Goal: Task Accomplishment & Management: Manage account settings

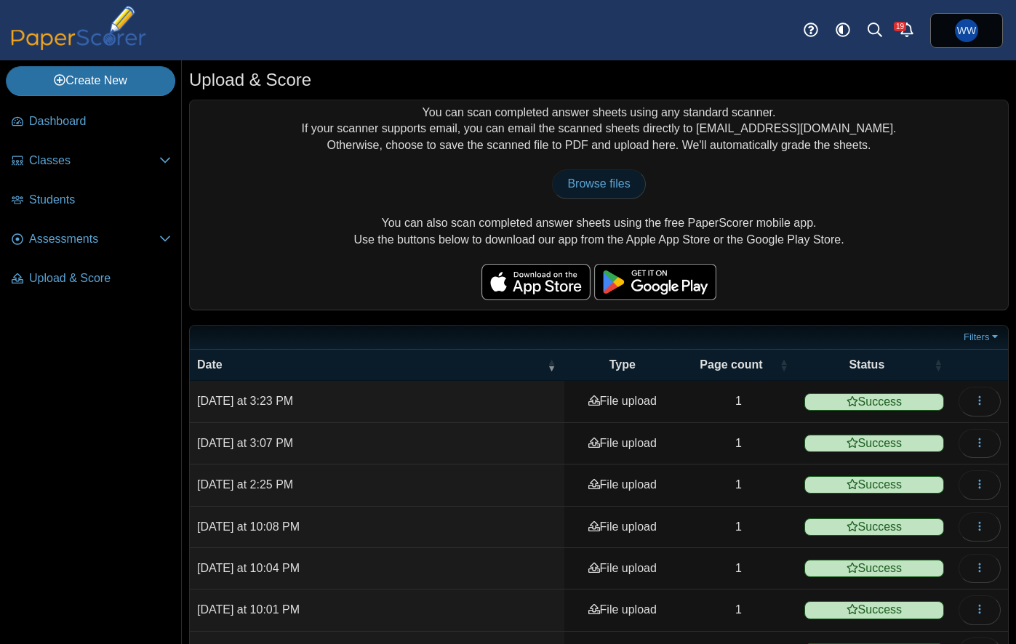
click at [626, 195] on link "Browse files" at bounding box center [598, 183] width 93 height 29
type input "**********"
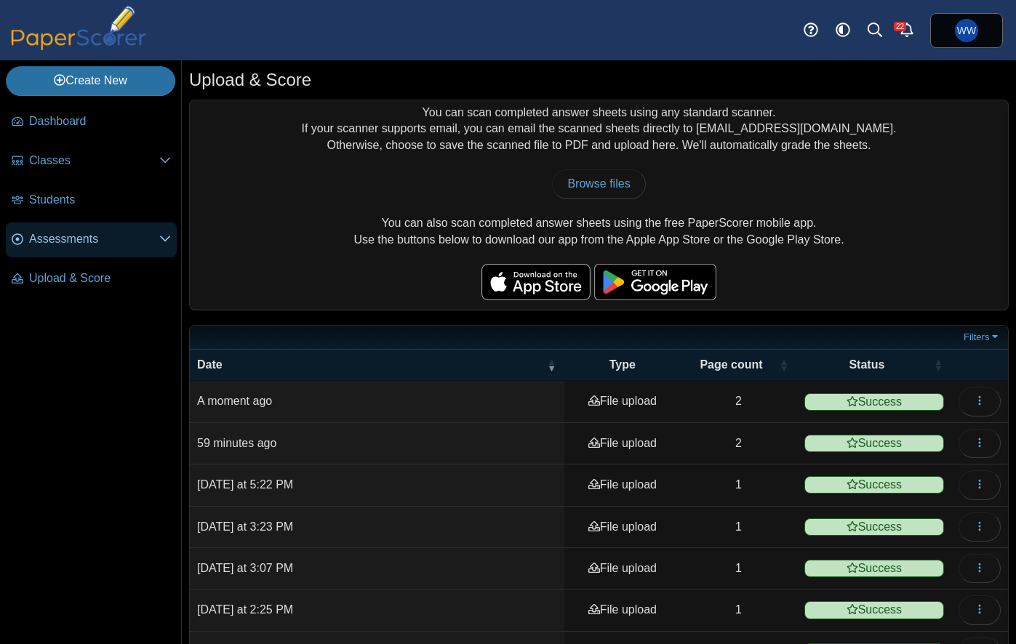
click at [99, 241] on span "Assessments" at bounding box center [94, 239] width 130 height 16
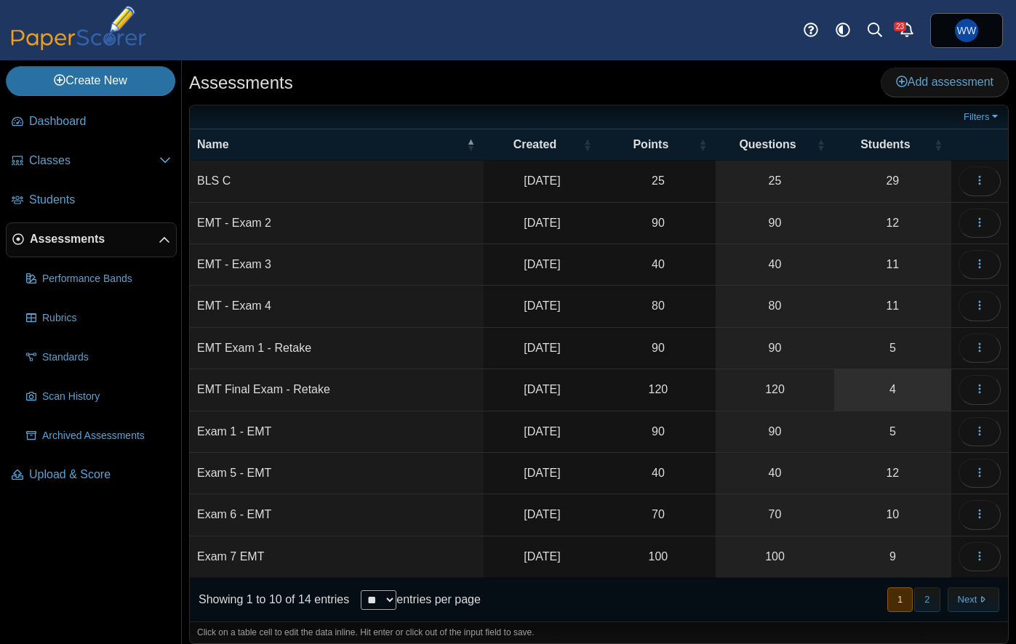
click at [890, 381] on link "4" at bounding box center [892, 389] width 117 height 41
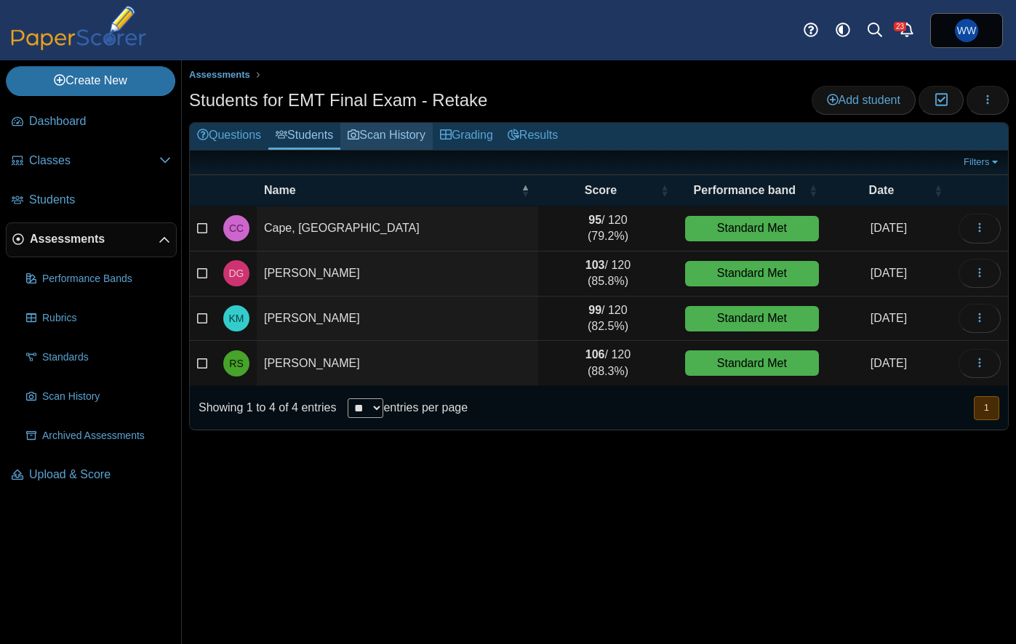
click at [400, 139] on link "Scan History" at bounding box center [386, 136] width 92 height 27
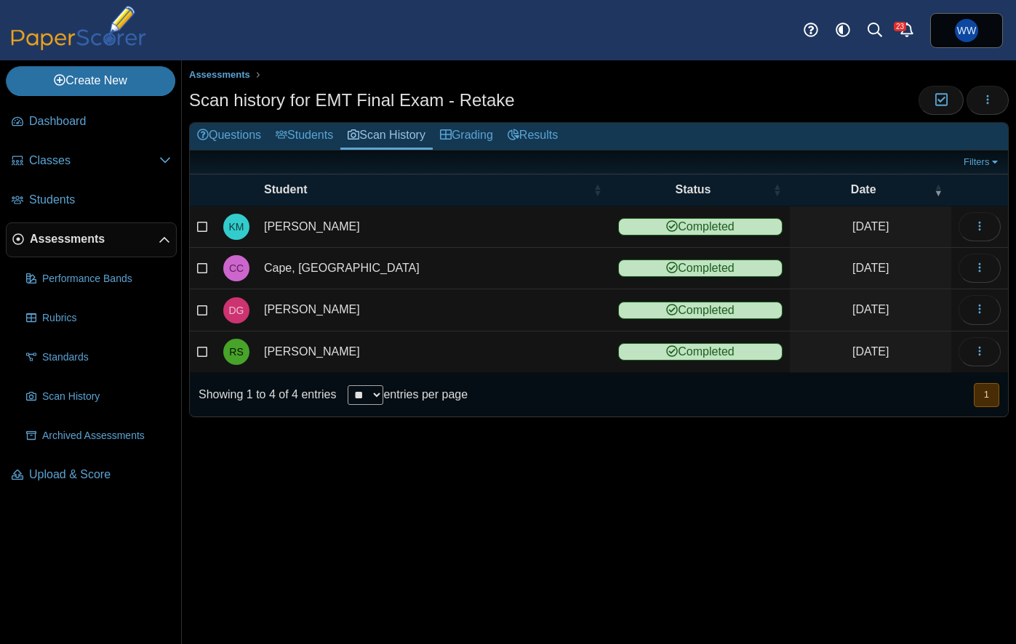
click at [71, 236] on span "Assessments" at bounding box center [94, 239] width 129 height 16
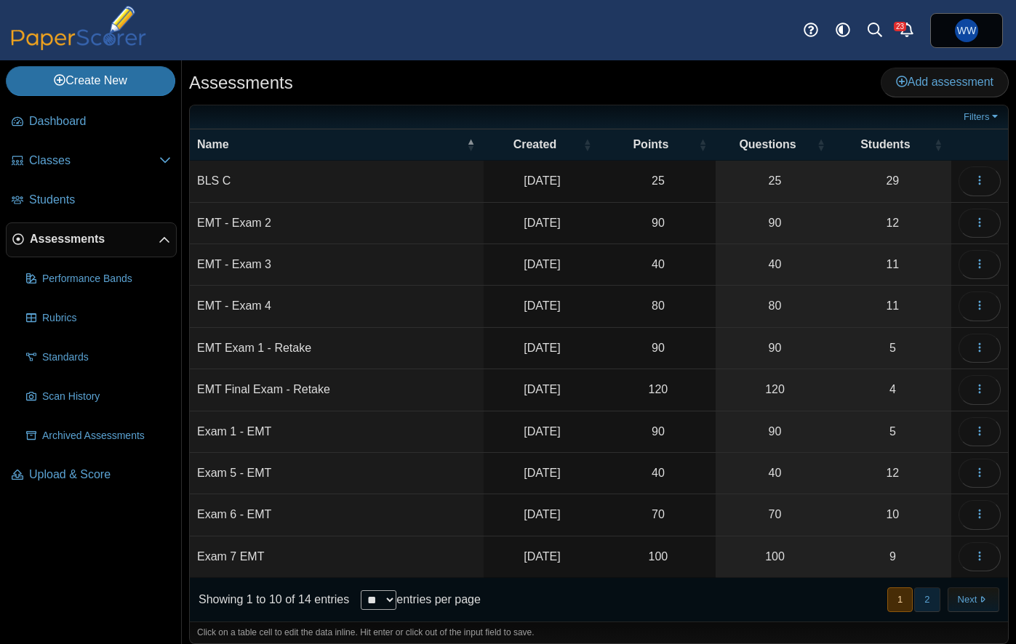
click at [927, 600] on button "2" at bounding box center [926, 600] width 25 height 24
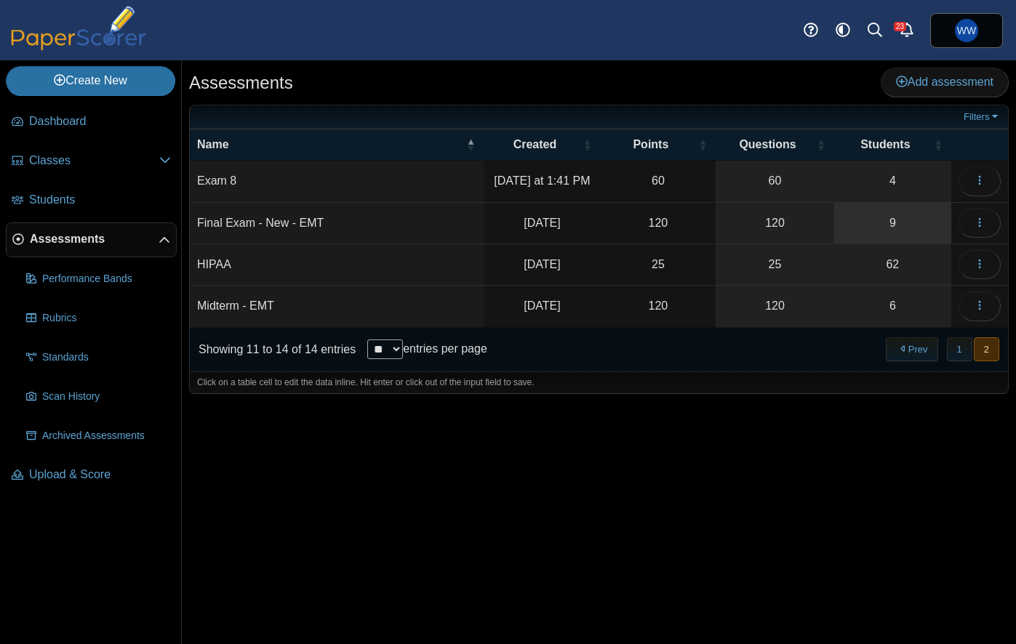
click at [876, 218] on link "9" at bounding box center [892, 223] width 117 height 41
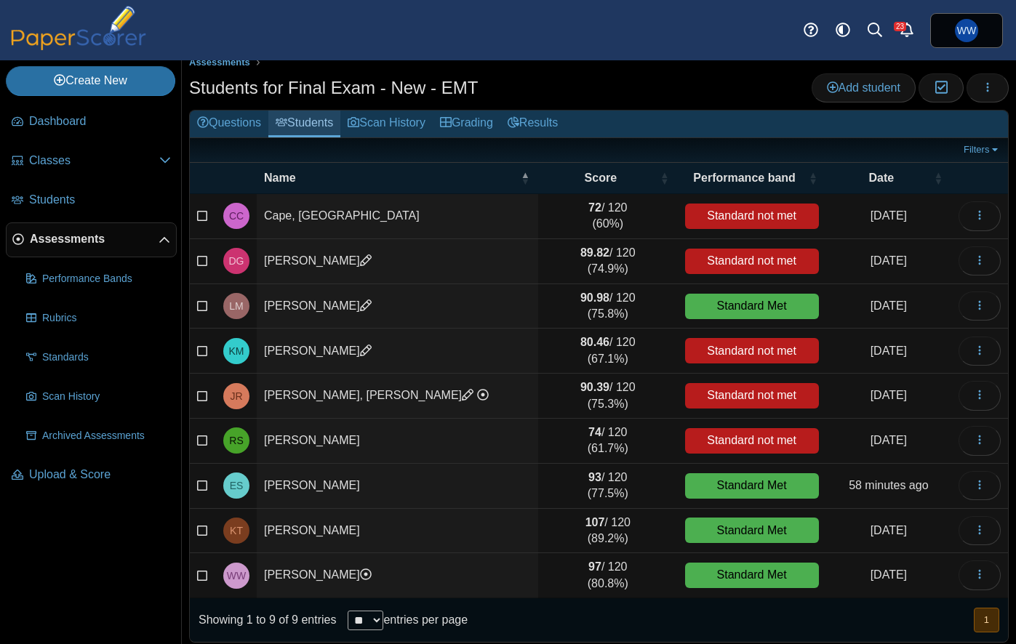
scroll to position [18, 0]
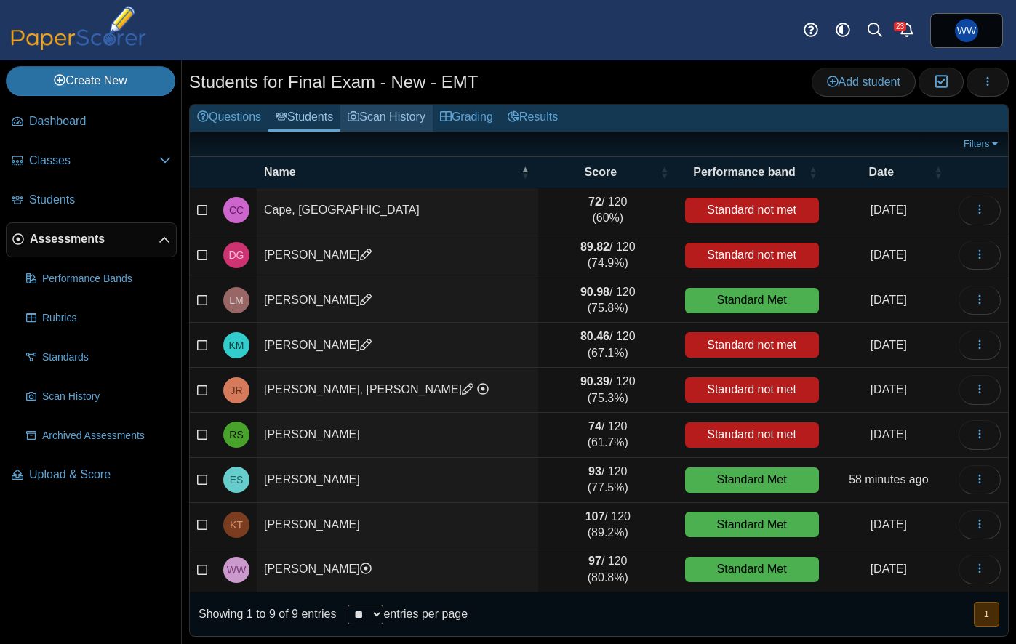
click at [382, 116] on link "Scan History" at bounding box center [386, 118] width 92 height 27
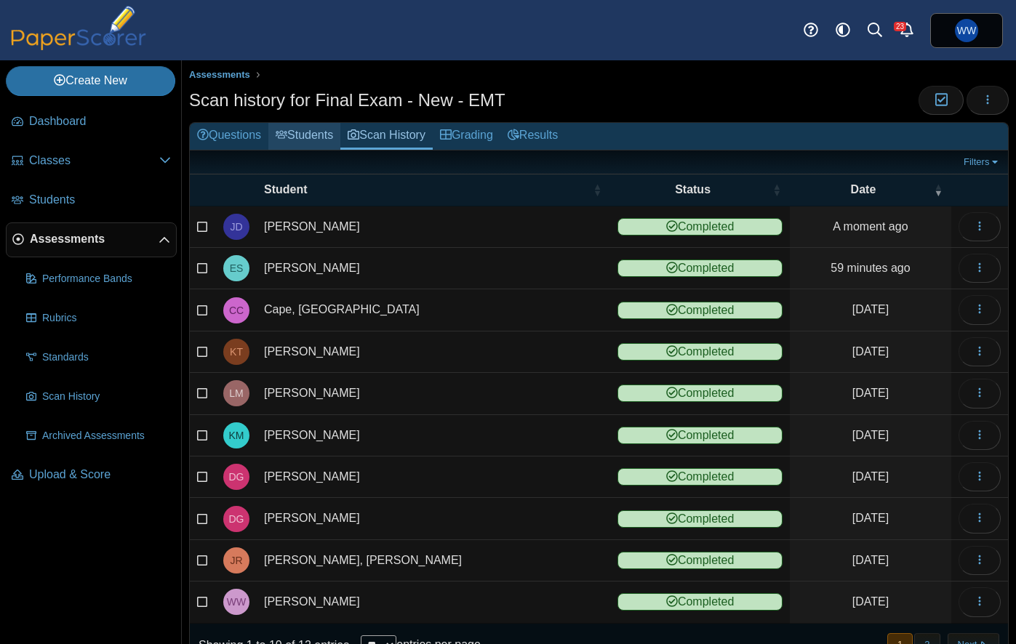
click at [321, 130] on link "Students" at bounding box center [304, 136] width 72 height 27
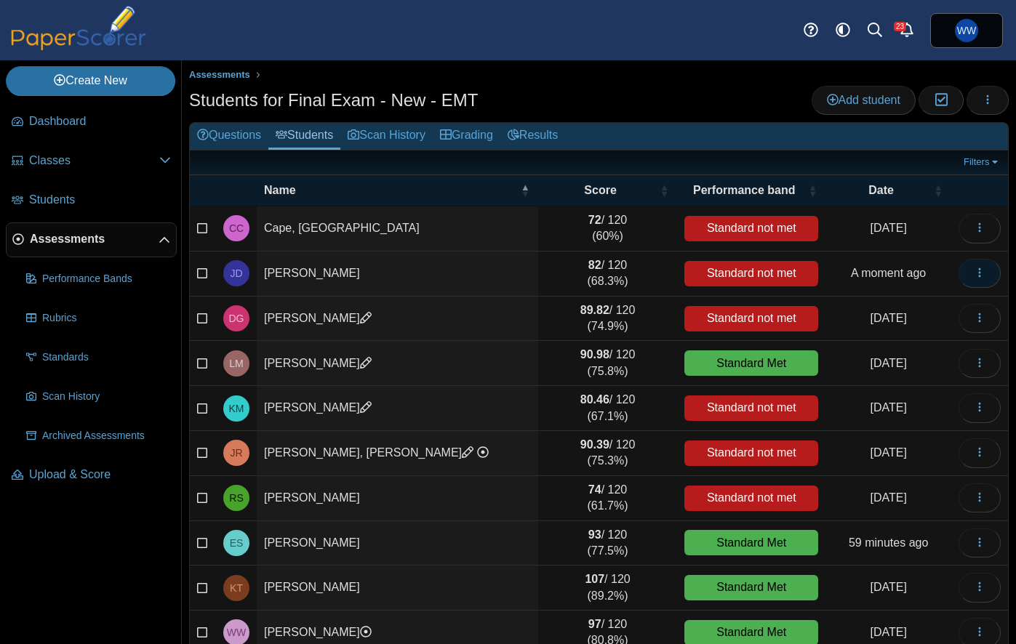
click at [985, 279] on icon "button" at bounding box center [980, 273] width 12 height 12
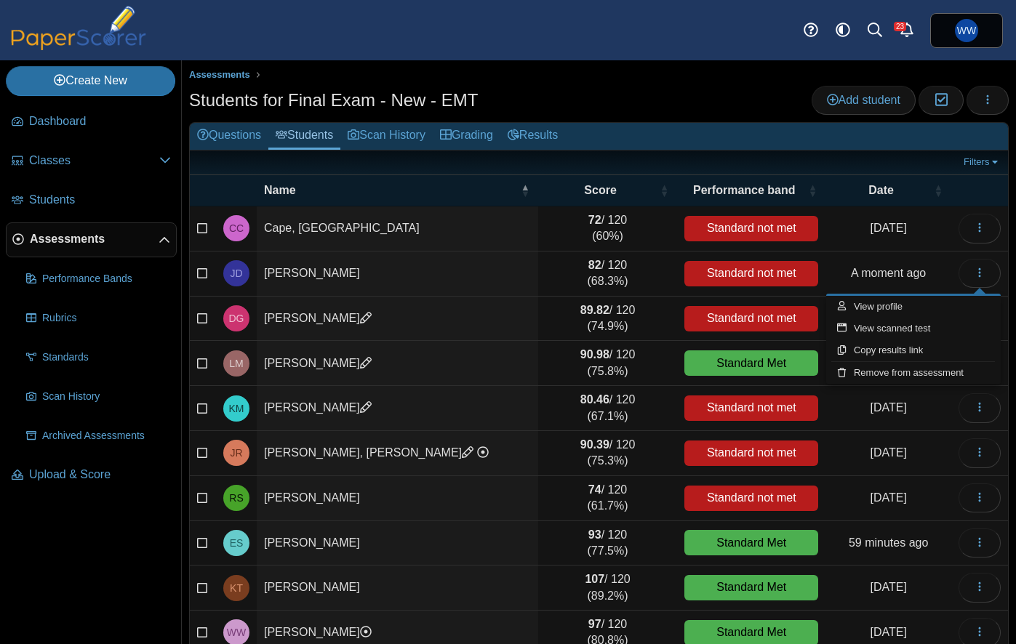
click at [698, 86] on div "Students for Final Exam - New - EMT Add student Moderation 0 Loading…" at bounding box center [599, 102] width 820 height 33
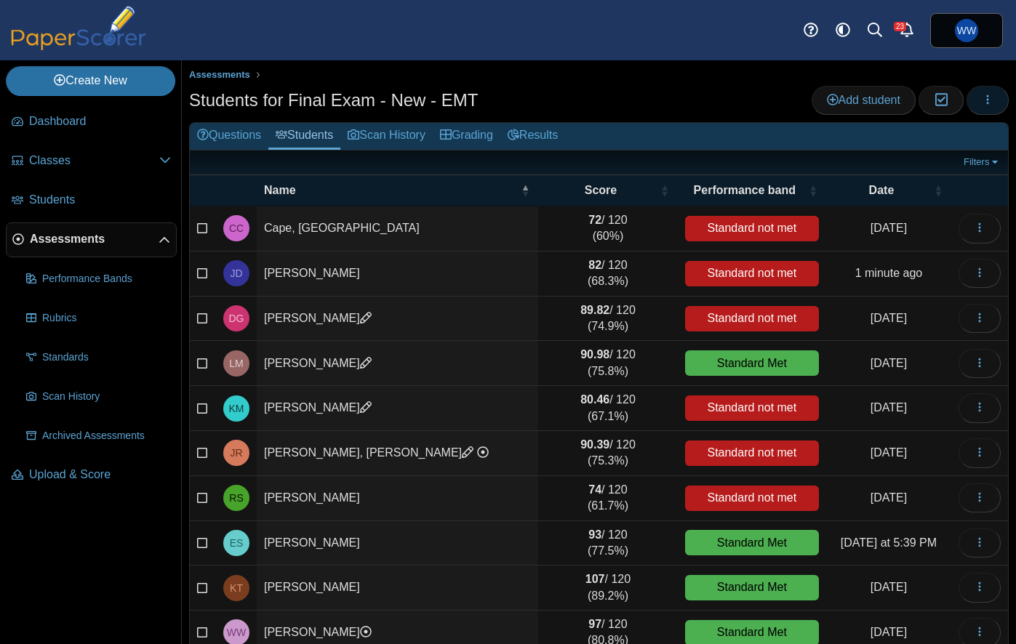
click at [988, 100] on use "button" at bounding box center [988, 99] width 2 height 9
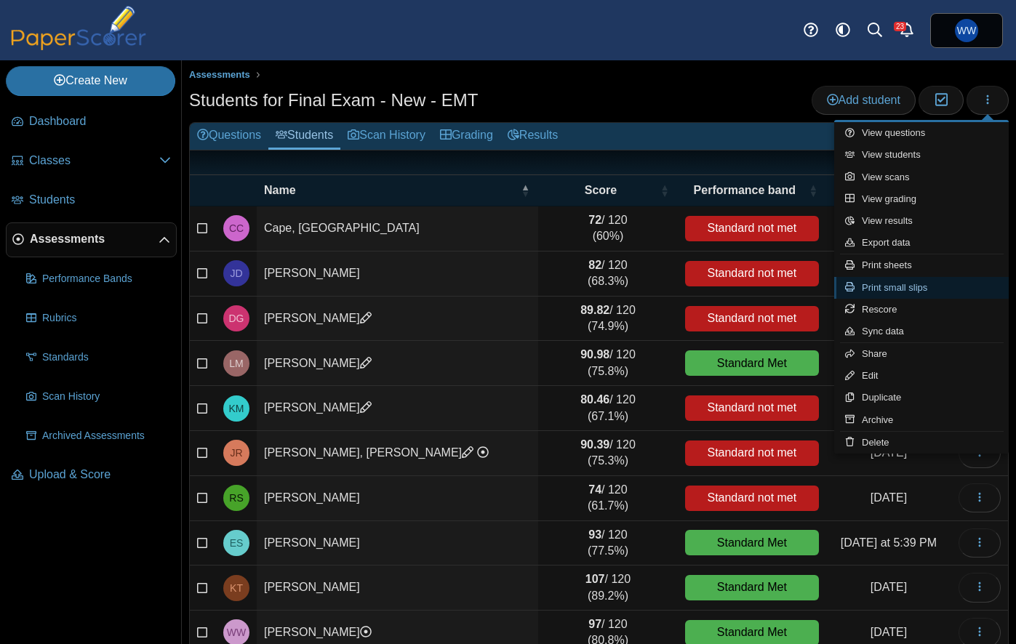
click at [916, 288] on link "Print small slips" at bounding box center [921, 288] width 175 height 22
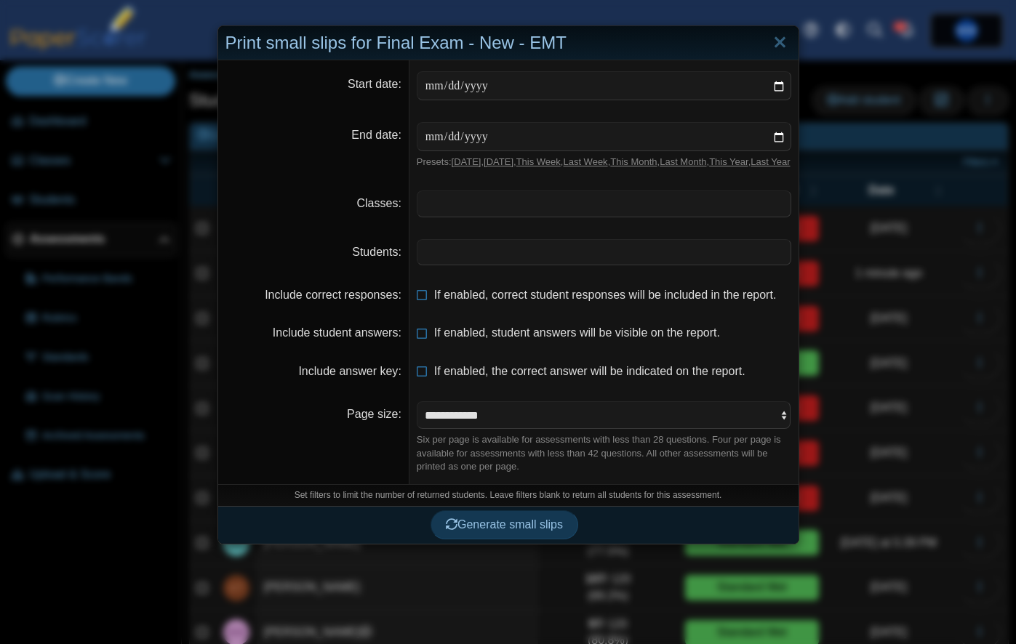
click at [779, 88] on input "date" at bounding box center [604, 85] width 375 height 29
click at [489, 45] on div "Print small slips for Final Exam - New - EMT" at bounding box center [508, 43] width 580 height 34
click at [452, 265] on span at bounding box center [603, 252] width 373 height 25
click at [399, 180] on dt "End date" at bounding box center [313, 145] width 191 height 68
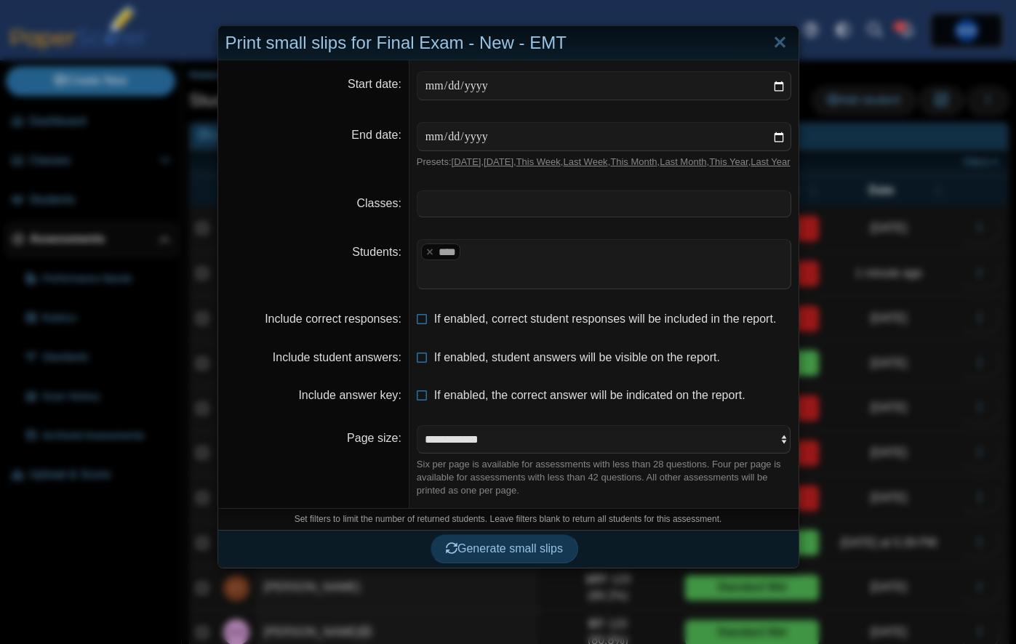
drag, startPoint x: 460, startPoint y: 189, endPoint x: 463, endPoint y: 225, distance: 36.4
click at [460, 180] on dd "Presets: [DATE] , [DATE] , This Week , Last Week , This Month , Last Month , Th…" at bounding box center [603, 145] width 389 height 68
drag, startPoint x: 431, startPoint y: 265, endPoint x: 431, endPoint y: 240, distance: 24.7
click at [431, 257] on x "remove tag" at bounding box center [430, 251] width 12 height 9
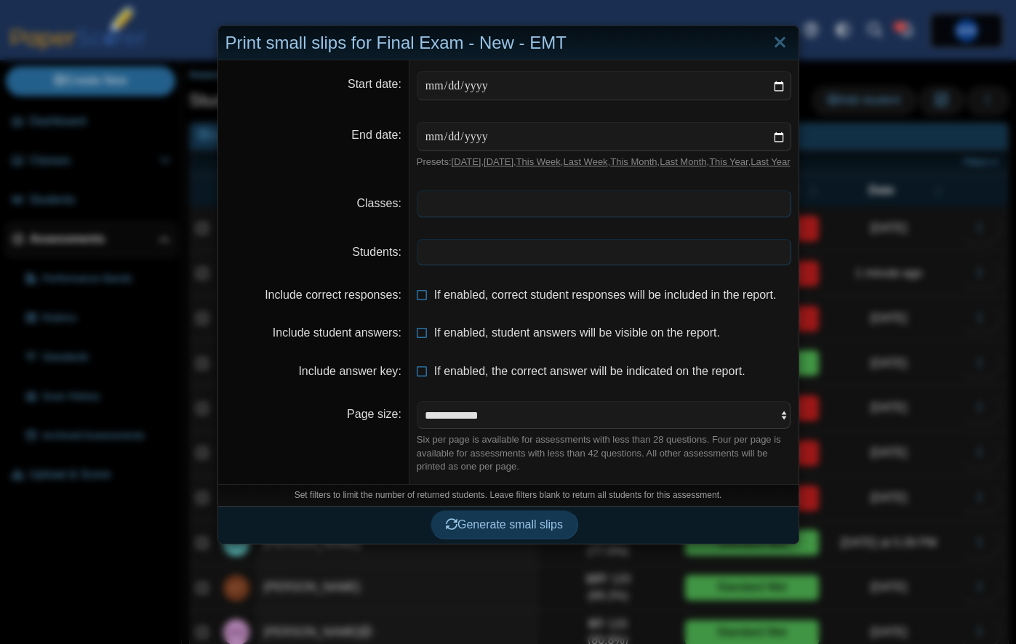
click at [435, 216] on span at bounding box center [603, 203] width 373 height 25
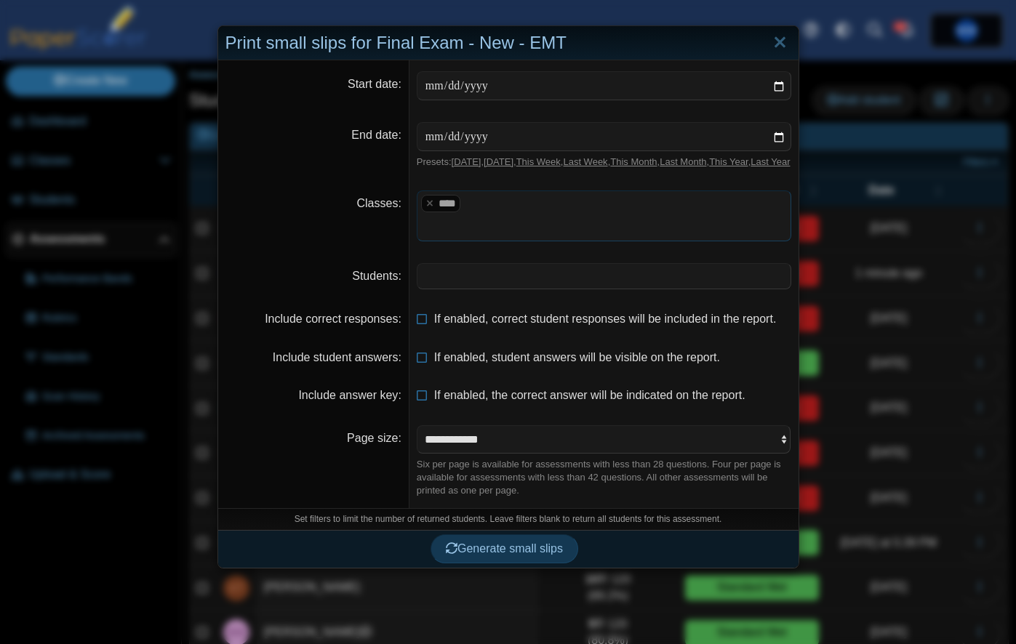
click at [431, 180] on dd "Presets: [DATE] , [DATE] , This Week , Last Week , This Month , Last Month , Th…" at bounding box center [603, 145] width 389 height 68
drag, startPoint x: 429, startPoint y: 217, endPoint x: 437, endPoint y: 220, distance: 8.3
click at [429, 208] on x "remove tag" at bounding box center [430, 203] width 12 height 9
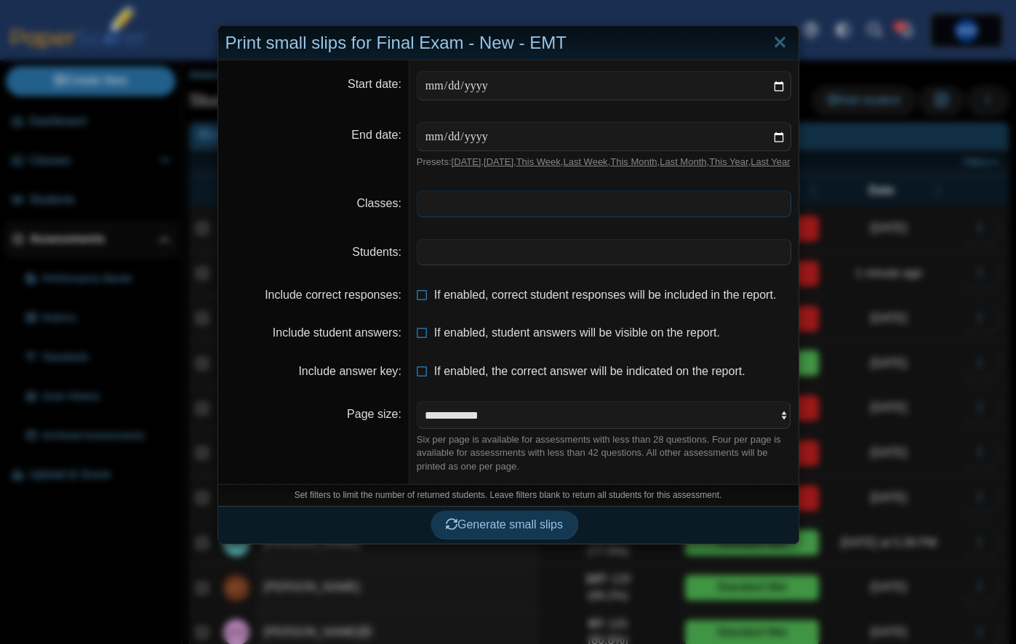
click at [439, 216] on span at bounding box center [603, 203] width 373 height 25
drag, startPoint x: 469, startPoint y: 241, endPoint x: 465, endPoint y: 251, distance: 10.4
click at [463, 260] on span at bounding box center [603, 252] width 373 height 25
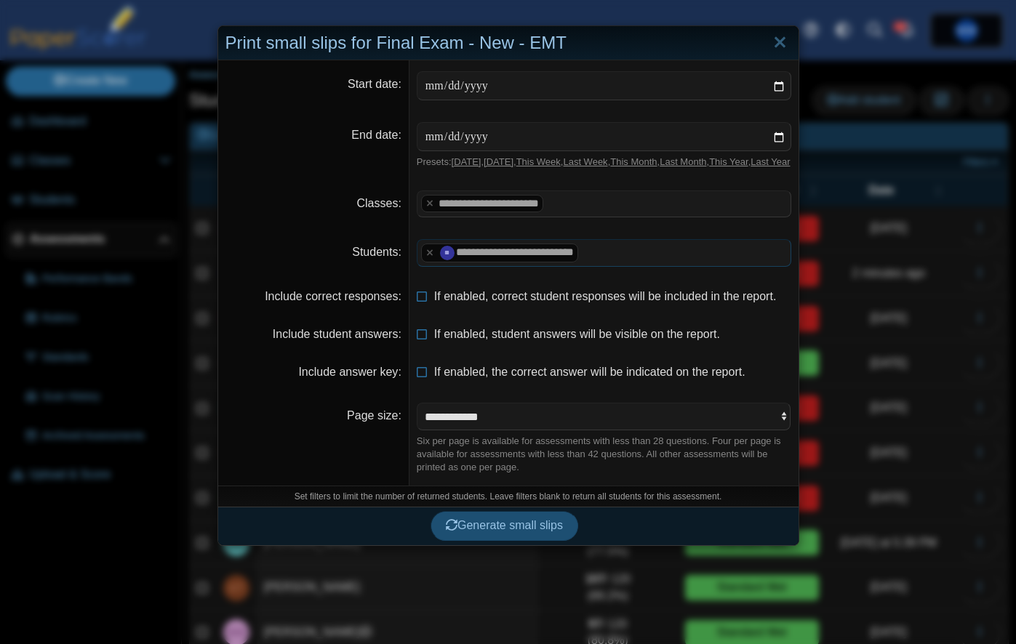
click at [490, 532] on span "Generate small slips" at bounding box center [504, 525] width 117 height 12
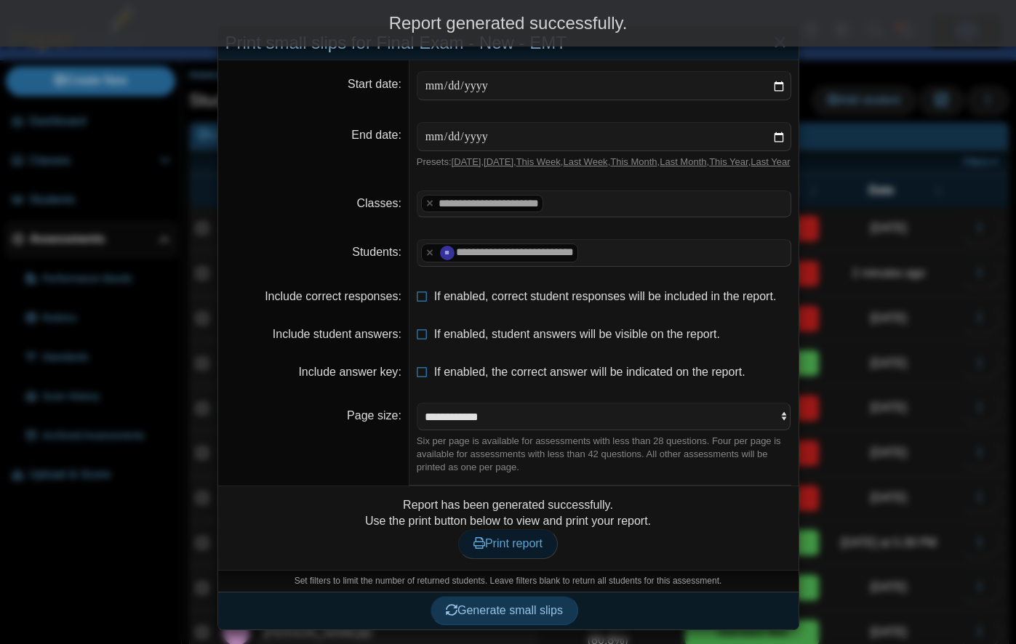
click at [503, 550] on span "Print report" at bounding box center [507, 543] width 69 height 12
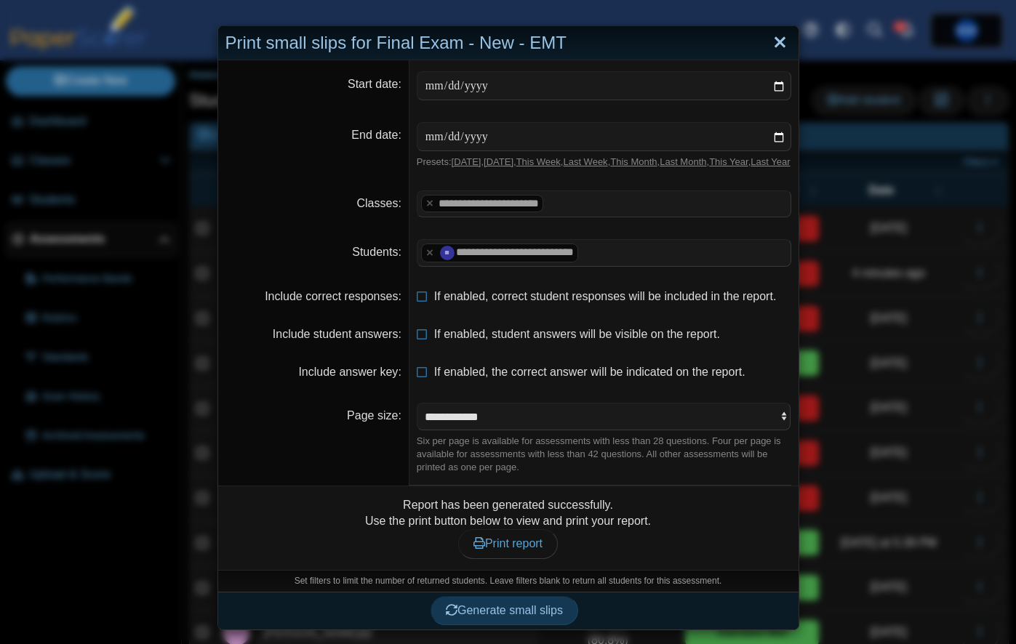
click at [776, 47] on link "Close" at bounding box center [780, 43] width 23 height 25
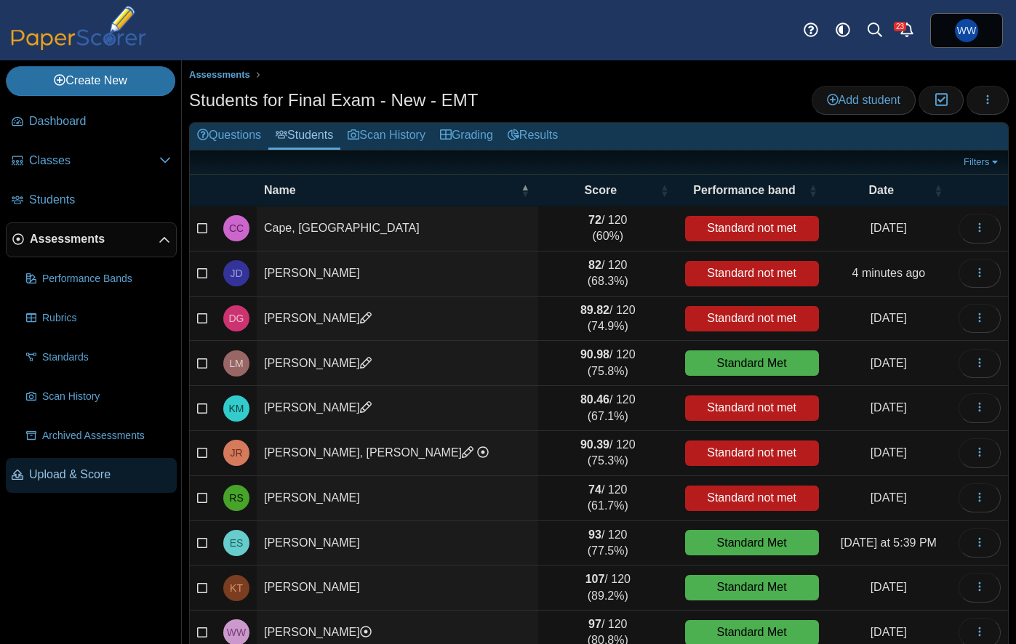
click at [69, 481] on span "Upload & Score" at bounding box center [100, 475] width 142 height 16
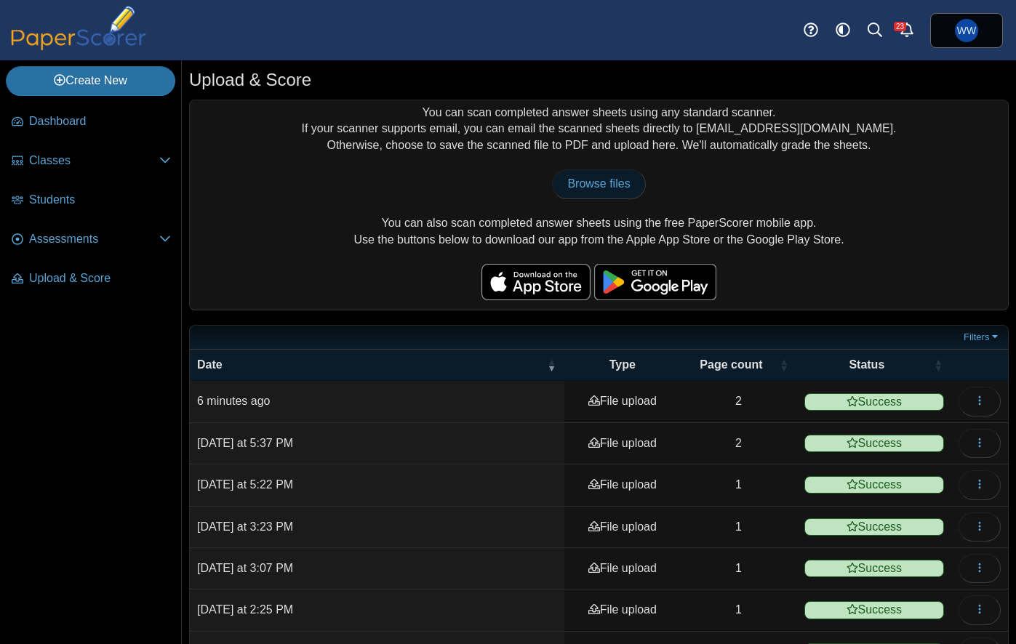
click at [587, 190] on span "Browse files" at bounding box center [598, 183] width 63 height 12
type input "**********"
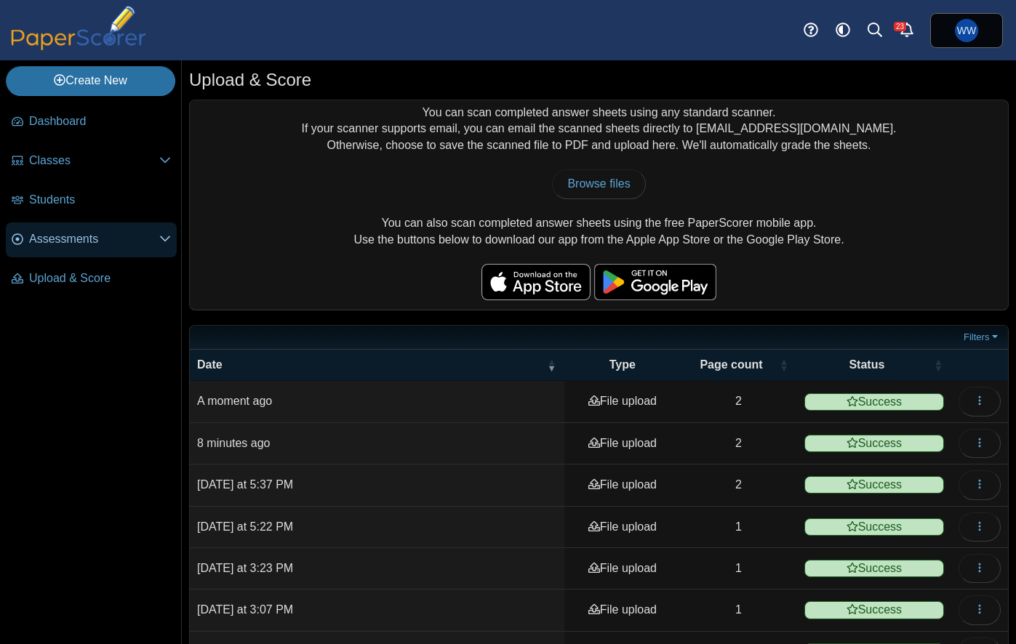
click at [57, 243] on span "Assessments" at bounding box center [94, 239] width 130 height 16
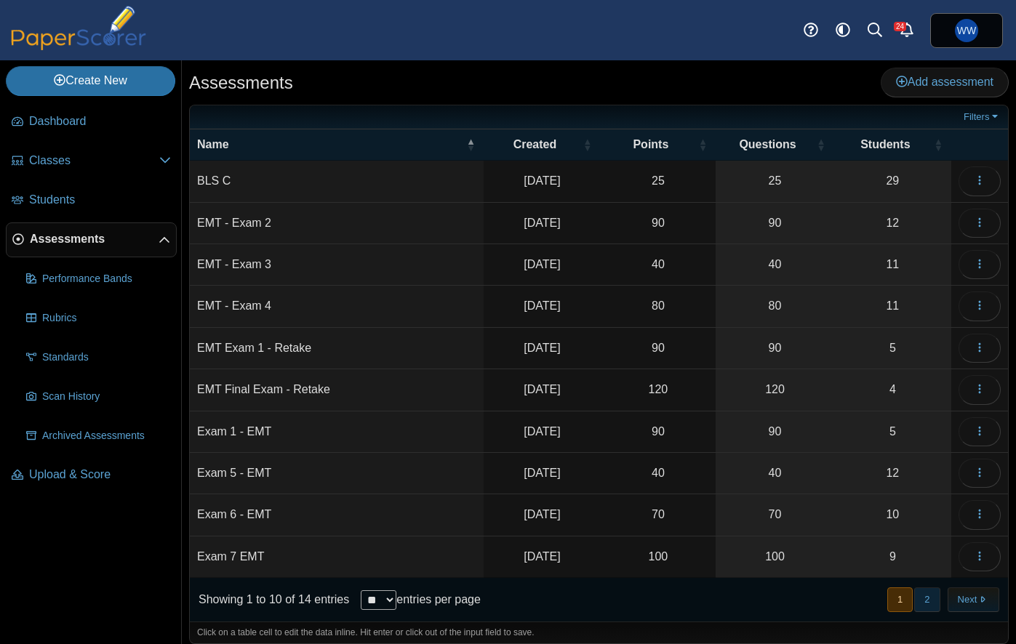
click at [927, 607] on button "2" at bounding box center [926, 600] width 25 height 24
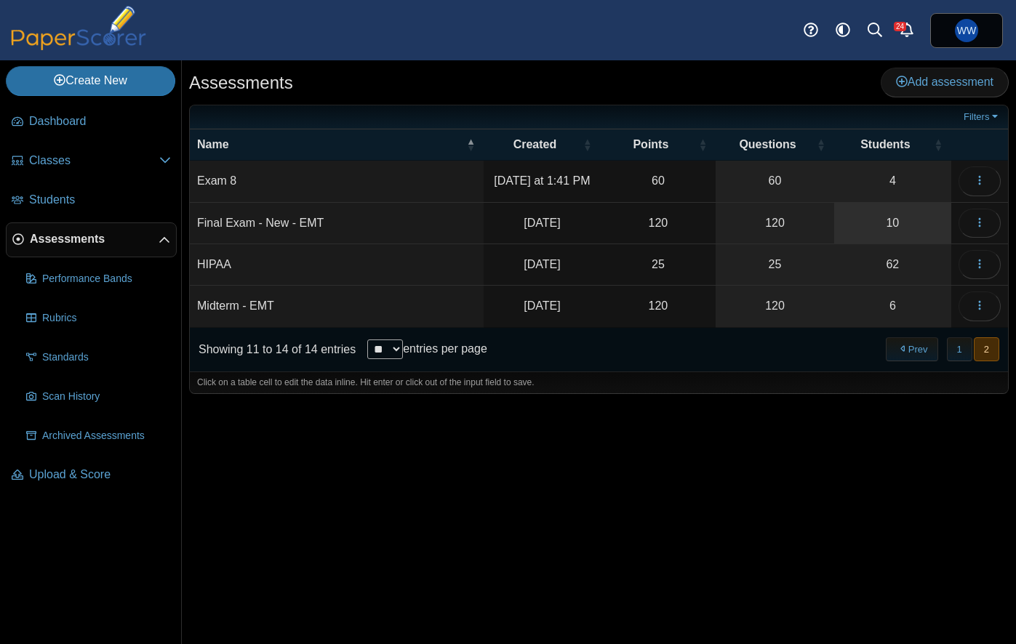
click at [888, 220] on link "10" at bounding box center [892, 223] width 117 height 41
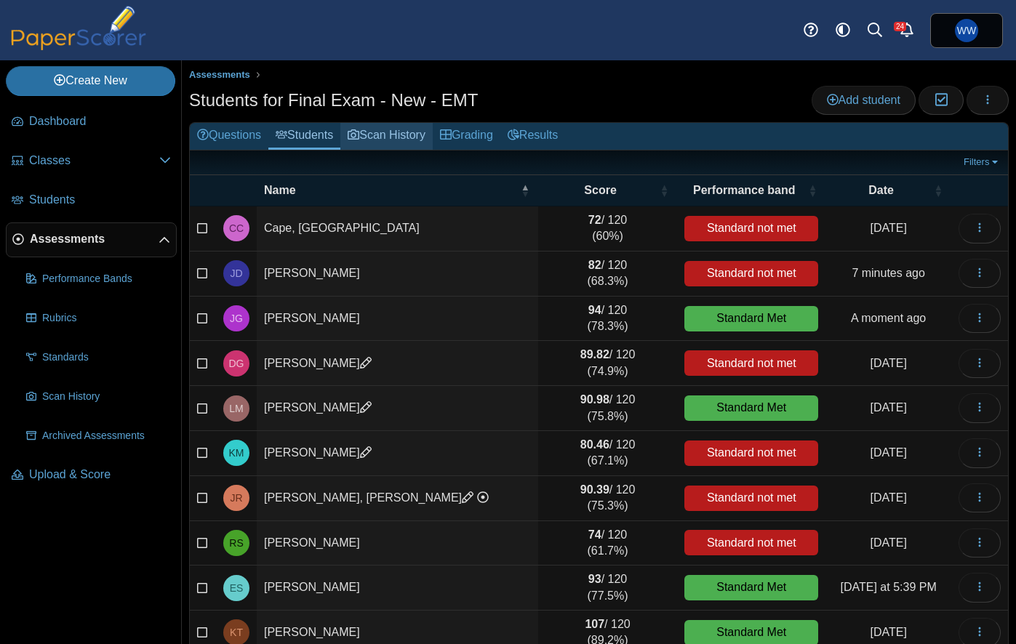
click at [367, 139] on link "Scan History" at bounding box center [386, 136] width 92 height 27
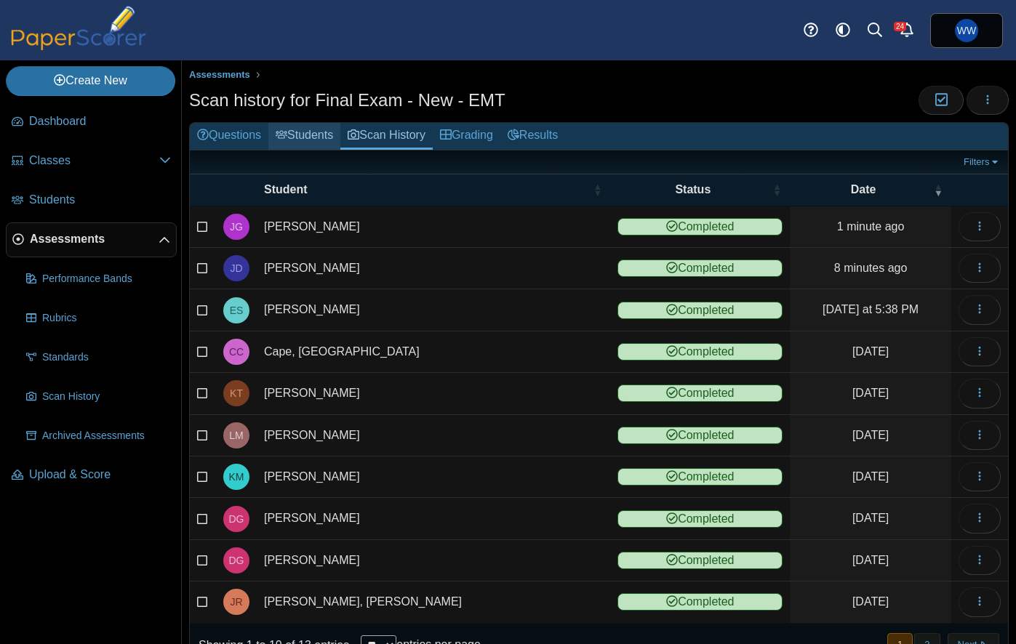
click at [324, 136] on link "Students" at bounding box center [304, 136] width 72 height 27
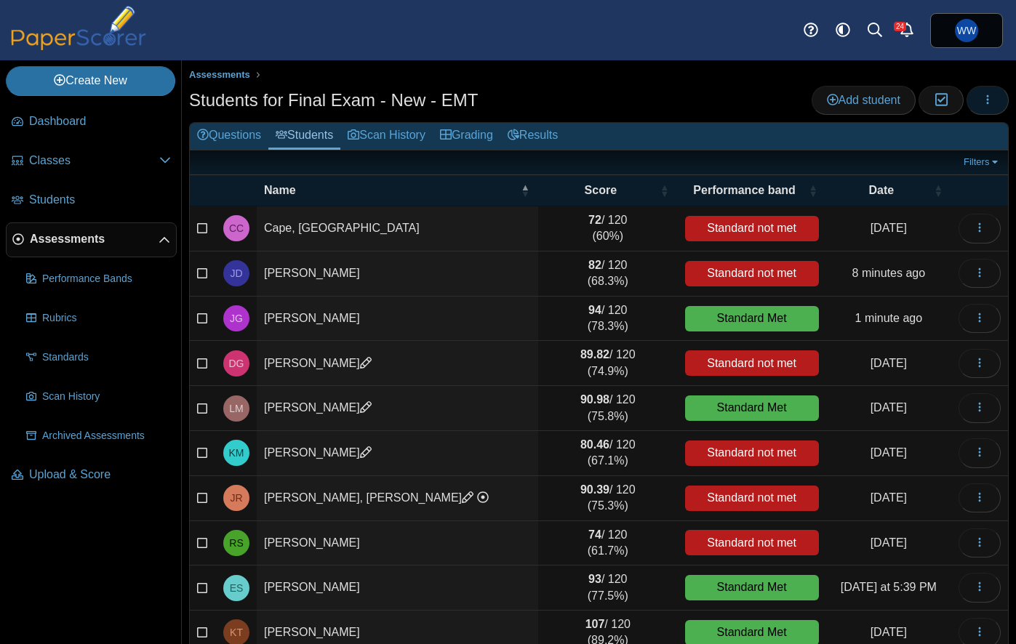
drag, startPoint x: 986, startPoint y: 103, endPoint x: 975, endPoint y: 105, distance: 11.1
click at [984, 104] on icon "button" at bounding box center [988, 100] width 12 height 12
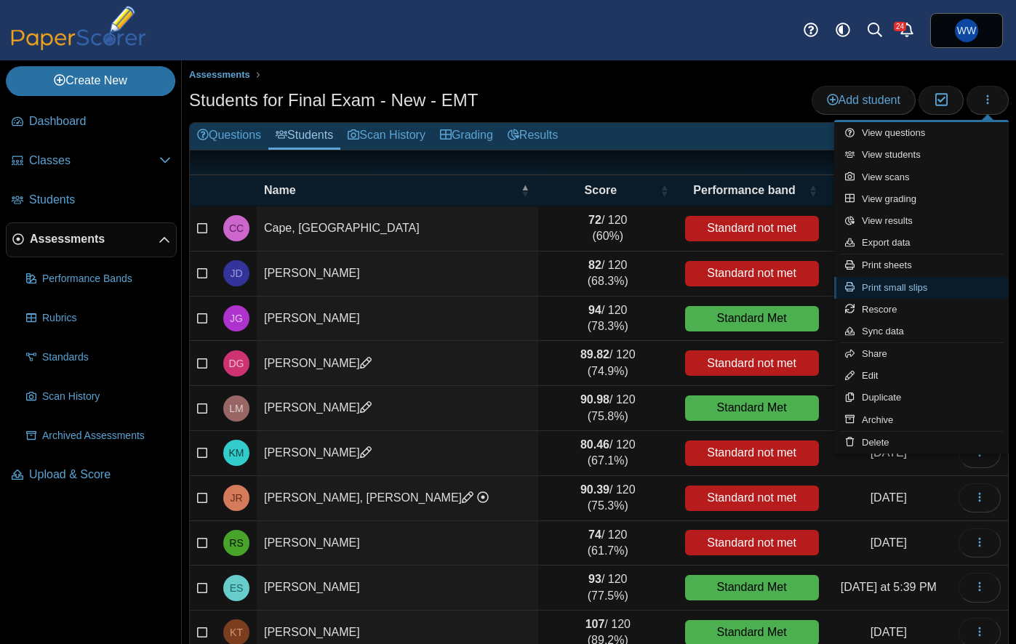
click at [900, 292] on link "Print small slips" at bounding box center [921, 288] width 175 height 22
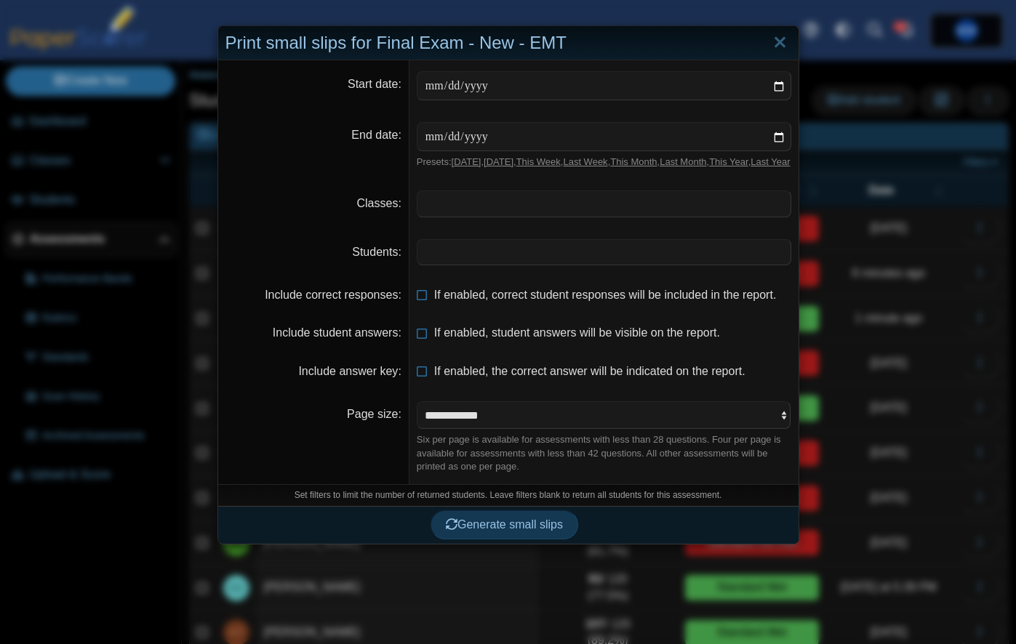
click at [444, 216] on span at bounding box center [603, 203] width 373 height 25
click at [483, 255] on span at bounding box center [603, 252] width 373 height 25
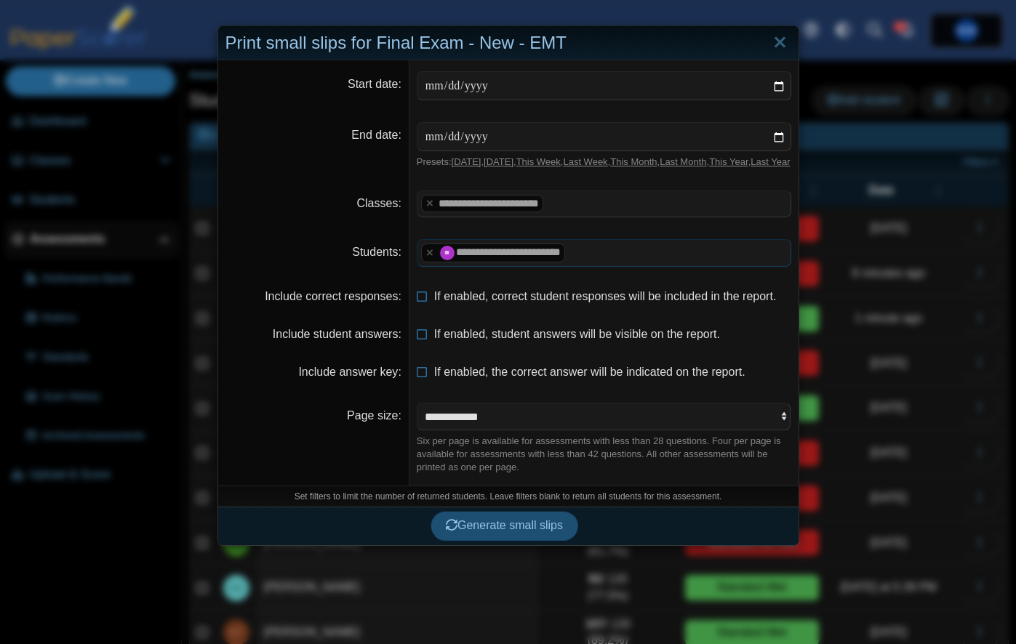
click at [536, 532] on span "Generate small slips" at bounding box center [504, 525] width 117 height 12
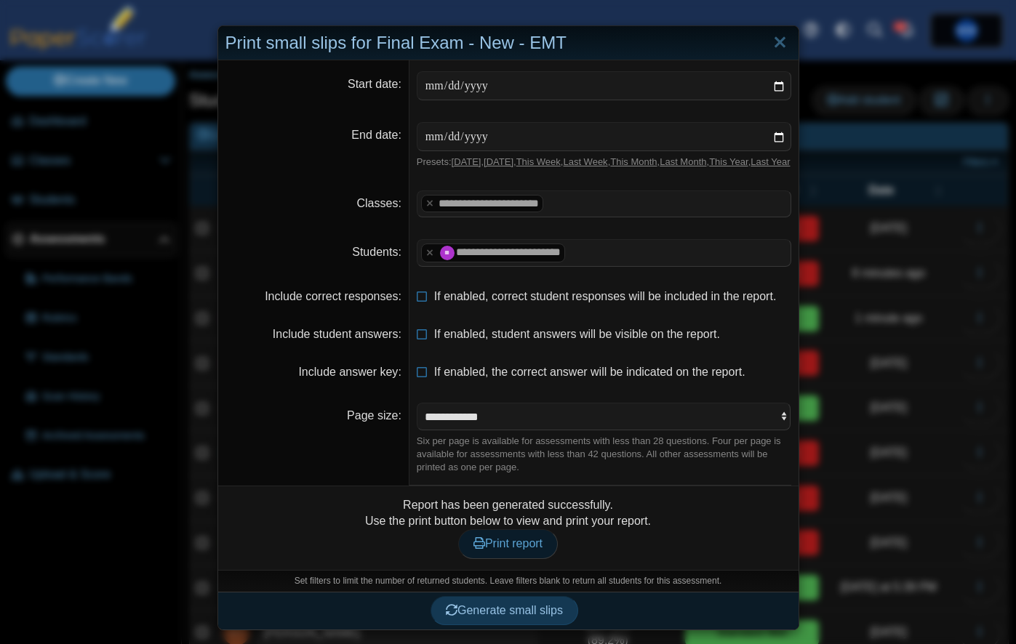
click at [511, 550] on span "Print report" at bounding box center [507, 543] width 69 height 12
click at [780, 47] on link "Close" at bounding box center [780, 43] width 23 height 25
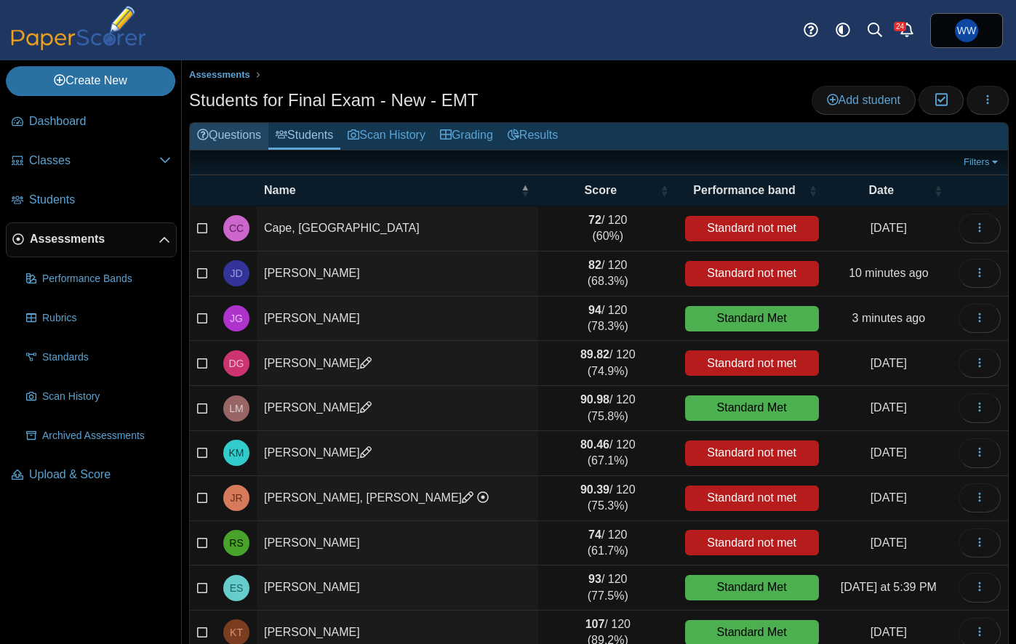
click at [224, 138] on link "Questions" at bounding box center [229, 136] width 79 height 27
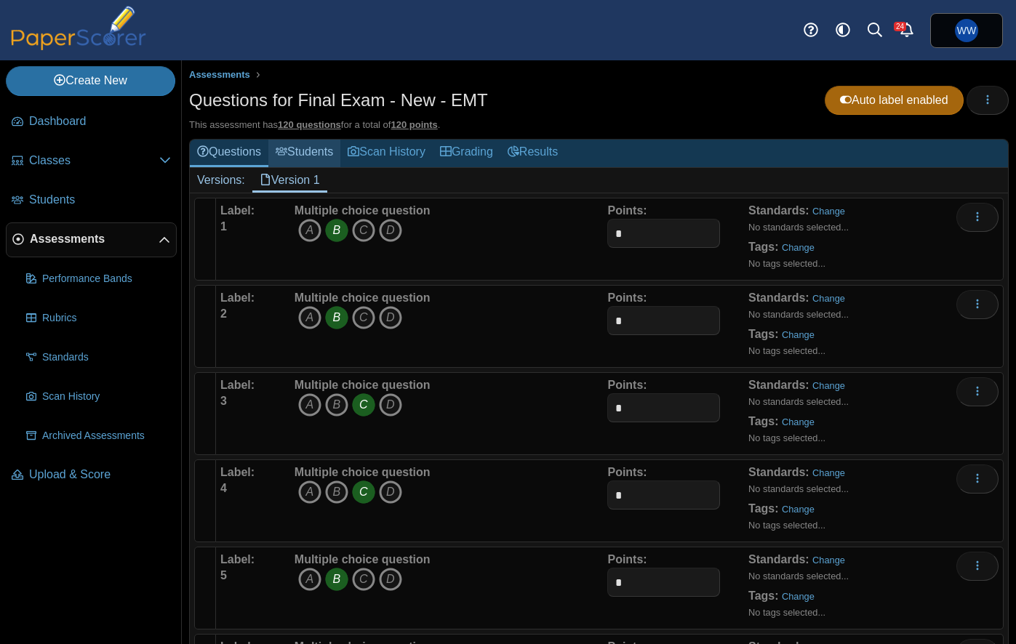
click at [319, 153] on link "Students" at bounding box center [304, 153] width 72 height 27
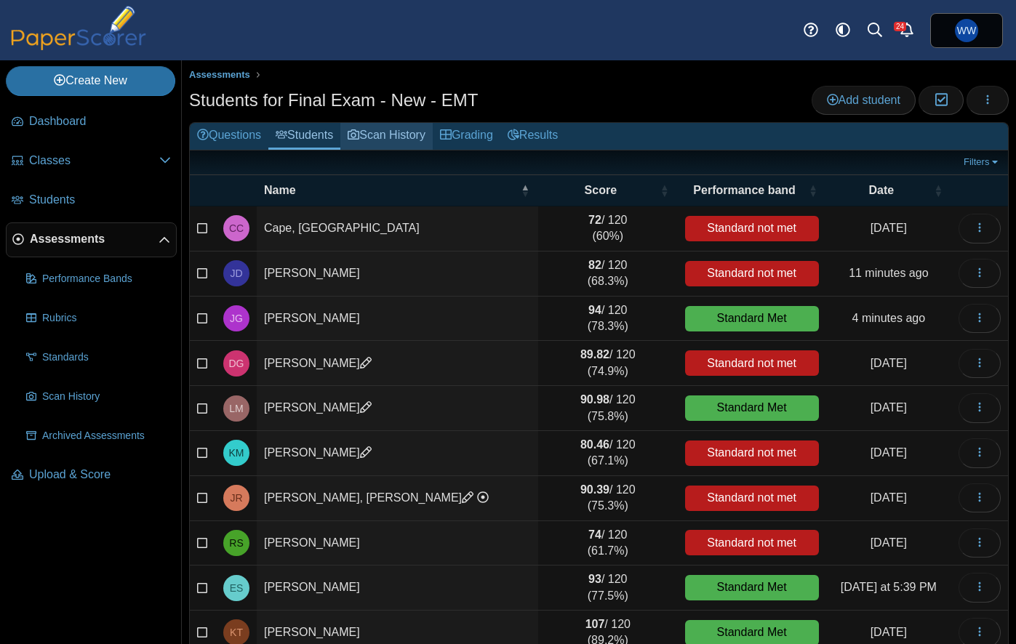
click at [407, 143] on link "Scan History" at bounding box center [386, 136] width 92 height 27
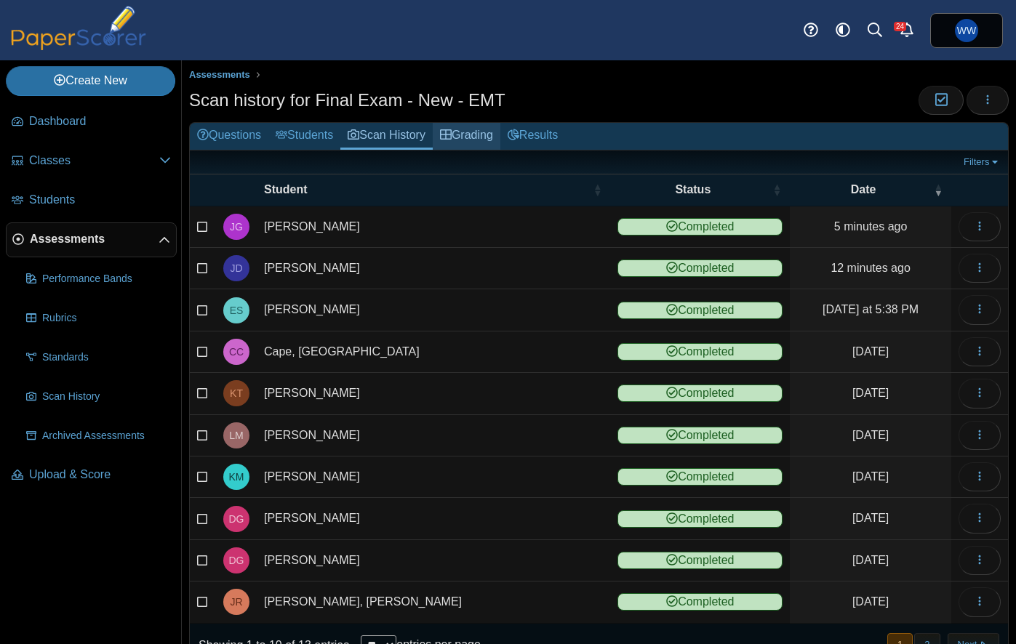
click at [451, 135] on use at bounding box center [446, 134] width 12 height 10
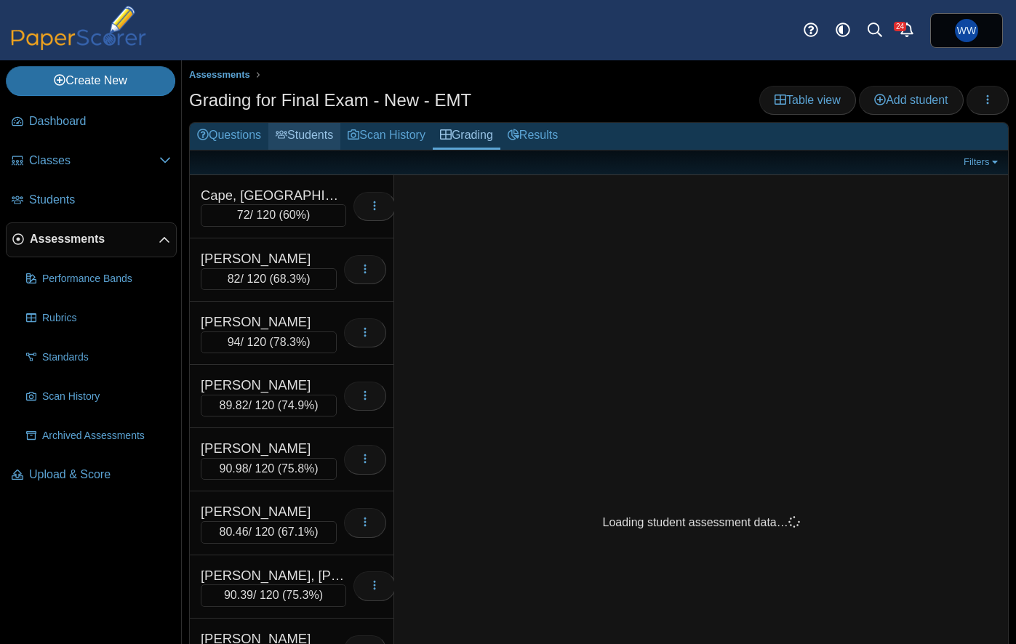
drag, startPoint x: 375, startPoint y: 138, endPoint x: 327, endPoint y: 137, distance: 48.0
click at [375, 138] on link "Scan History" at bounding box center [386, 136] width 92 height 27
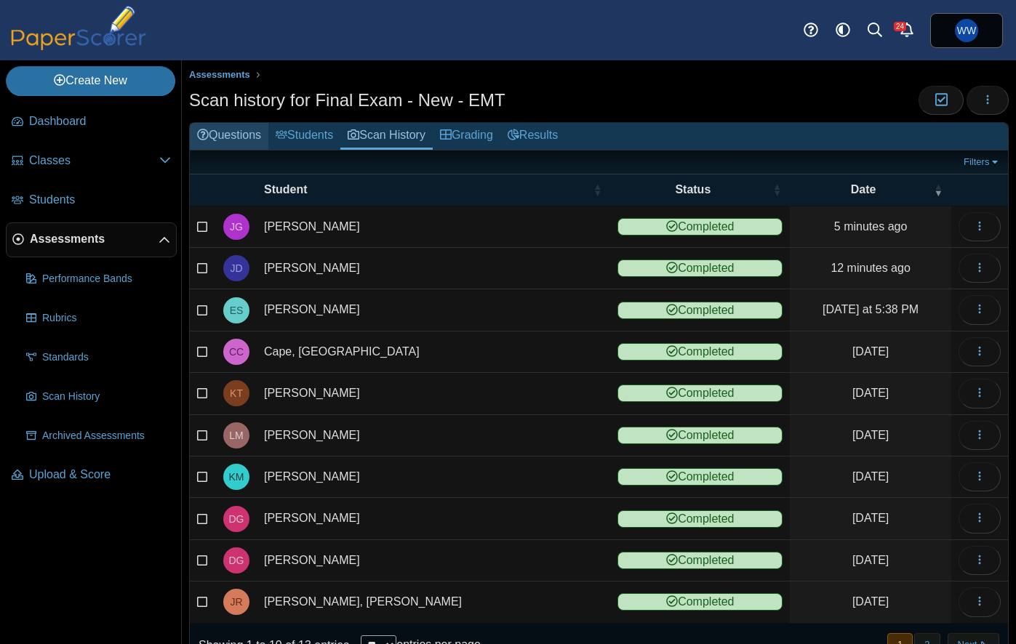
click at [238, 135] on link "Questions" at bounding box center [229, 136] width 79 height 27
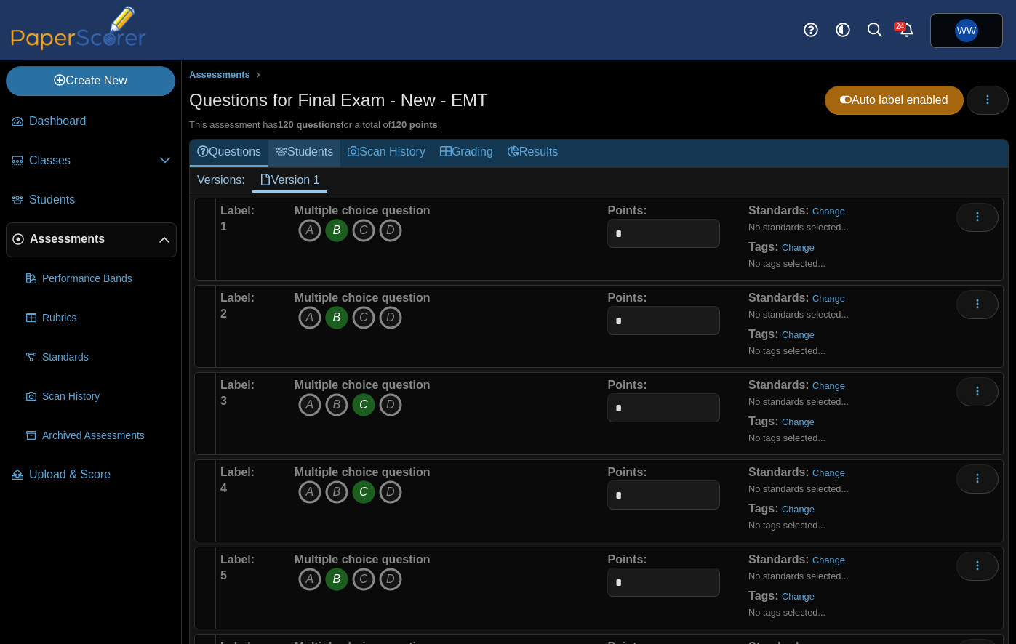
click at [296, 156] on link "Students" at bounding box center [304, 153] width 72 height 27
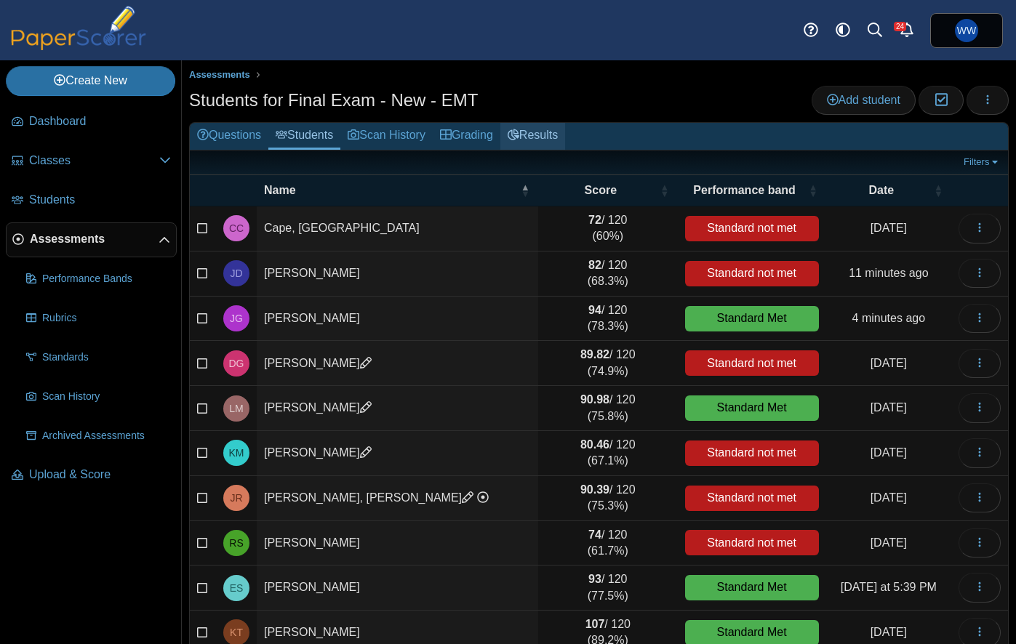
click at [546, 142] on link "Results" at bounding box center [532, 136] width 65 height 27
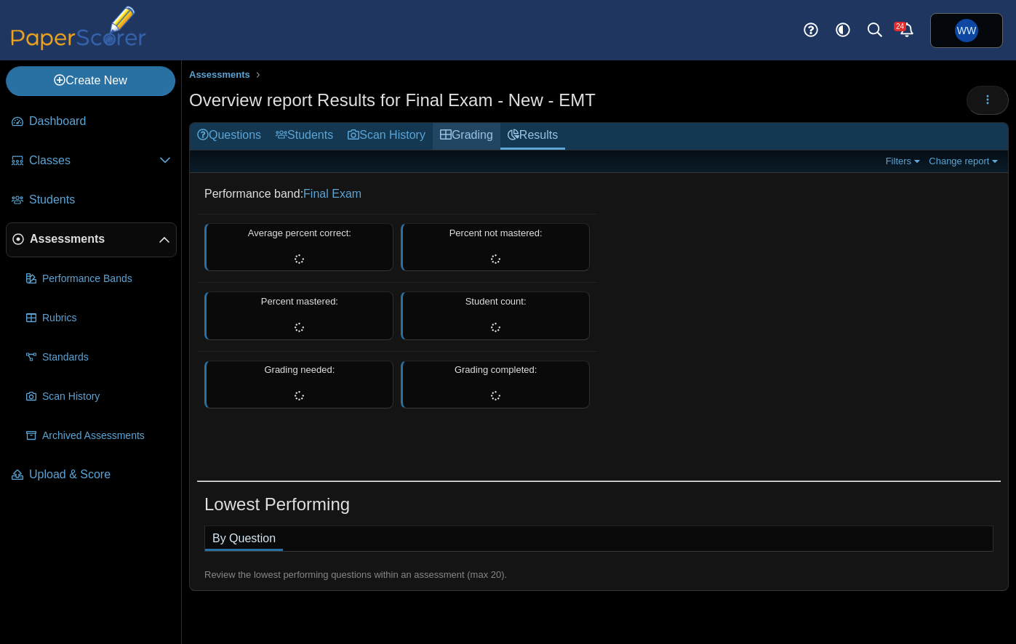
click at [490, 132] on link "Grading" at bounding box center [467, 136] width 68 height 27
click at [465, 139] on link "Grading" at bounding box center [467, 136] width 68 height 27
click at [468, 135] on link "Grading" at bounding box center [467, 136] width 68 height 27
click at [382, 137] on link "Scan History" at bounding box center [386, 136] width 92 height 27
click at [377, 129] on link "Scan History" at bounding box center [386, 136] width 92 height 27
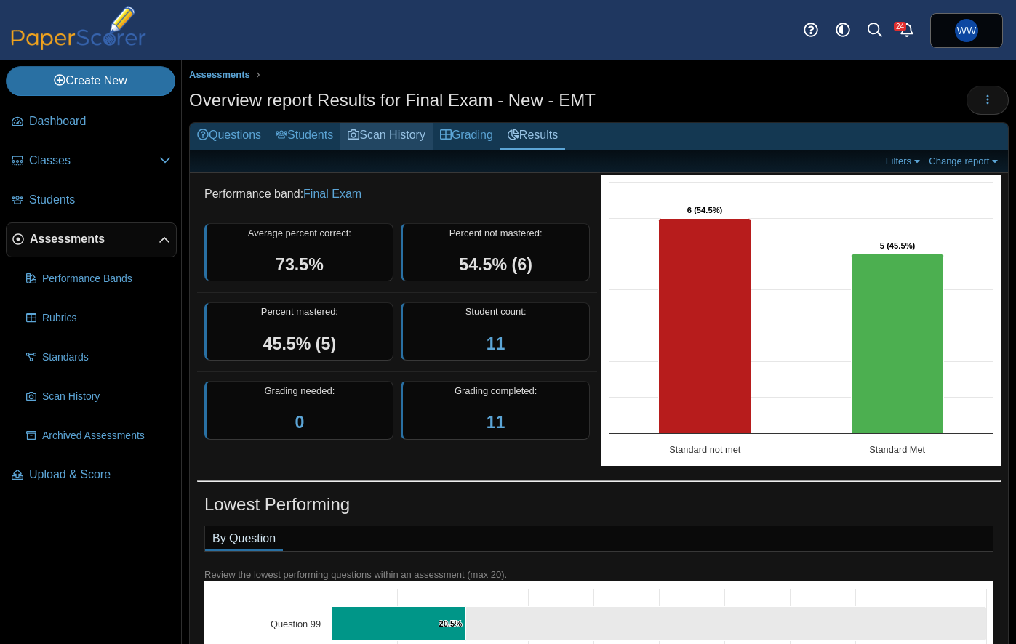
click at [390, 127] on link "Scan History" at bounding box center [386, 136] width 92 height 27
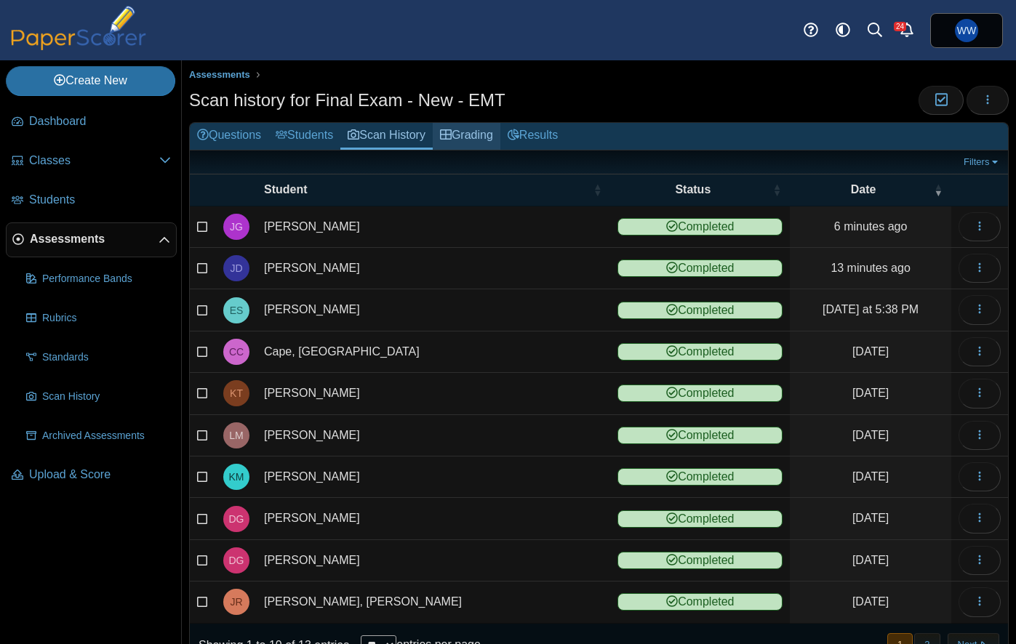
click at [471, 135] on link "Grading" at bounding box center [467, 136] width 68 height 27
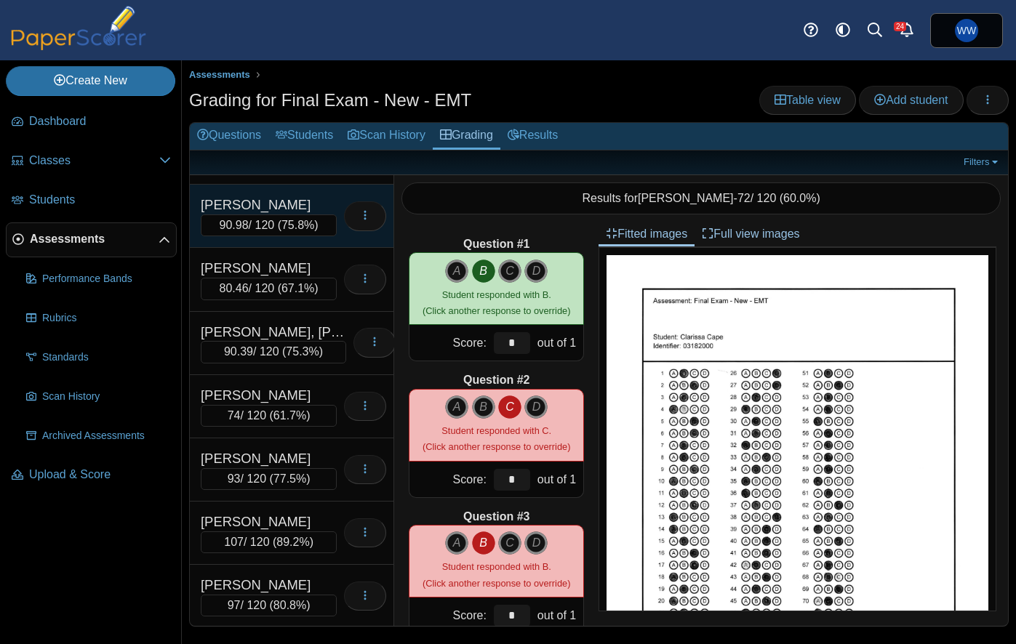
scroll to position [244, 0]
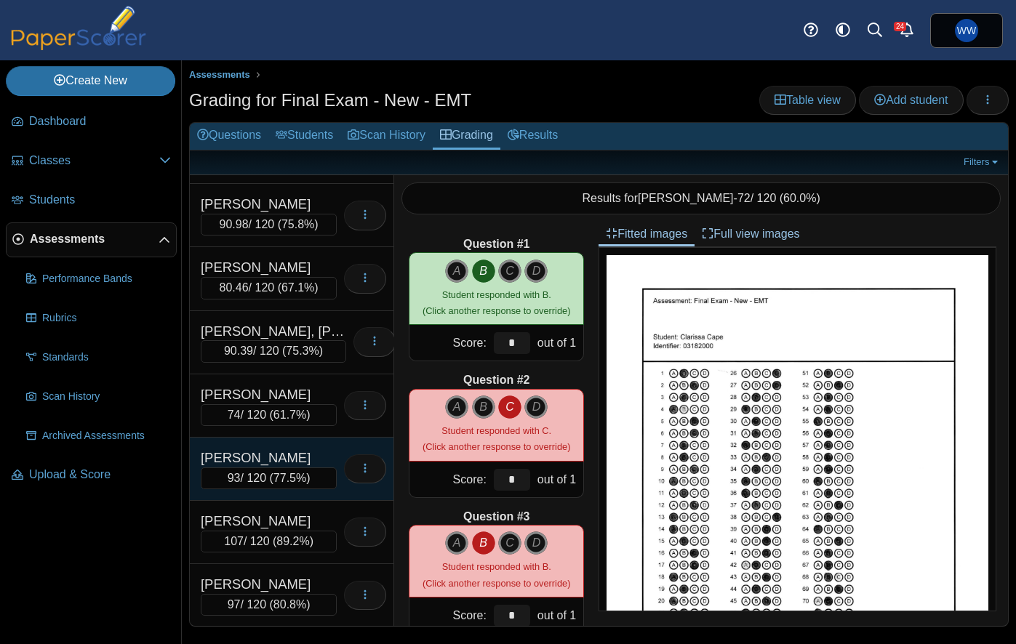
click at [303, 452] on div "[PERSON_NAME]" at bounding box center [269, 458] width 136 height 19
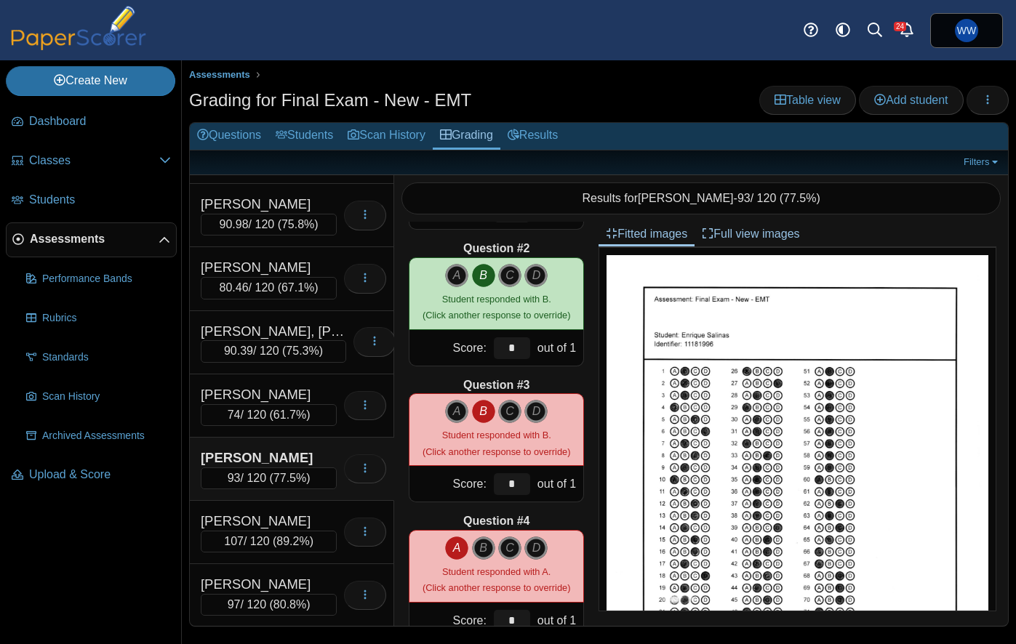
scroll to position [151, 0]
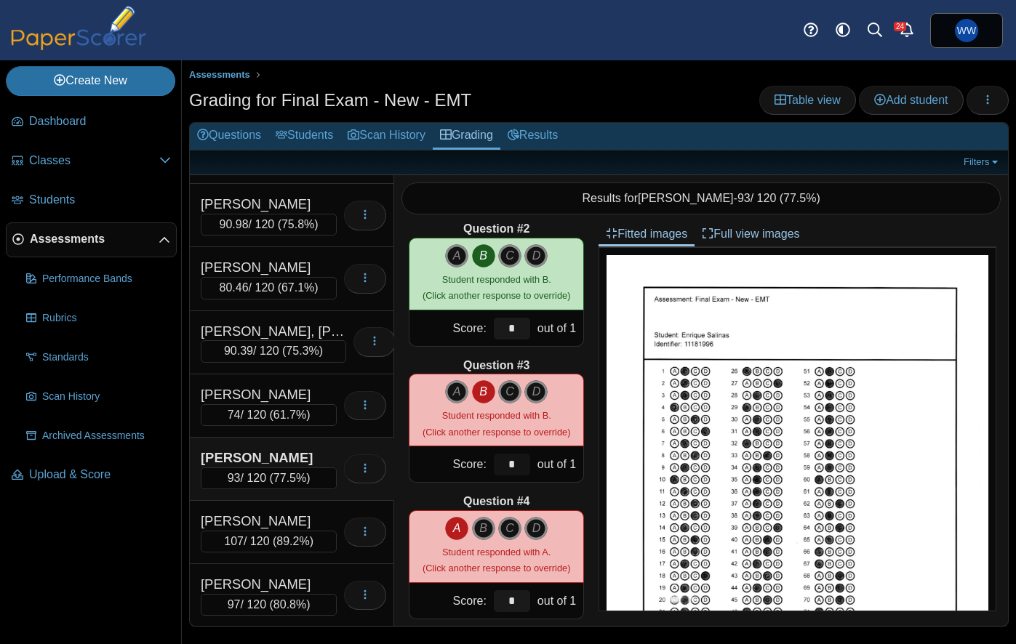
click at [514, 458] on input "*" at bounding box center [512, 465] width 36 height 22
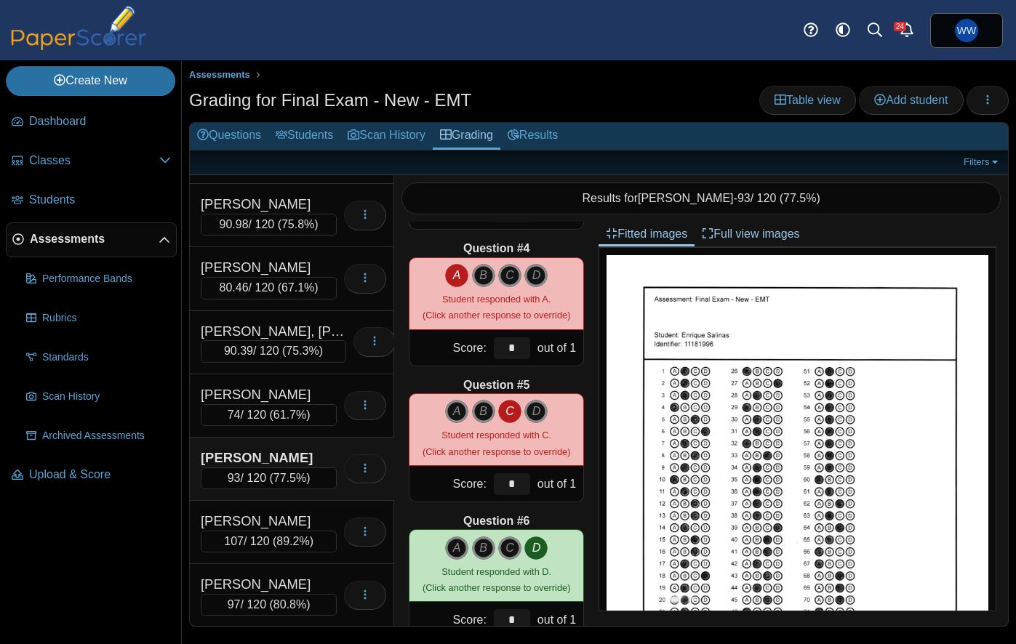
scroll to position [407, 0]
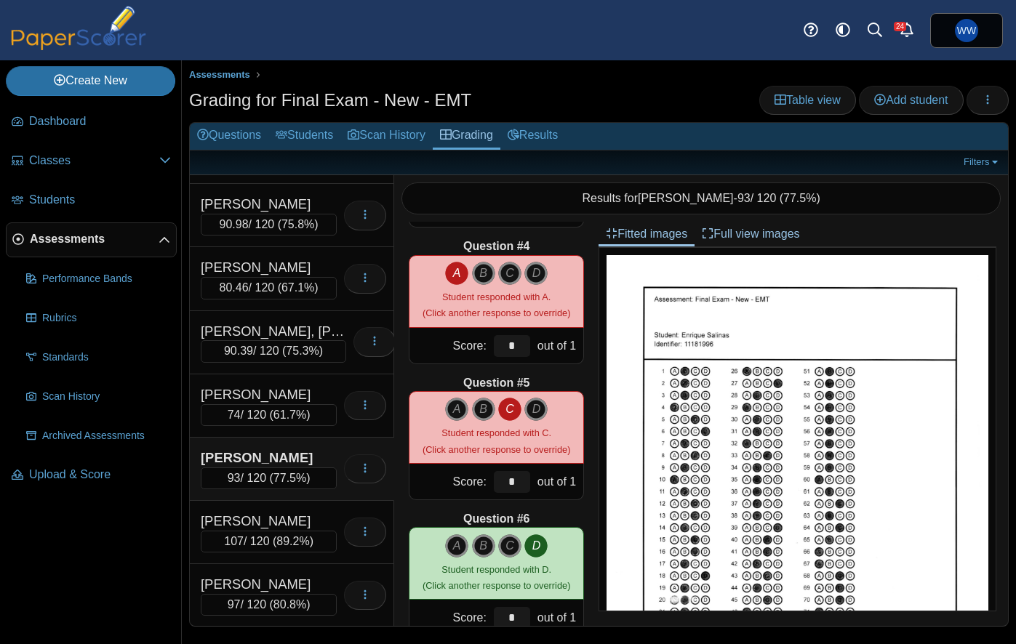
type input "***"
click at [519, 480] on input "*" at bounding box center [512, 482] width 36 height 22
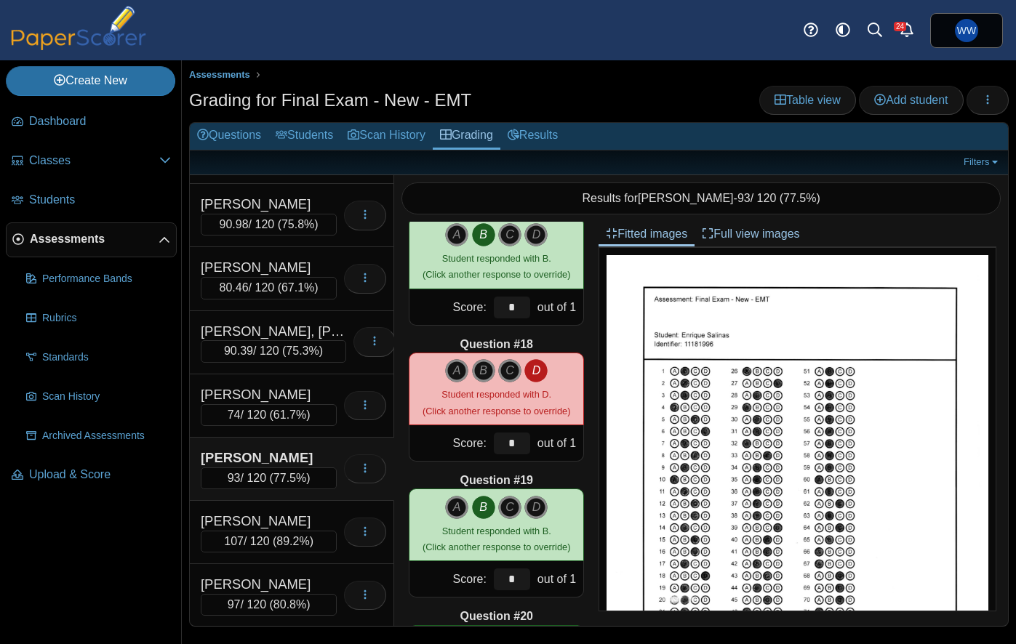
scroll to position [2218, 0]
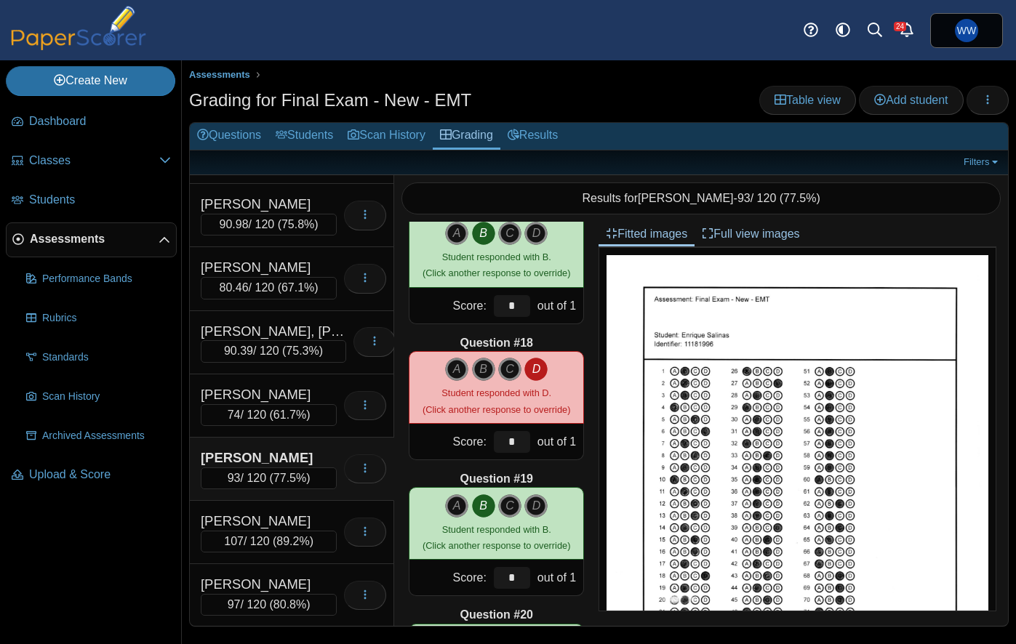
type input "***"
drag, startPoint x: 521, startPoint y: 441, endPoint x: 537, endPoint y: 436, distance: 16.1
click at [521, 441] on input "*" at bounding box center [512, 442] width 36 height 22
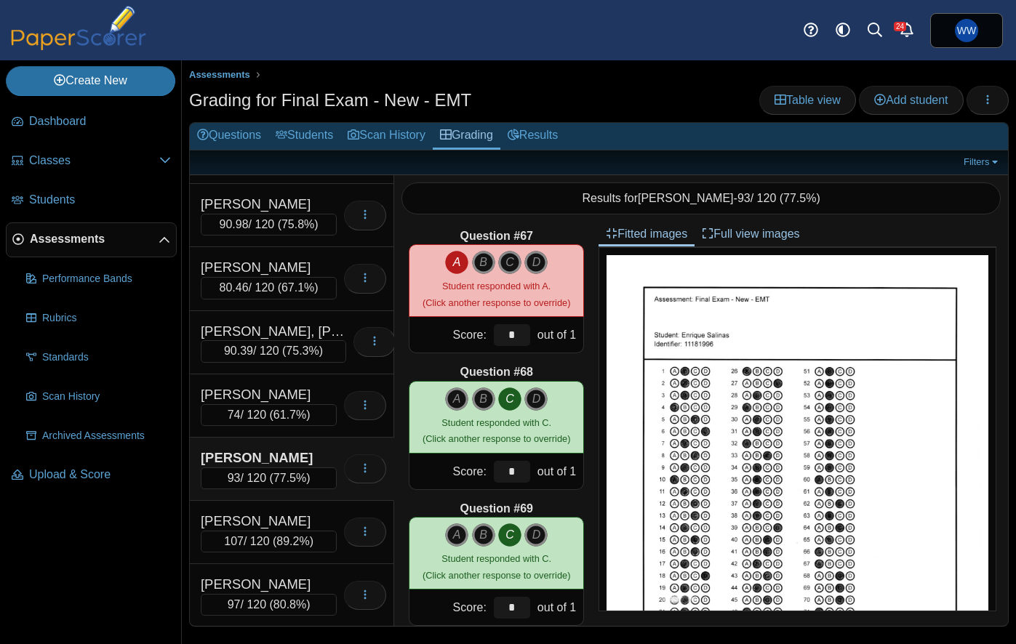
scroll to position [9005, 0]
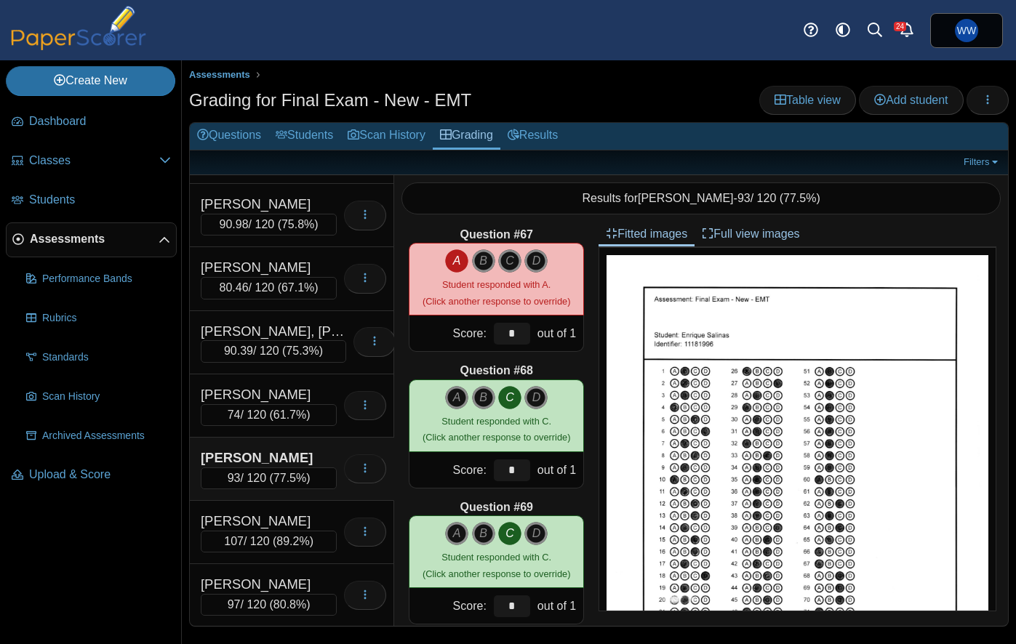
type input "***"
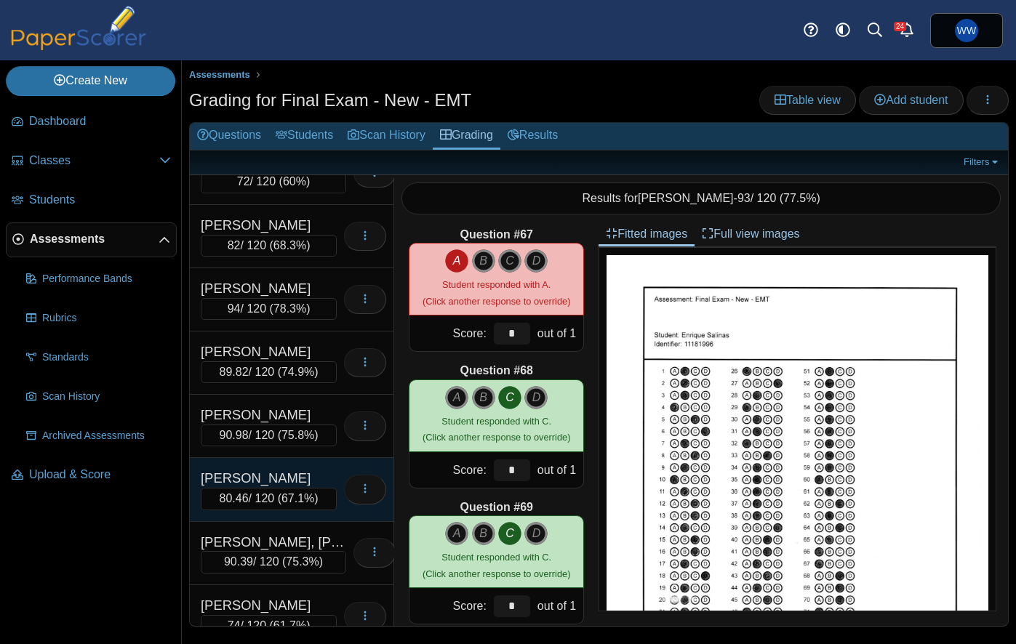
scroll to position [0, 0]
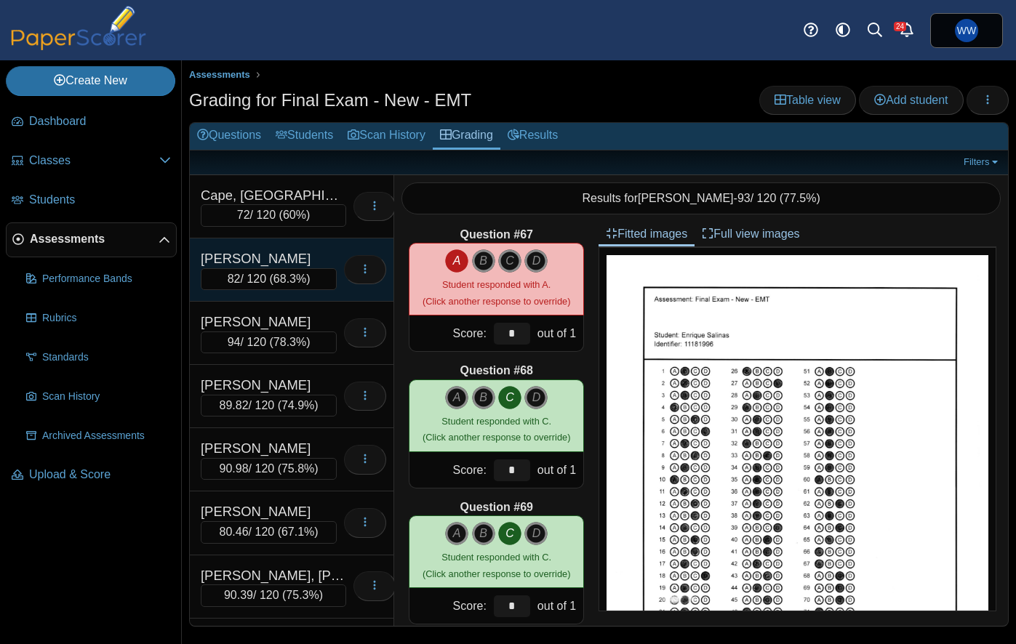
click at [301, 255] on div "Dominguez, Joseph" at bounding box center [269, 258] width 136 height 19
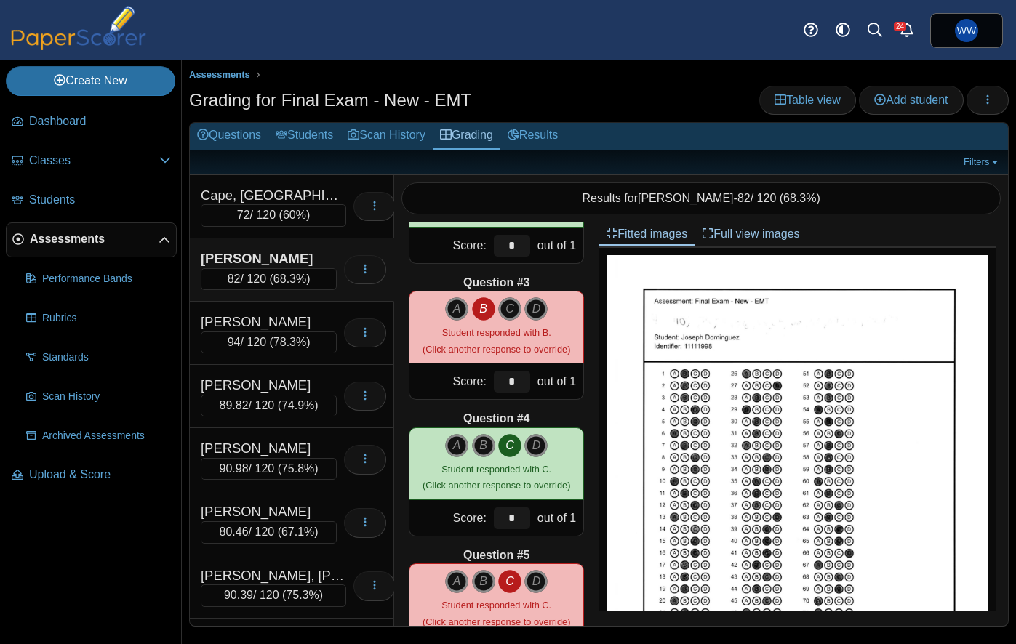
scroll to position [239, 0]
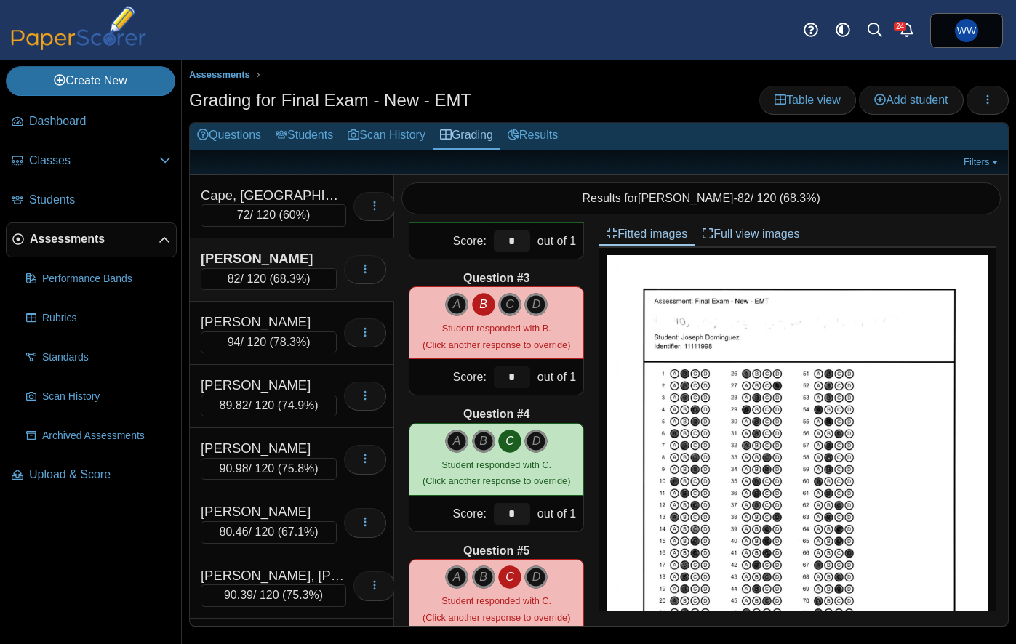
click at [525, 375] on input "*" at bounding box center [512, 378] width 36 height 22
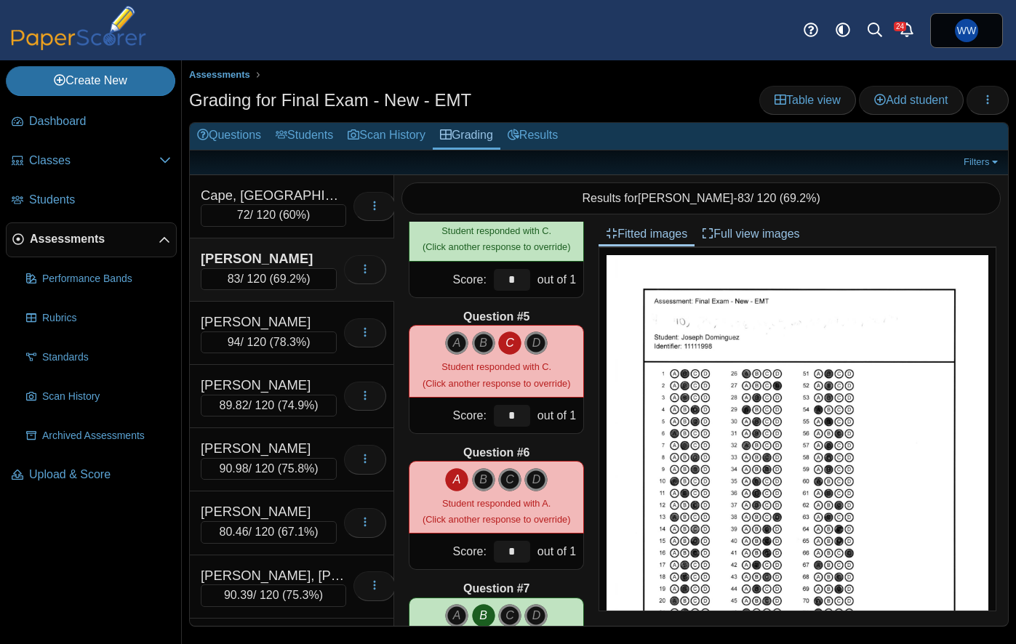
scroll to position [485, 0]
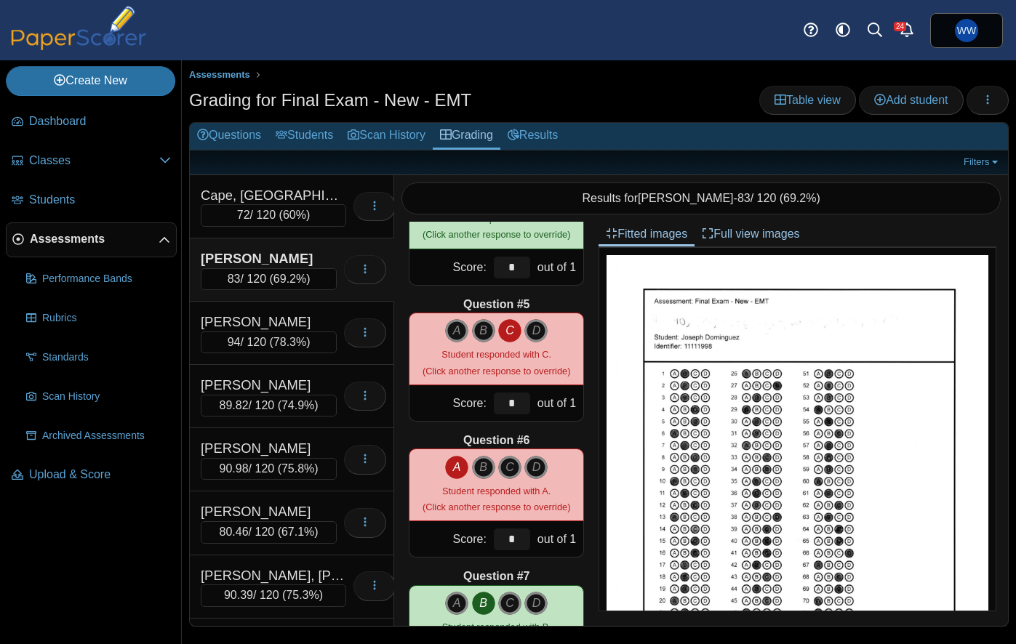
type input "*"
click at [523, 405] on input "*" at bounding box center [512, 404] width 36 height 22
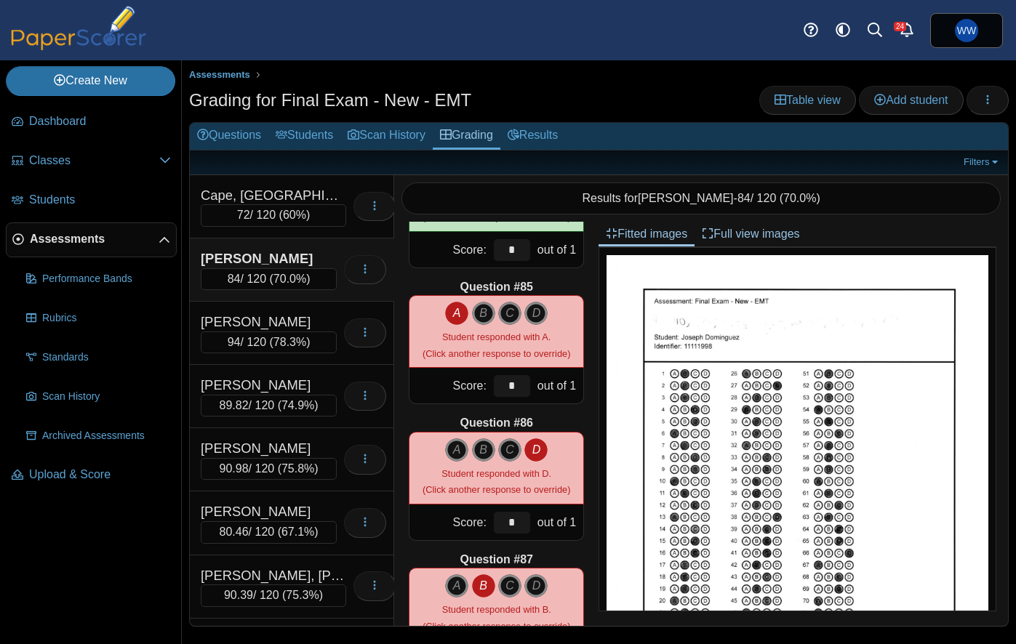
scroll to position [11400, 0]
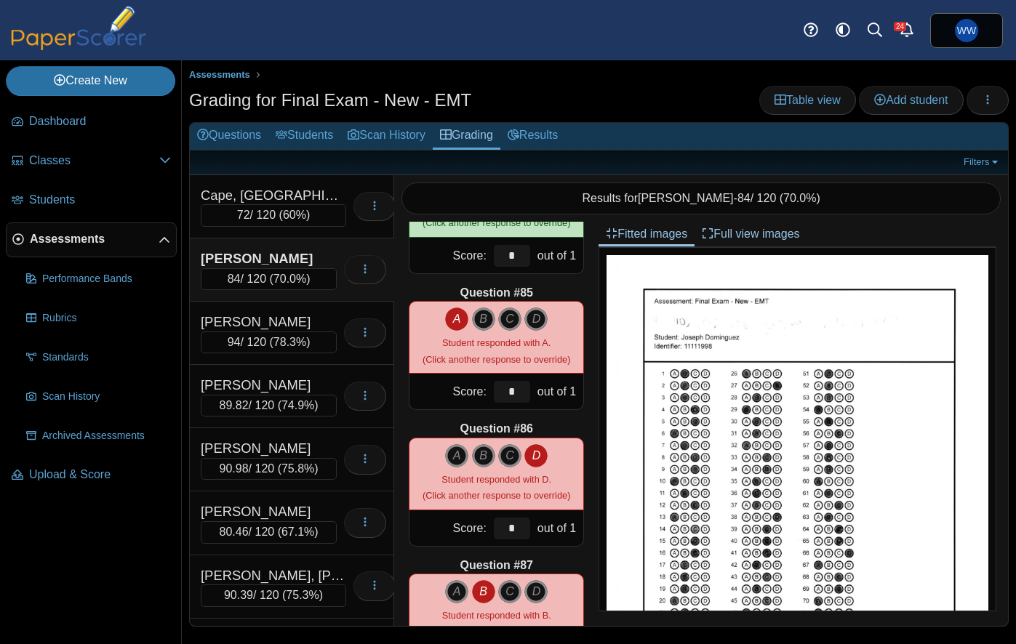
type input "*"
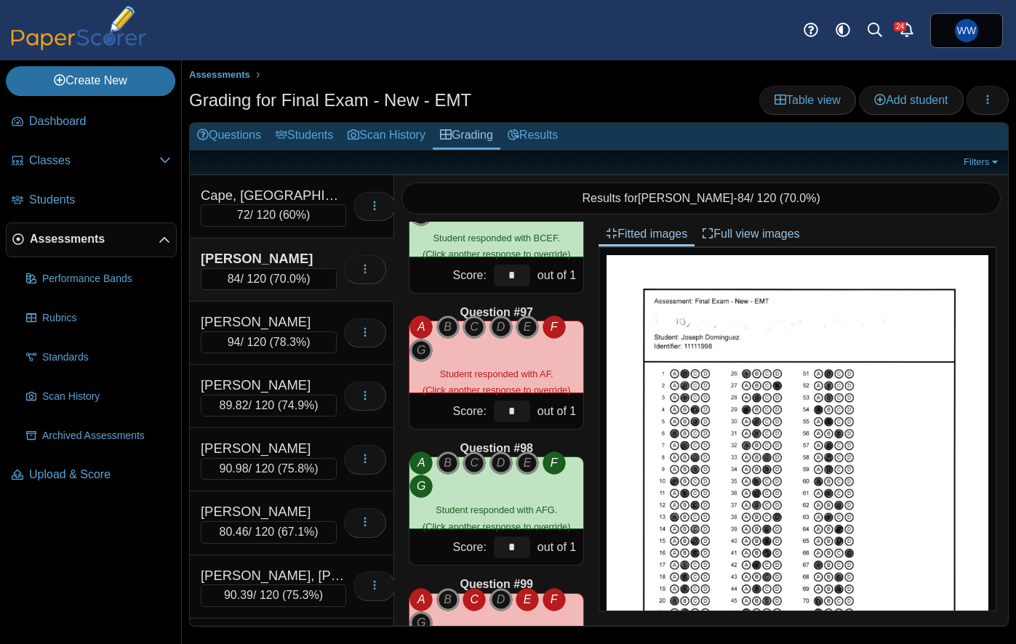
scroll to position [13020, 0]
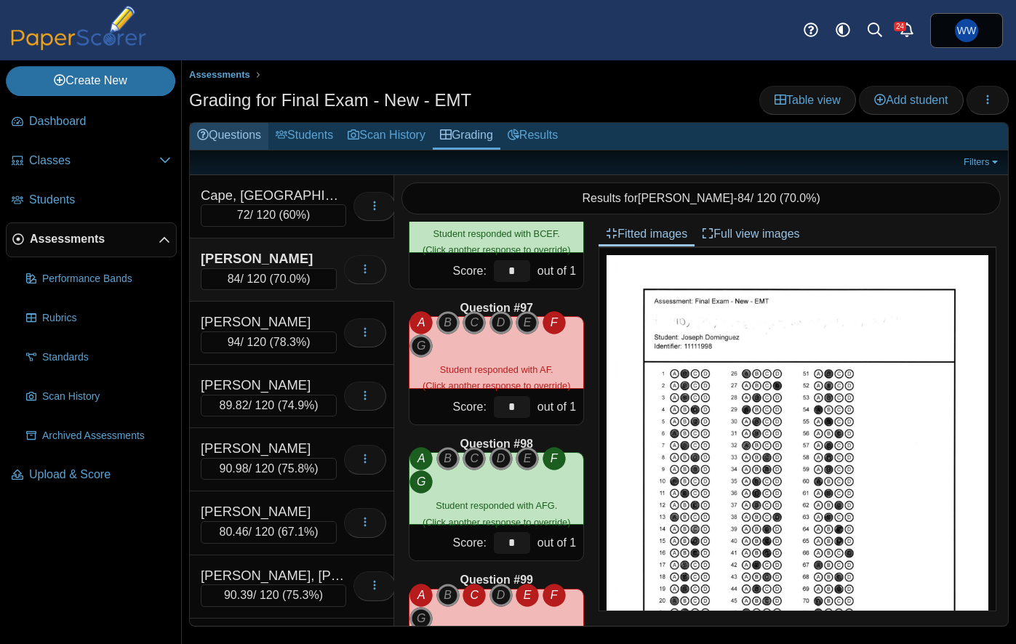
drag, startPoint x: 240, startPoint y: 130, endPoint x: 247, endPoint y: 138, distance: 10.8
click at [240, 130] on link "Questions" at bounding box center [229, 136] width 79 height 27
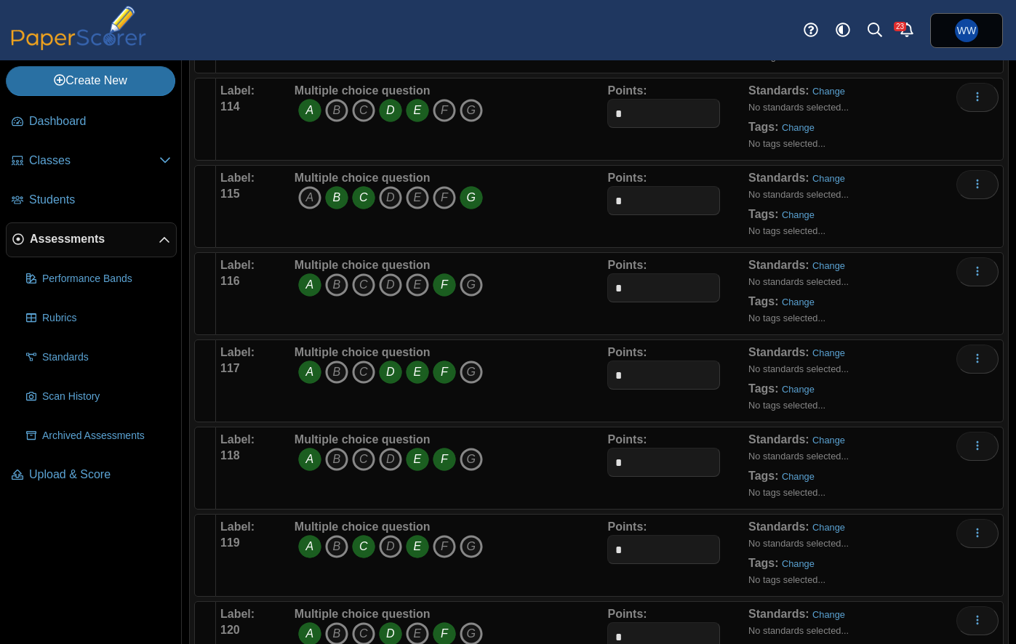
scroll to position [10056, 0]
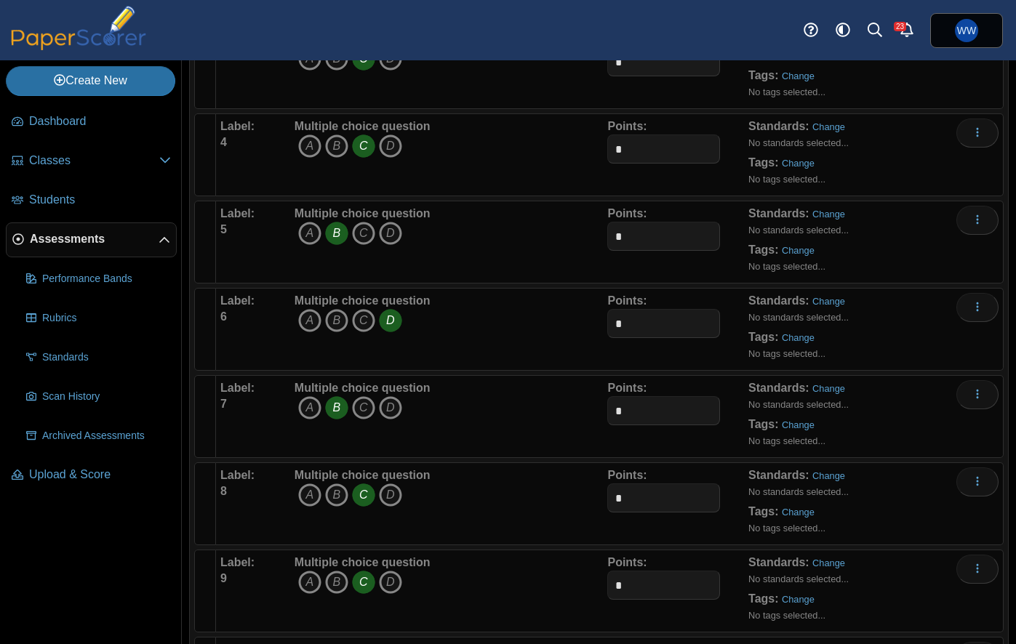
scroll to position [0, 0]
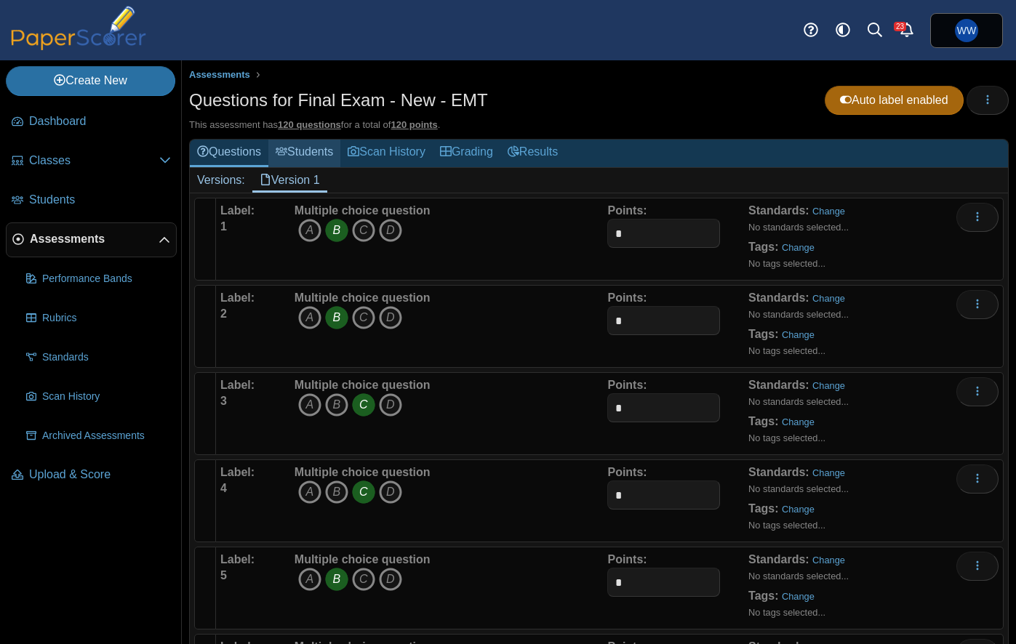
click at [305, 152] on link "Students" at bounding box center [304, 153] width 72 height 27
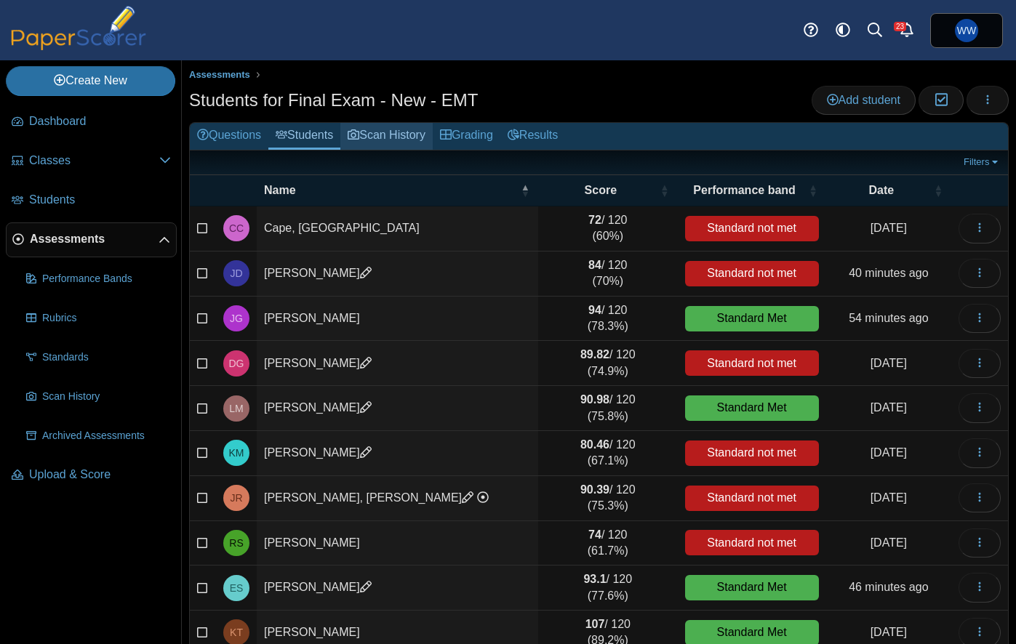
click at [392, 139] on link "Scan History" at bounding box center [386, 136] width 92 height 27
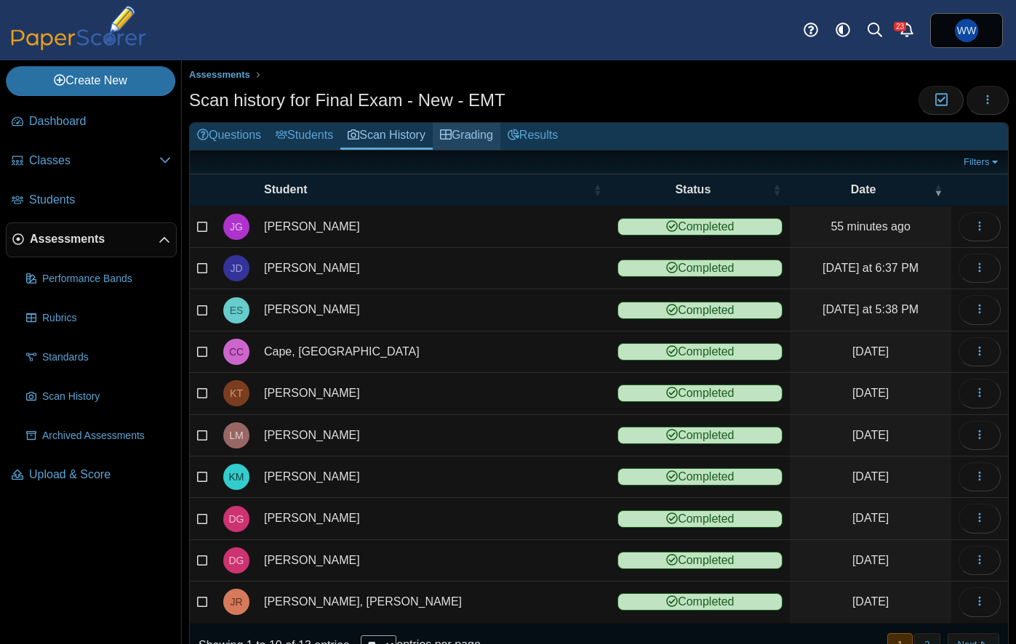
click at [472, 132] on link "Grading" at bounding box center [467, 136] width 68 height 27
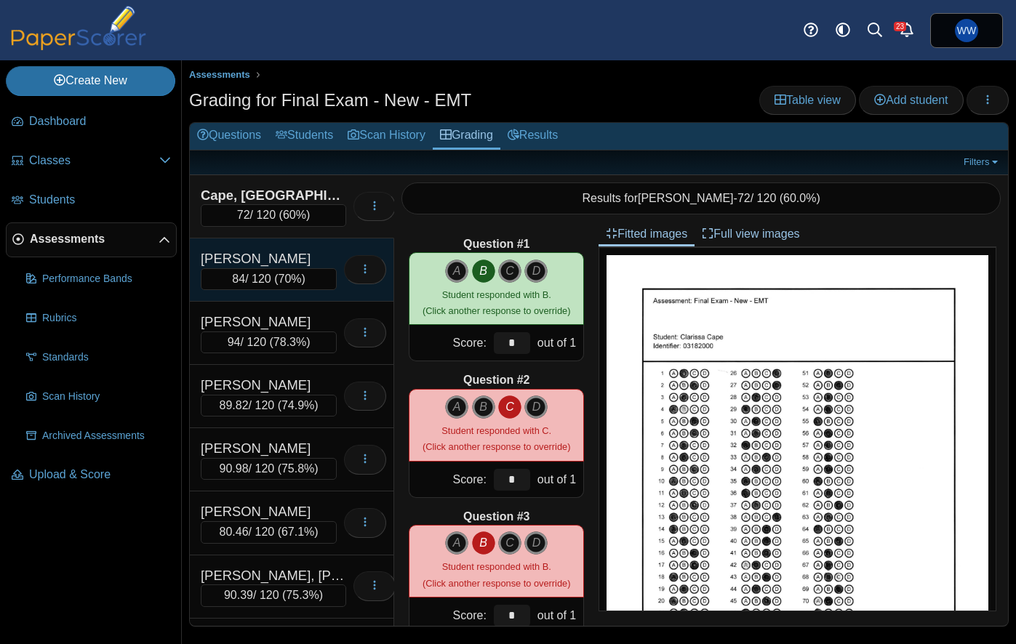
click at [287, 255] on div "Dominguez, Joseph" at bounding box center [269, 258] width 136 height 19
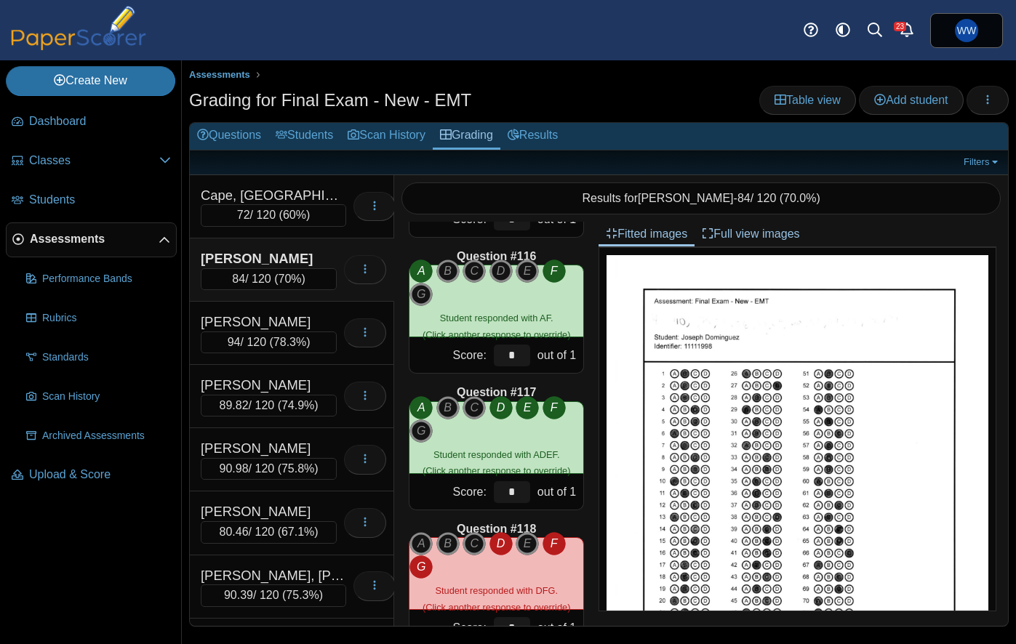
scroll to position [15980, 0]
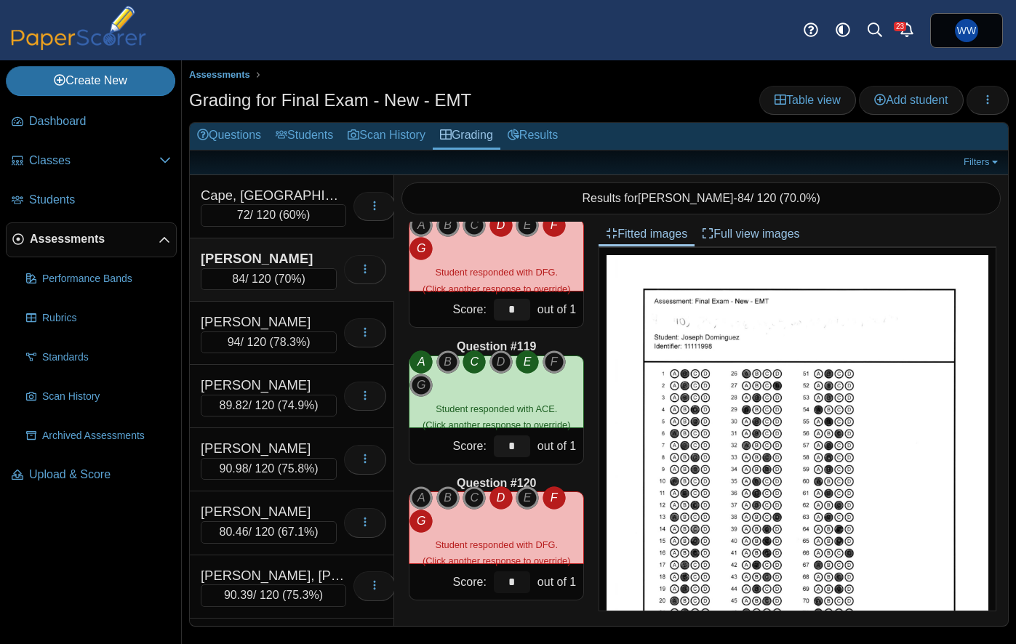
click at [522, 585] on input "*" at bounding box center [512, 583] width 36 height 22
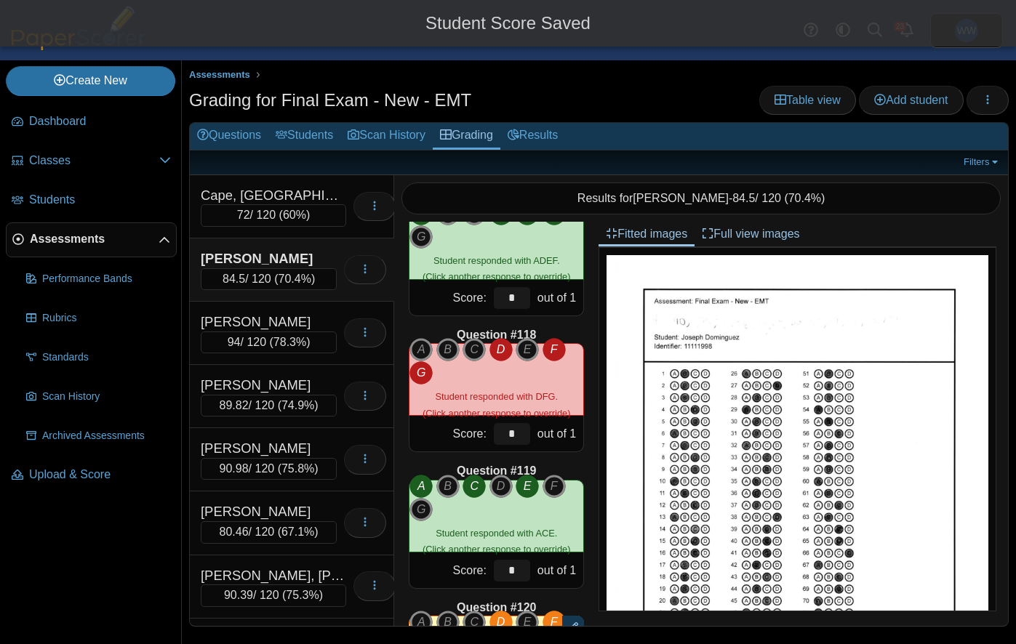
scroll to position [15834, 0]
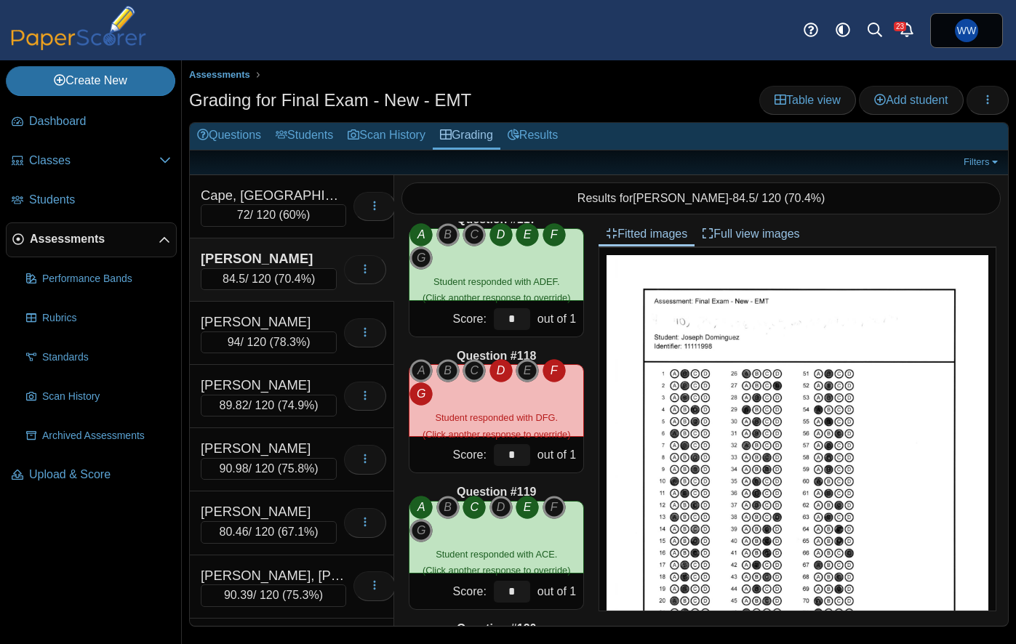
type input "***"
click at [518, 456] on input "*" at bounding box center [512, 455] width 36 height 22
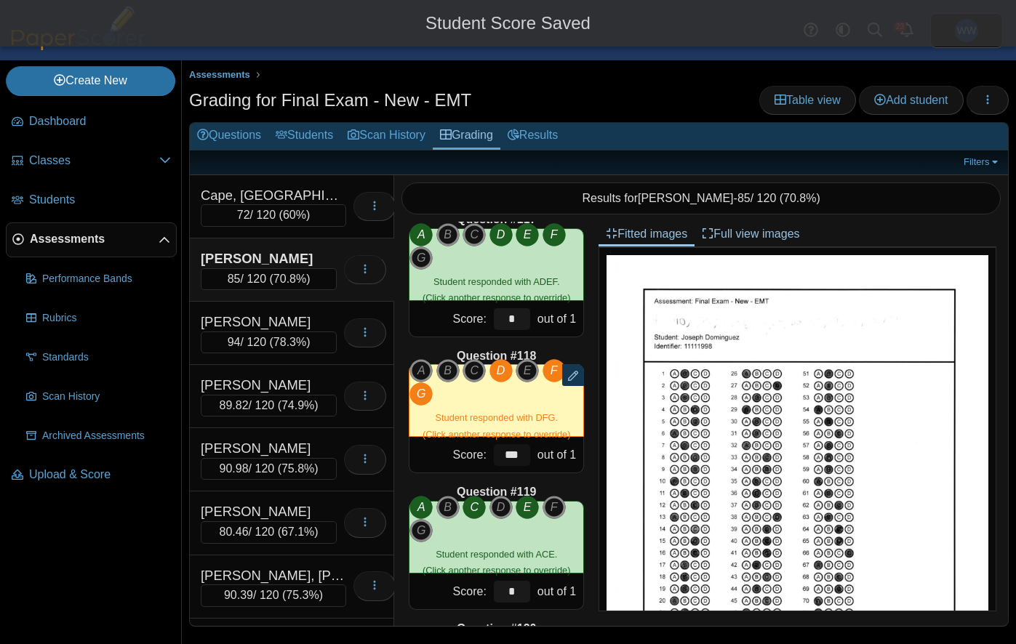
type input "***"
click at [569, 489] on div "Question #119" at bounding box center [496, 492] width 175 height 16
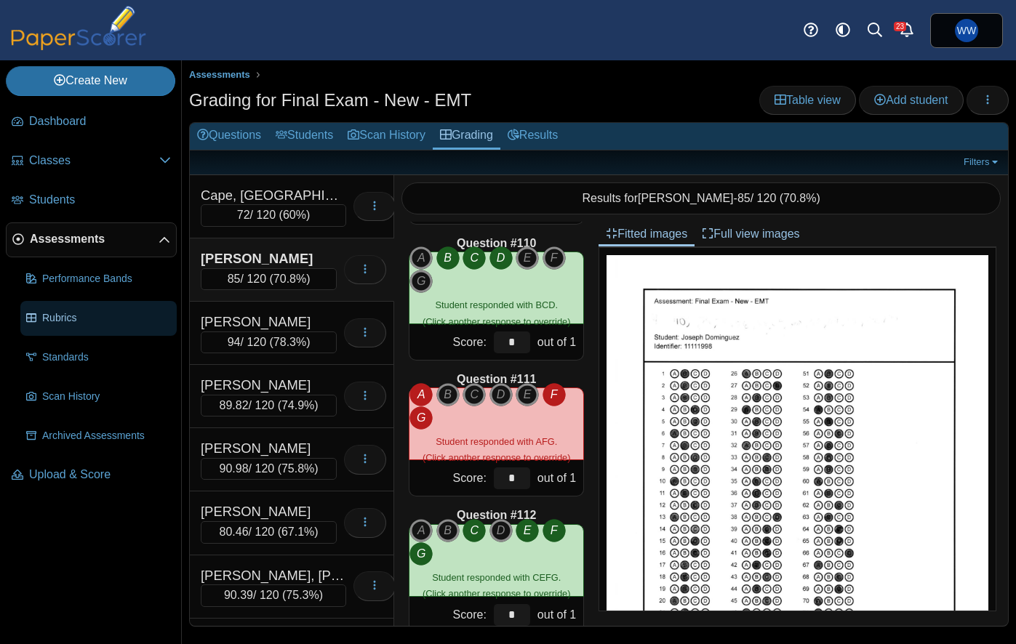
scroll to position [14859, 0]
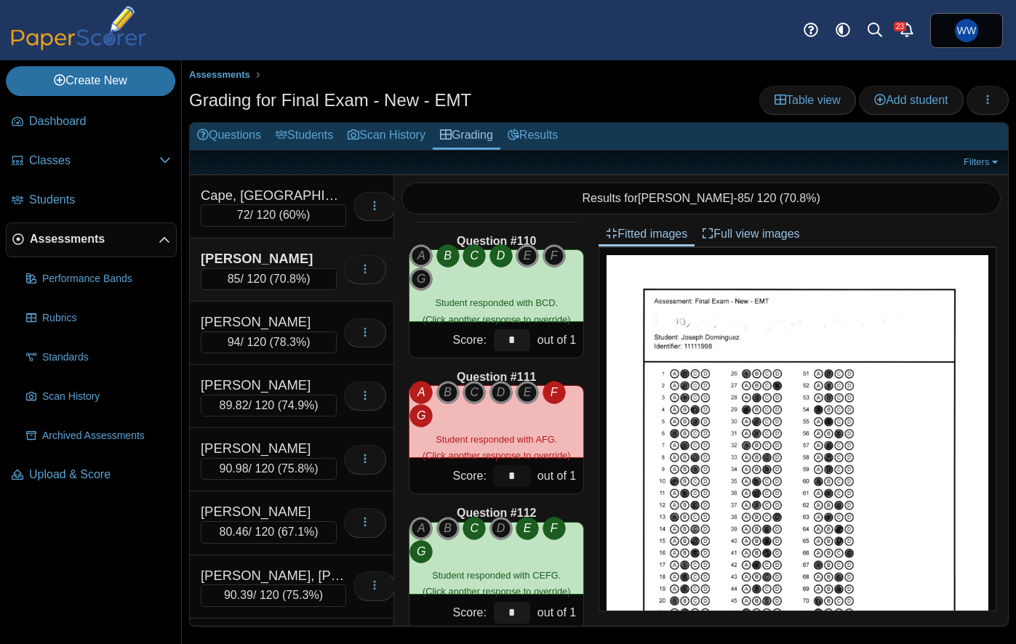
click at [522, 481] on input "*" at bounding box center [512, 476] width 36 height 22
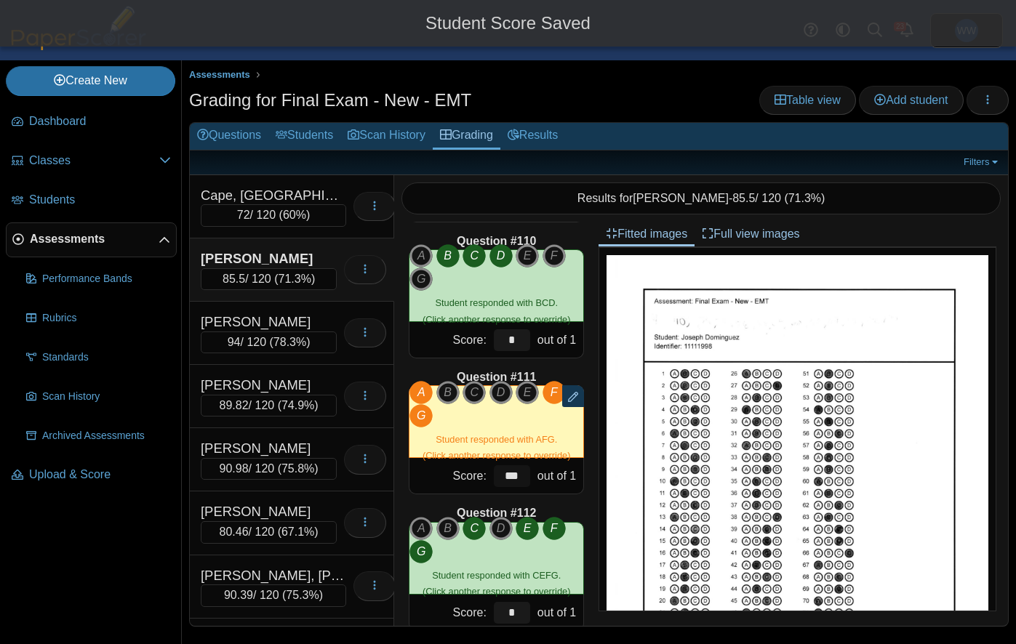
type input "***"
click at [572, 372] on div "Question #111" at bounding box center [496, 377] width 175 height 16
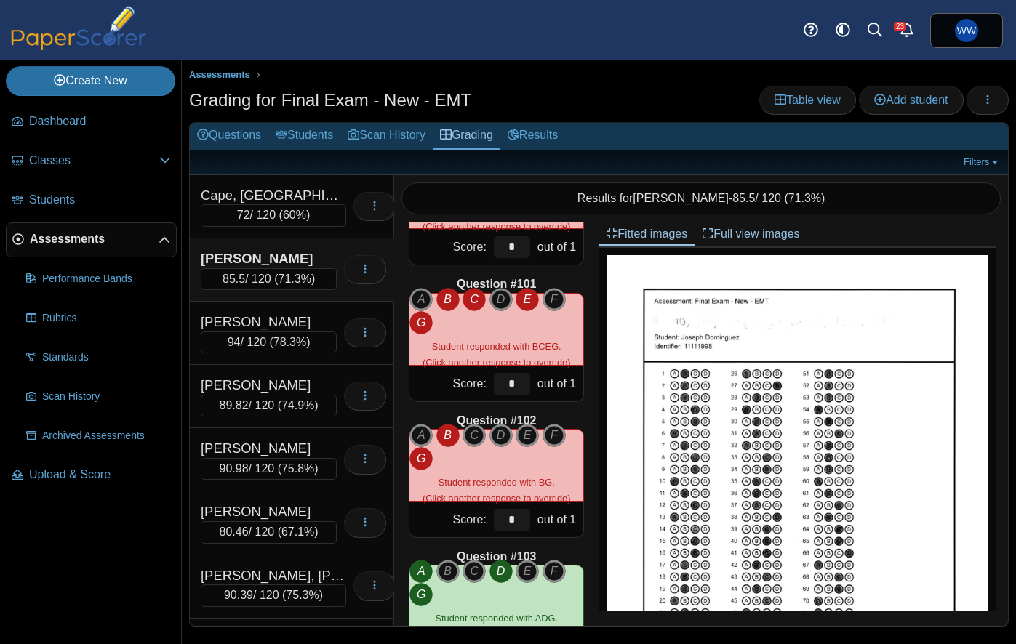
scroll to position [13577, 0]
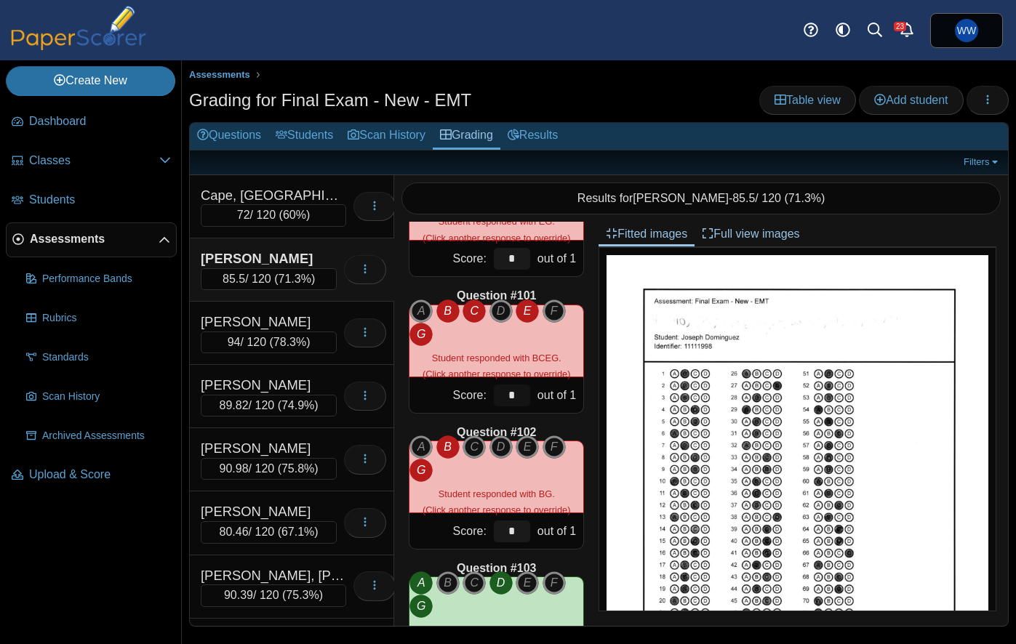
click at [519, 398] on input "*" at bounding box center [512, 396] width 36 height 22
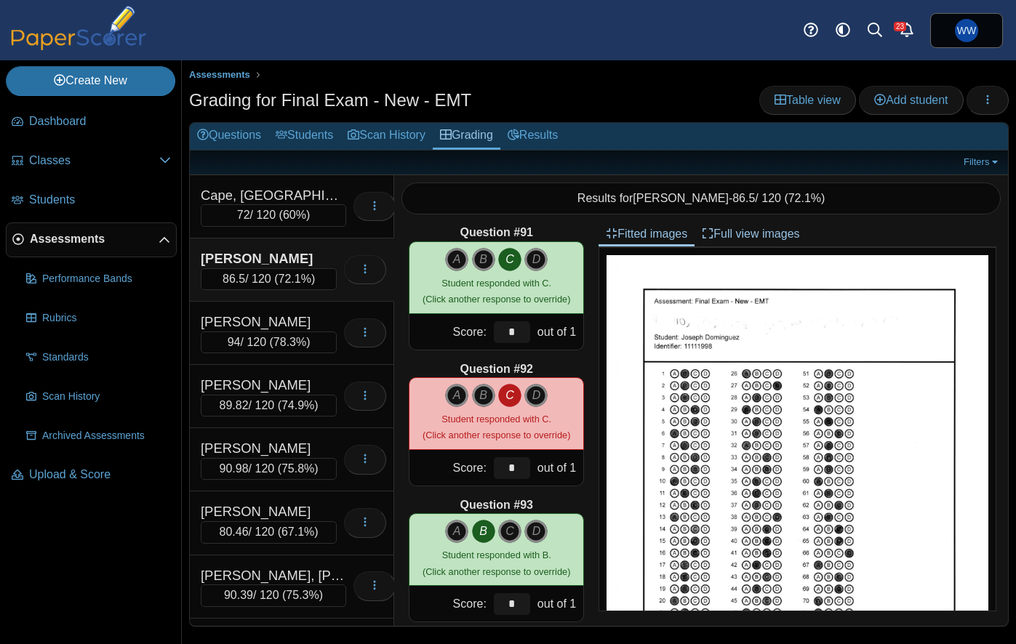
scroll to position [12300, 0]
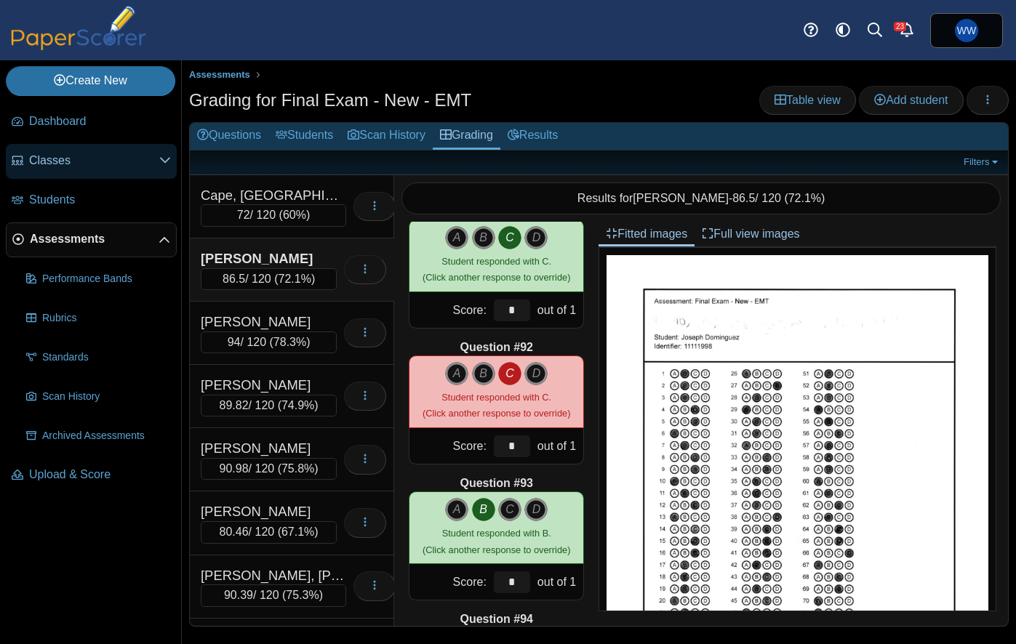
type input "*"
click at [513, 448] on input "*" at bounding box center [512, 447] width 36 height 22
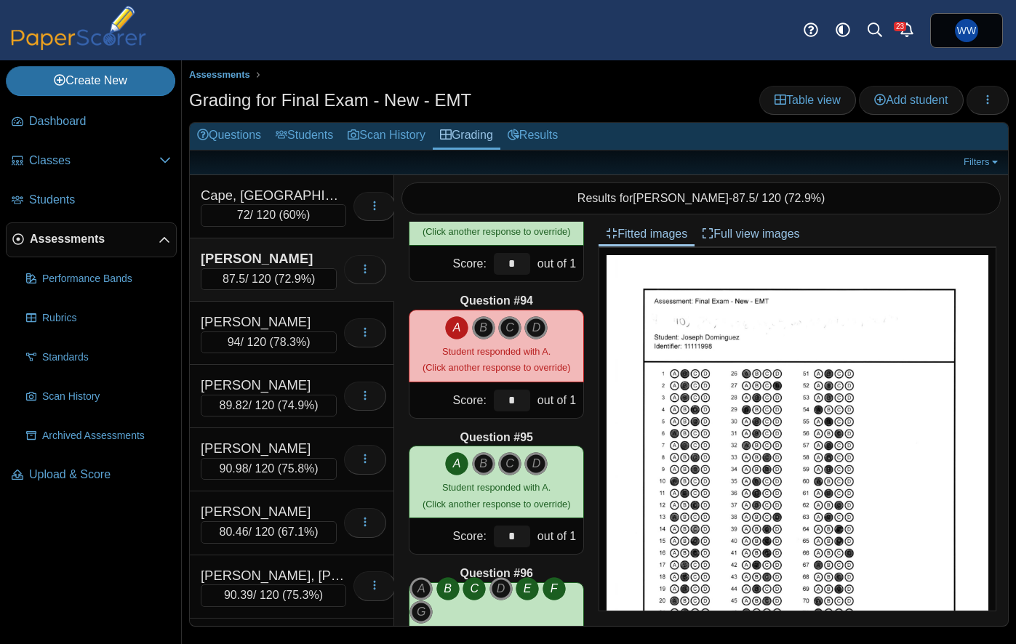
scroll to position [12616, 0]
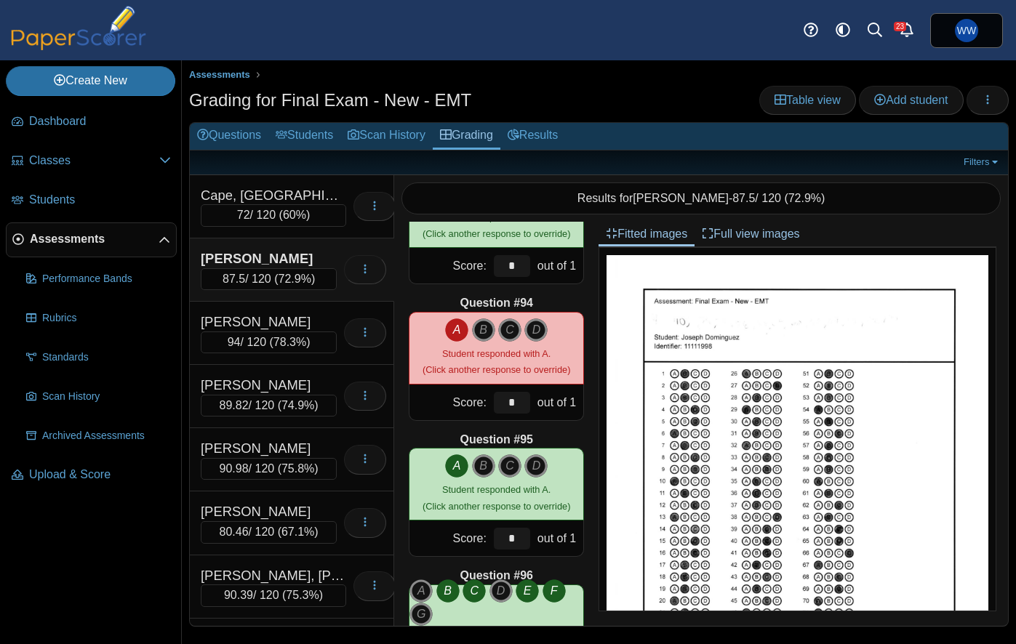
type input "*"
click at [529, 402] on div "*" at bounding box center [512, 403] width 44 height 36
click at [522, 402] on input "*" at bounding box center [512, 403] width 36 height 22
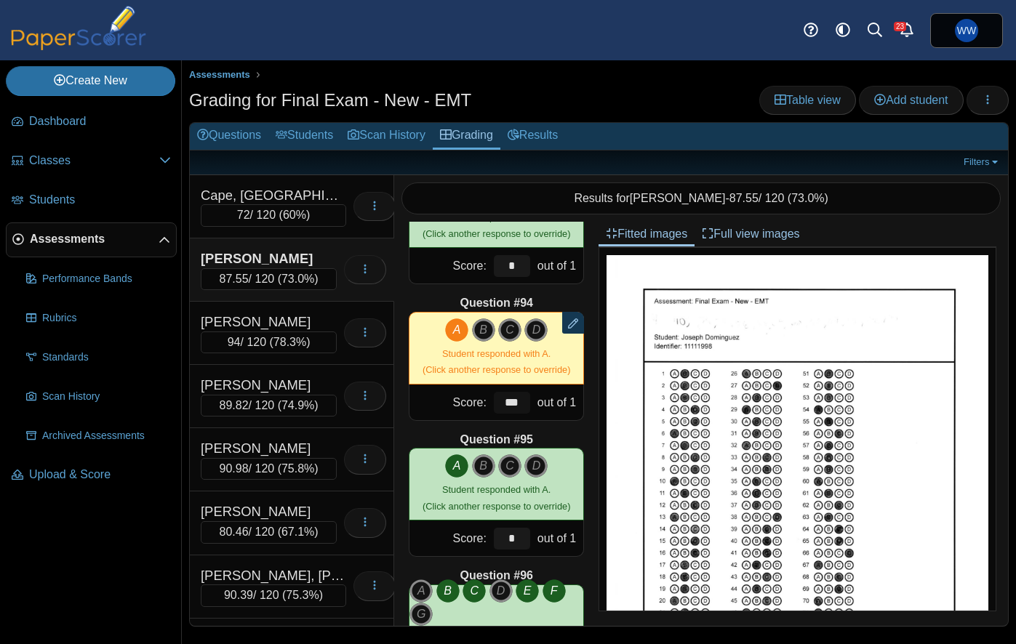
type input "***"
click at [583, 305] on div "Question #94" at bounding box center [496, 303] width 175 height 16
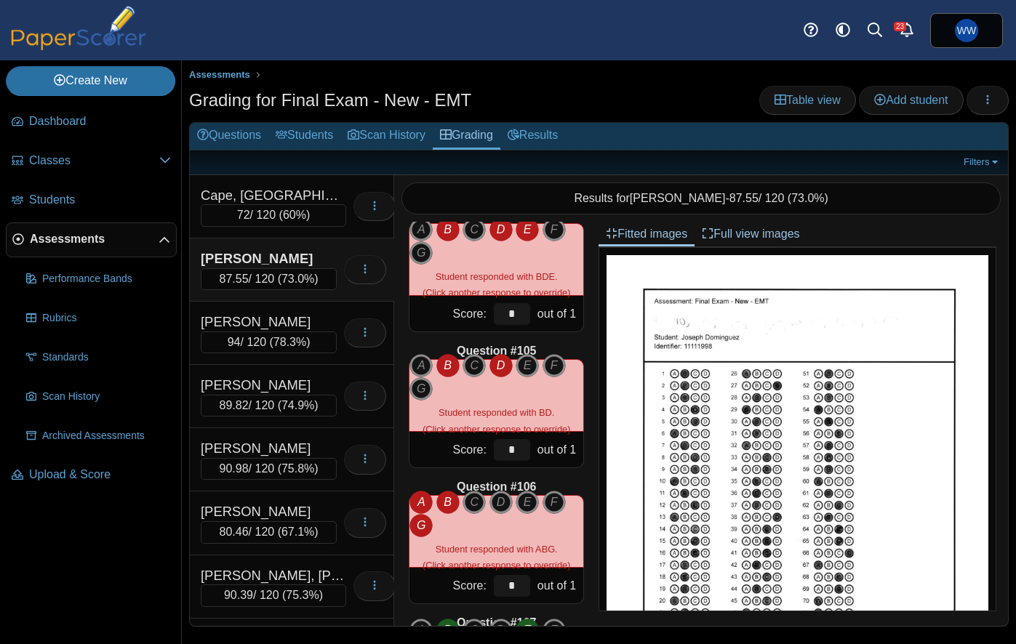
scroll to position [14068, 0]
click at [524, 583] on input "*" at bounding box center [512, 586] width 36 height 22
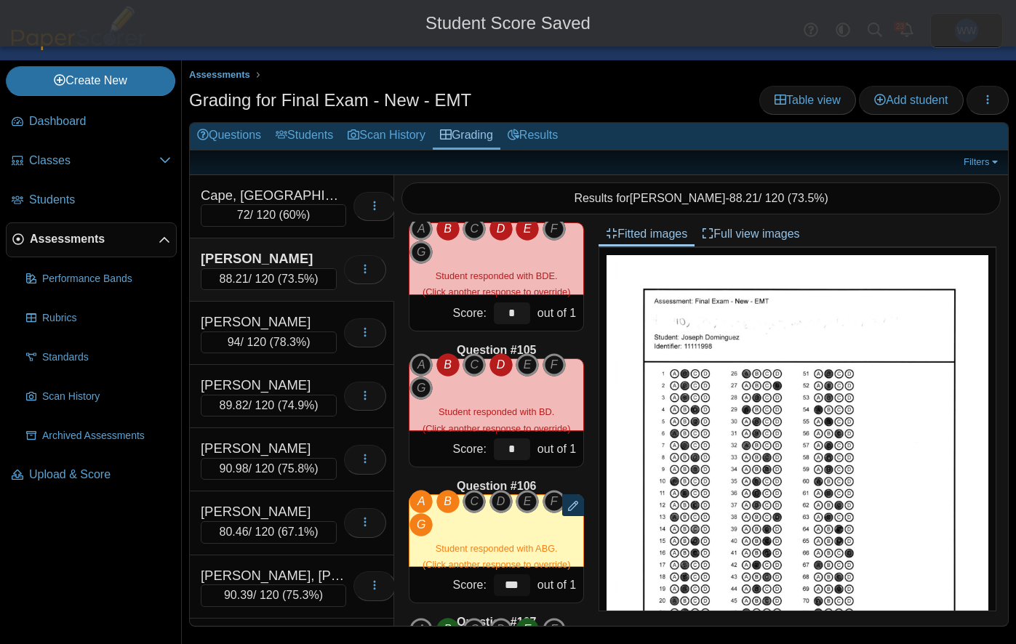
type input "***"
click at [578, 492] on div "A B C D E F G" at bounding box center [496, 513] width 174 height 47
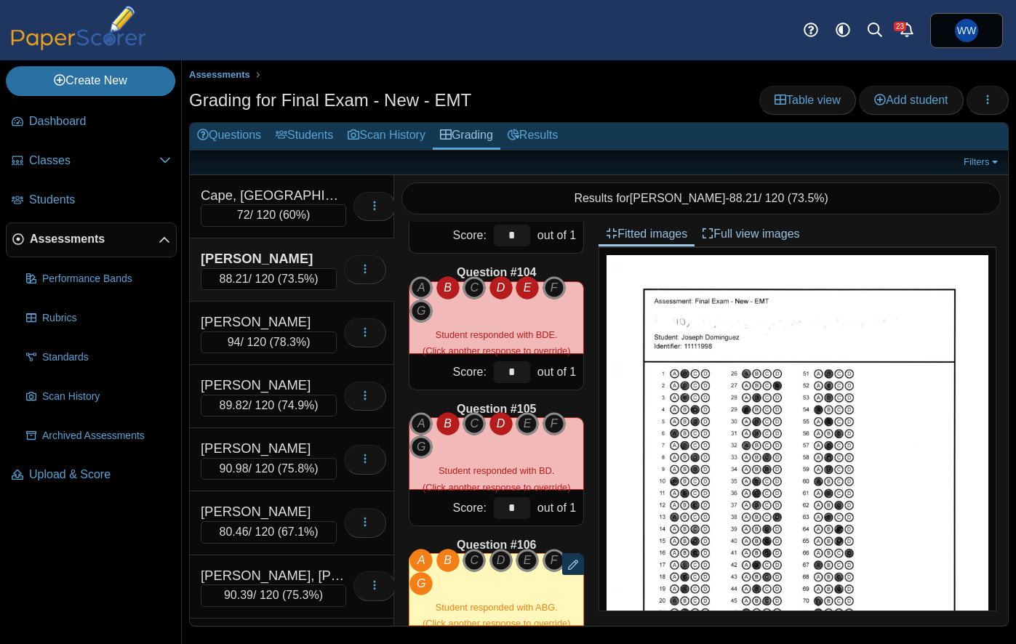
scroll to position [14004, 0]
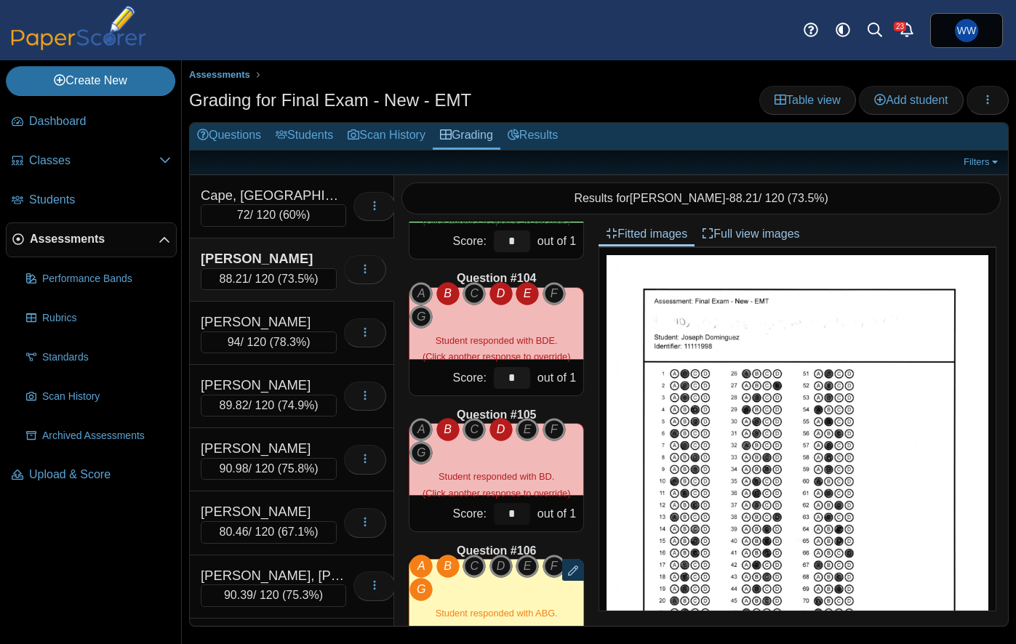
click at [519, 510] on input "*" at bounding box center [512, 514] width 36 height 22
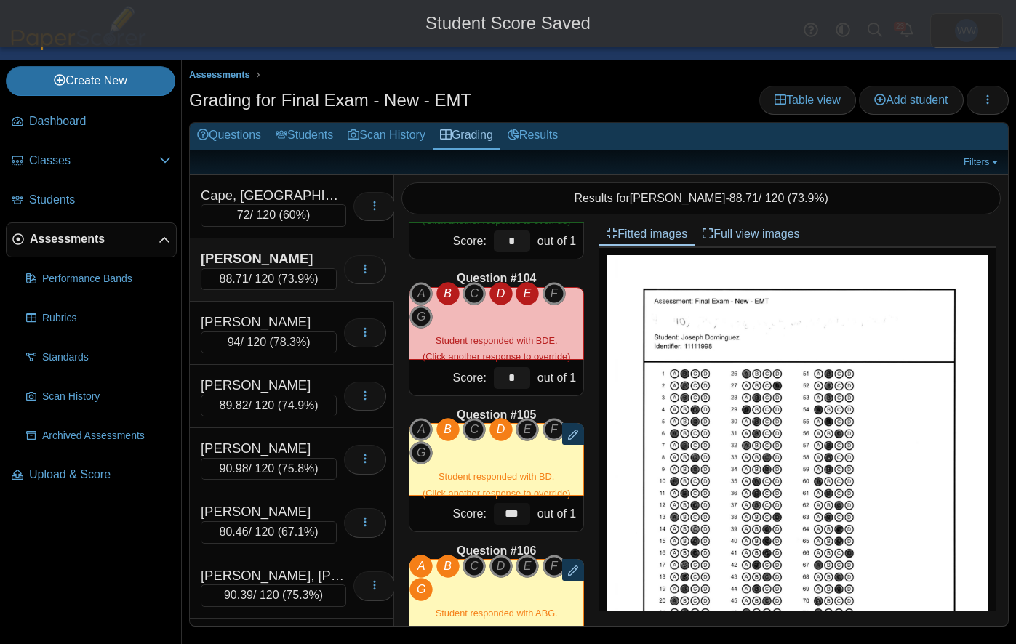
type input "***"
click at [577, 542] on div "Question #1 A B C D Score: *" at bounding box center [496, 424] width 204 height 404
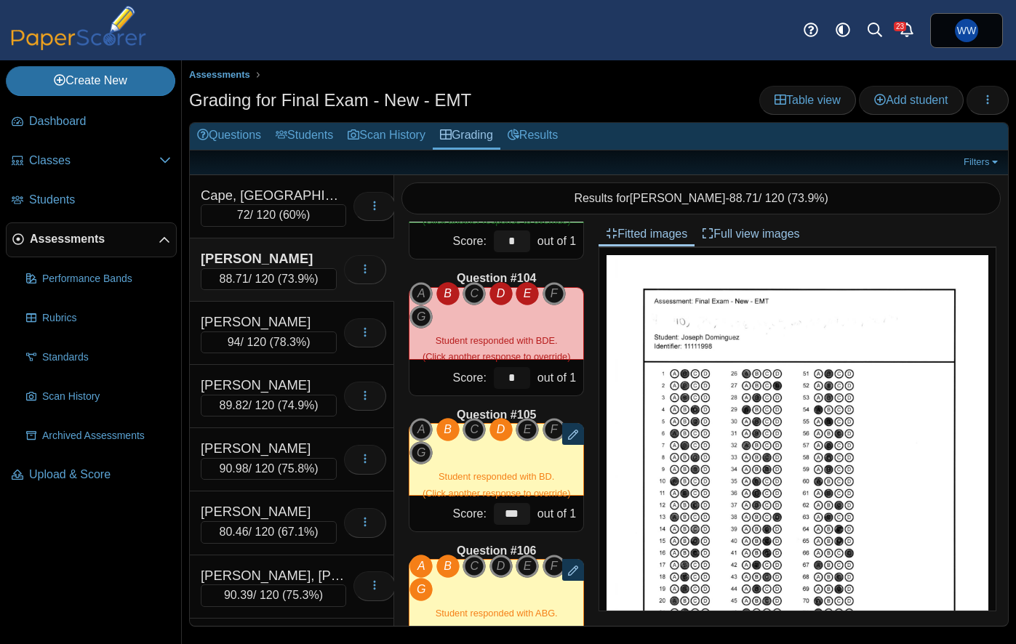
click at [517, 378] on input "*" at bounding box center [512, 378] width 36 height 22
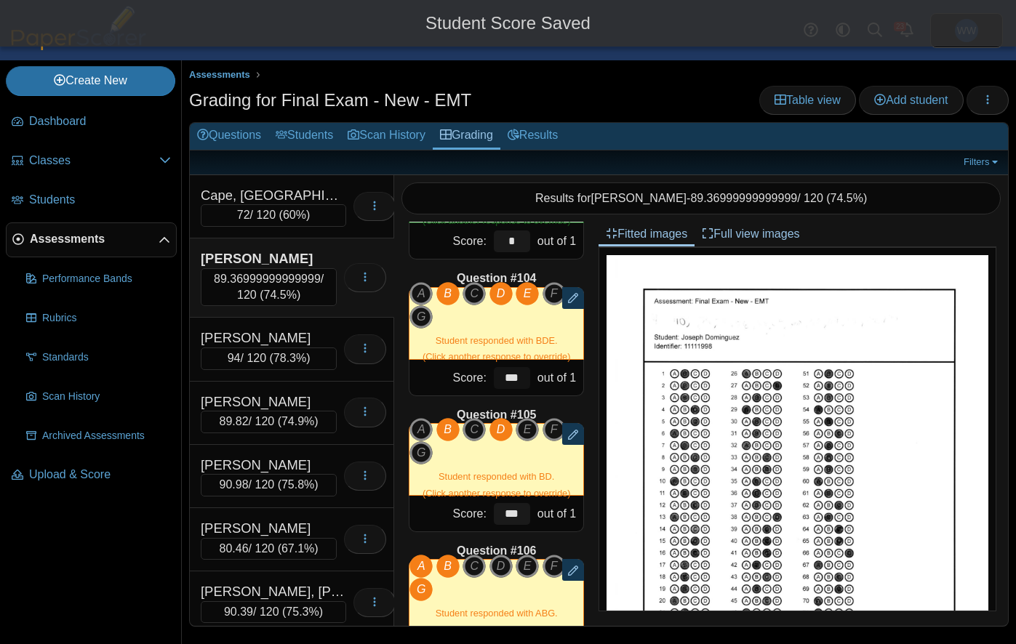
type input "***"
click at [578, 405] on div "Question #1 A B C D Score: *" at bounding box center [496, 424] width 204 height 404
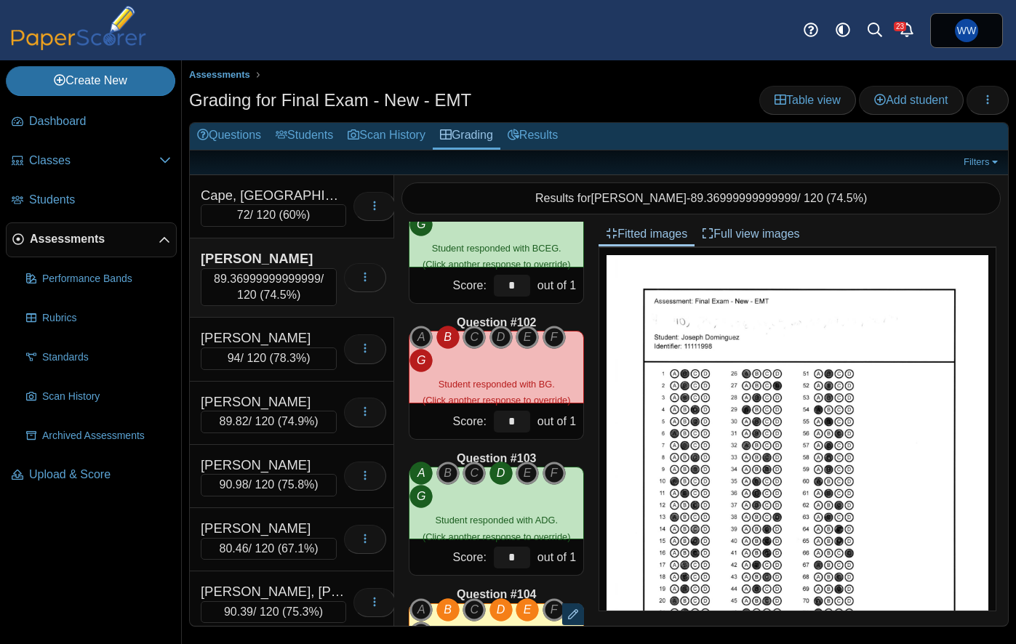
scroll to position [13690, 0]
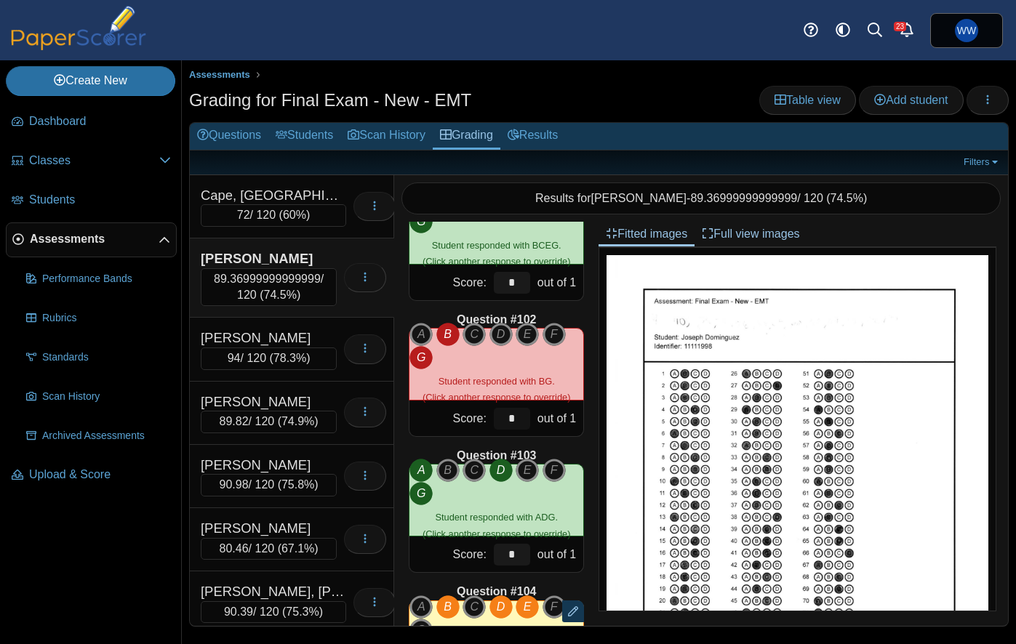
click at [526, 426] on input "*" at bounding box center [512, 419] width 36 height 22
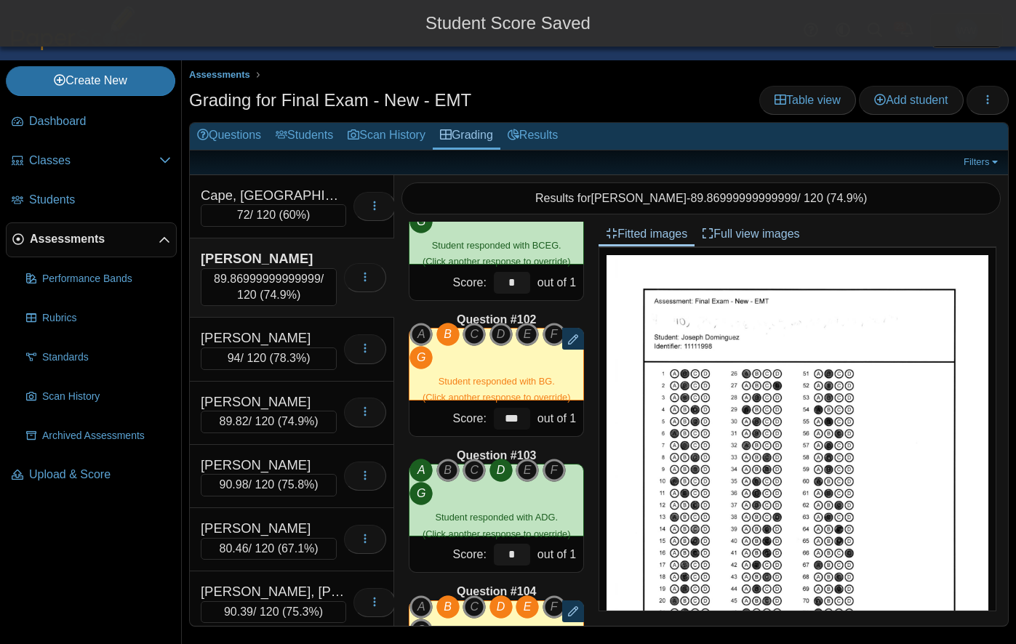
type input "***"
click at [567, 443] on div "Question #1 A B C D Score: *" at bounding box center [496, 424] width 204 height 404
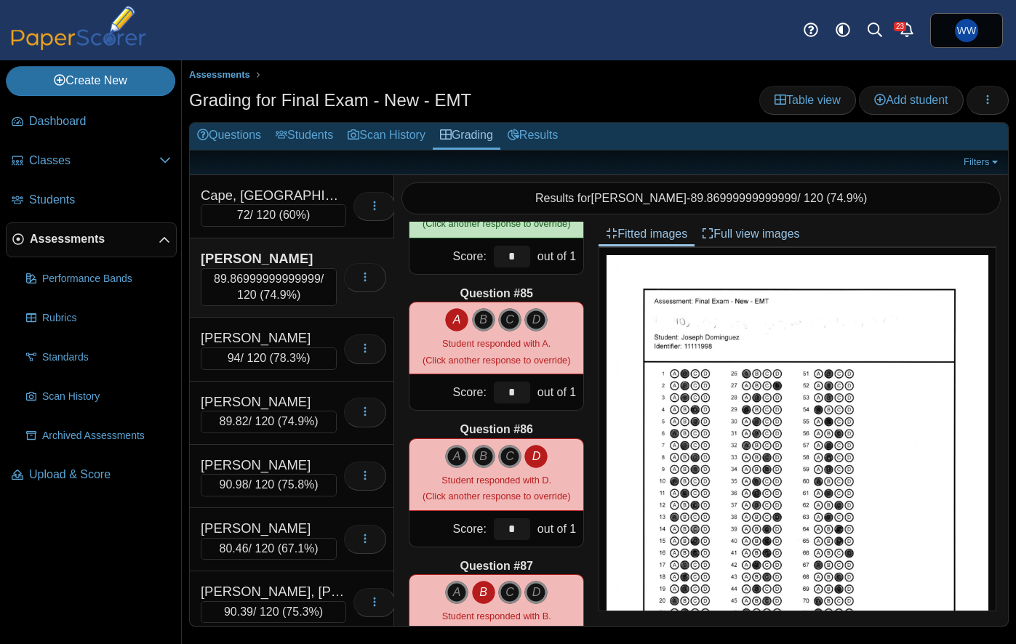
scroll to position [11406, 0]
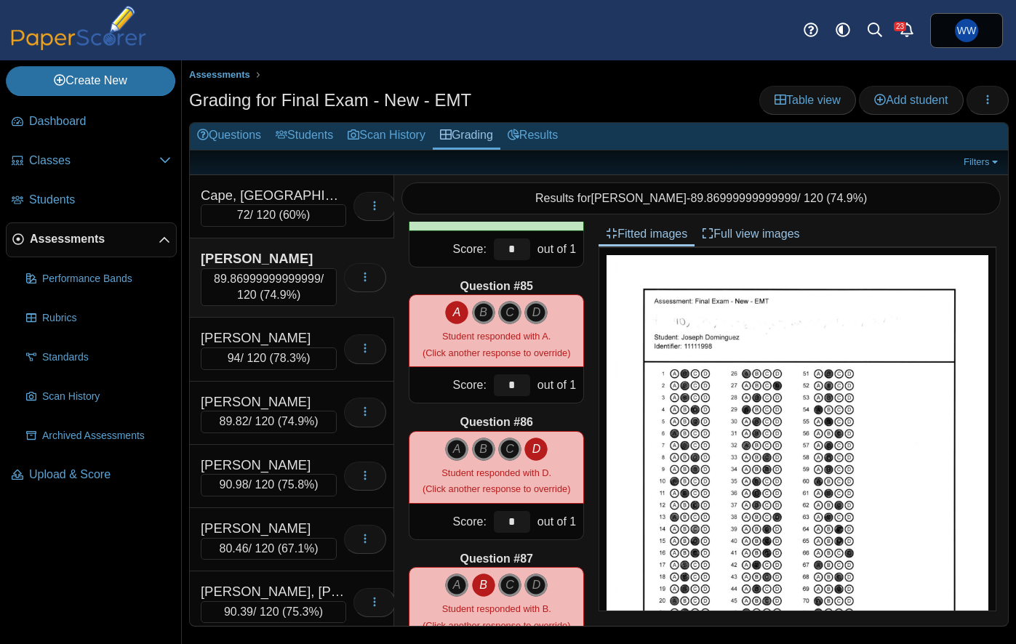
click at [529, 391] on div "*" at bounding box center [512, 385] width 44 height 36
click at [524, 387] on input "*" at bounding box center [512, 386] width 36 height 22
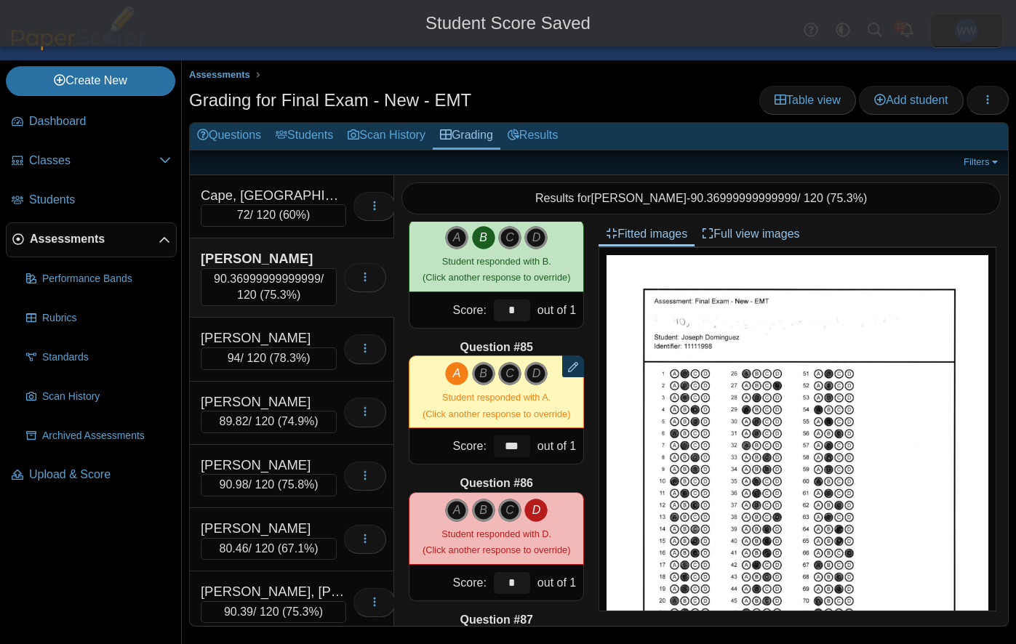
scroll to position [11315, 0]
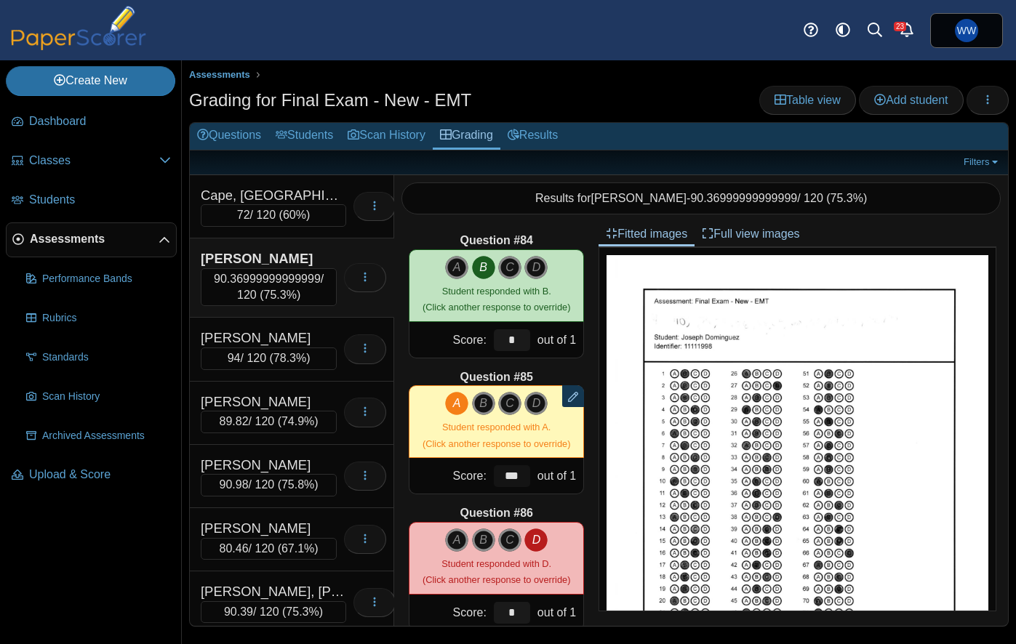
type input "***"
click at [572, 511] on div "Question #86" at bounding box center [496, 513] width 175 height 16
click at [299, 345] on div "Garcia, Justin" at bounding box center [269, 338] width 136 height 19
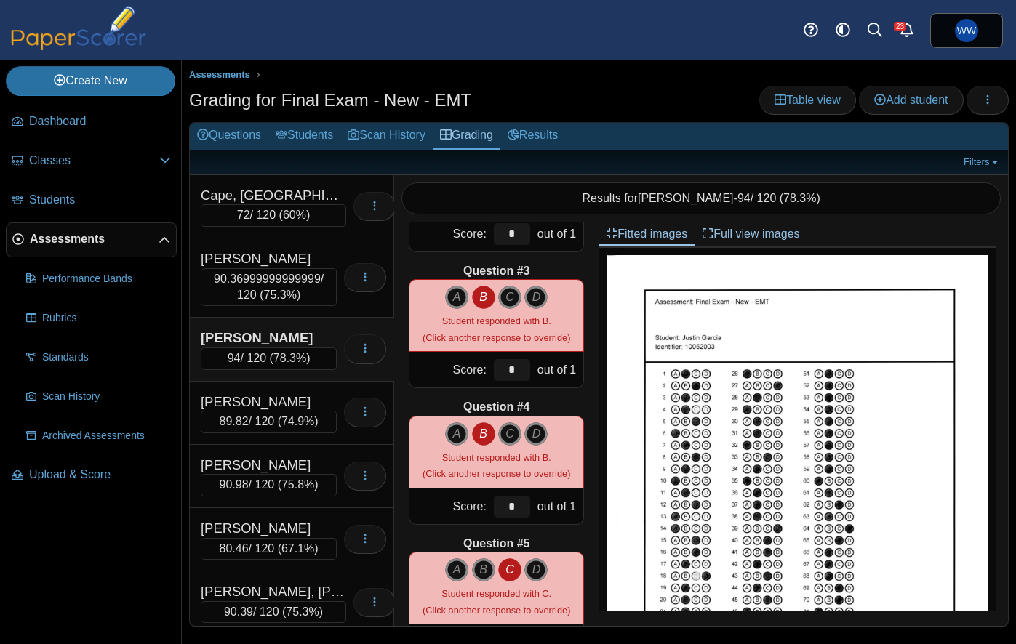
scroll to position [257, 0]
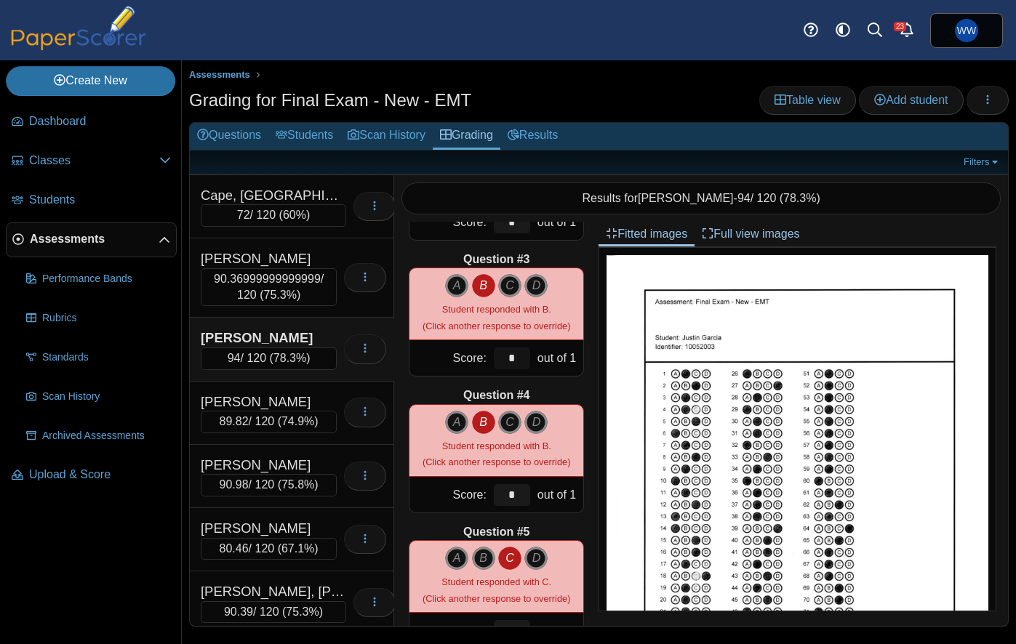
click at [518, 356] on input "*" at bounding box center [512, 359] width 36 height 22
click at [521, 358] on input "*" at bounding box center [512, 359] width 36 height 22
click at [523, 359] on input "*" at bounding box center [512, 359] width 36 height 22
drag, startPoint x: 551, startPoint y: 380, endPoint x: 566, endPoint y: 402, distance: 26.2
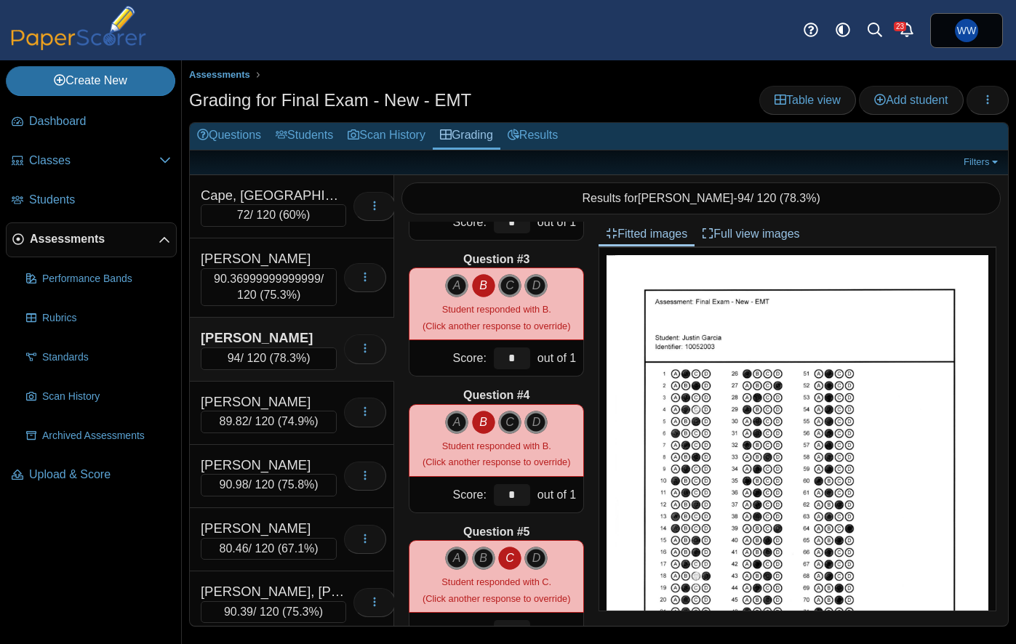
click at [561, 395] on div "Question #1 A B C D Score: *" at bounding box center [496, 424] width 204 height 404
click at [566, 402] on div "Question #4" at bounding box center [496, 396] width 175 height 16
click at [518, 490] on input "*" at bounding box center [512, 495] width 36 height 22
click at [522, 361] on input "*" at bounding box center [512, 359] width 36 height 22
click at [508, 361] on input "*" at bounding box center [512, 359] width 36 height 22
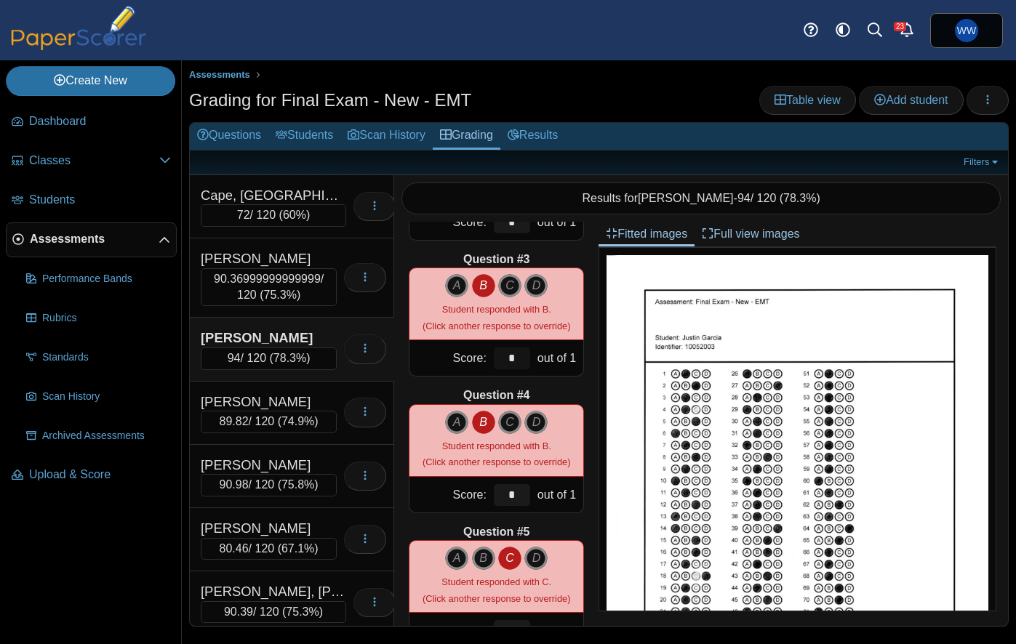
click at [508, 361] on input "*" at bounding box center [512, 359] width 36 height 22
click at [315, 393] on div "Garza, David" at bounding box center [269, 402] width 136 height 19
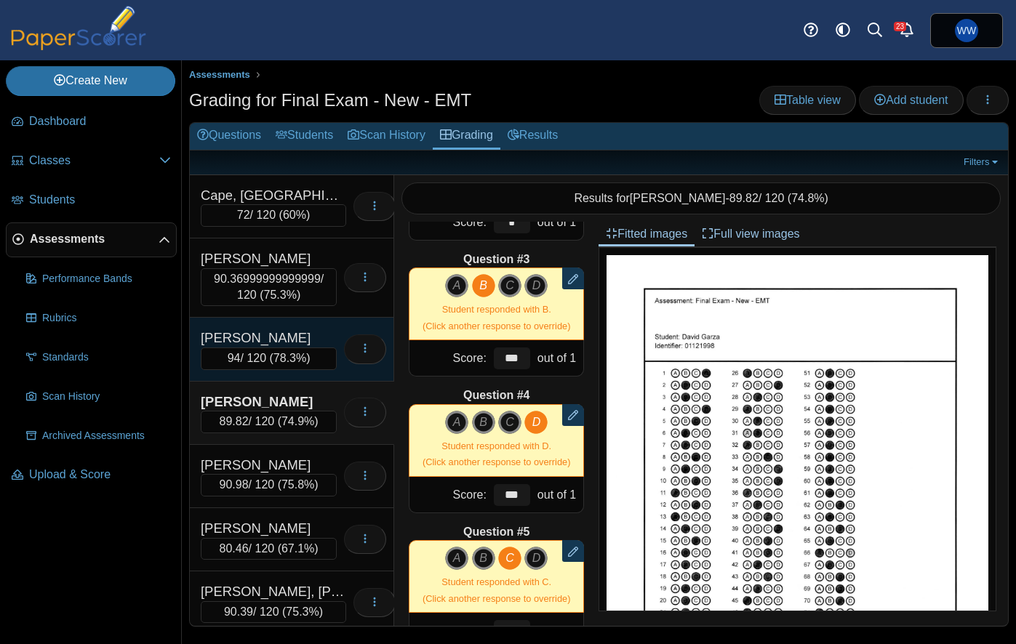
click at [315, 328] on div "Garcia, Justin 94 / 120 ( 78.3% ) Loading…" at bounding box center [292, 349] width 204 height 63
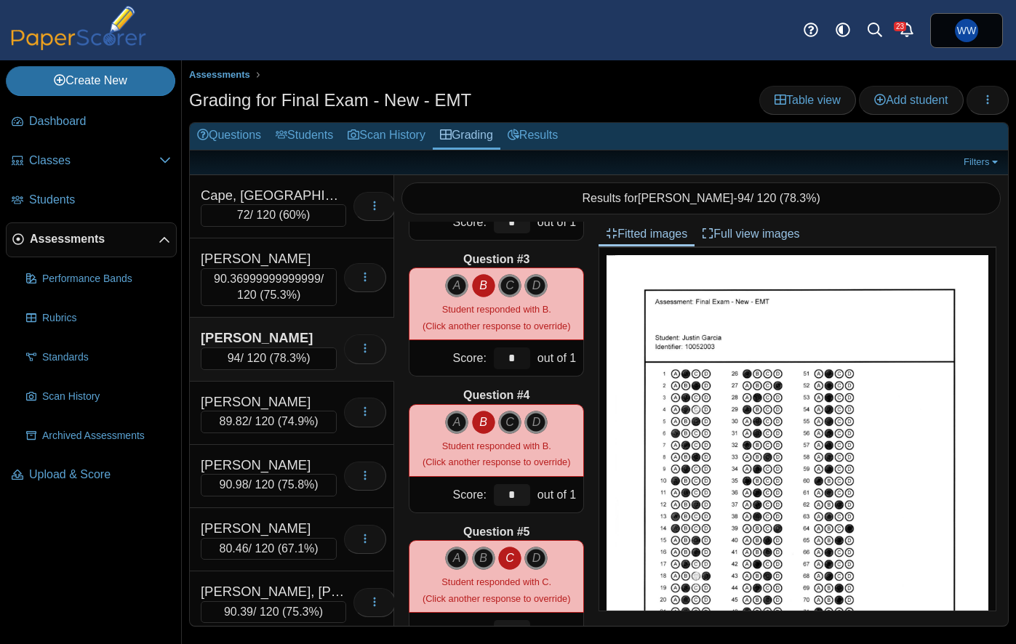
click at [517, 359] on input "*" at bounding box center [512, 359] width 36 height 22
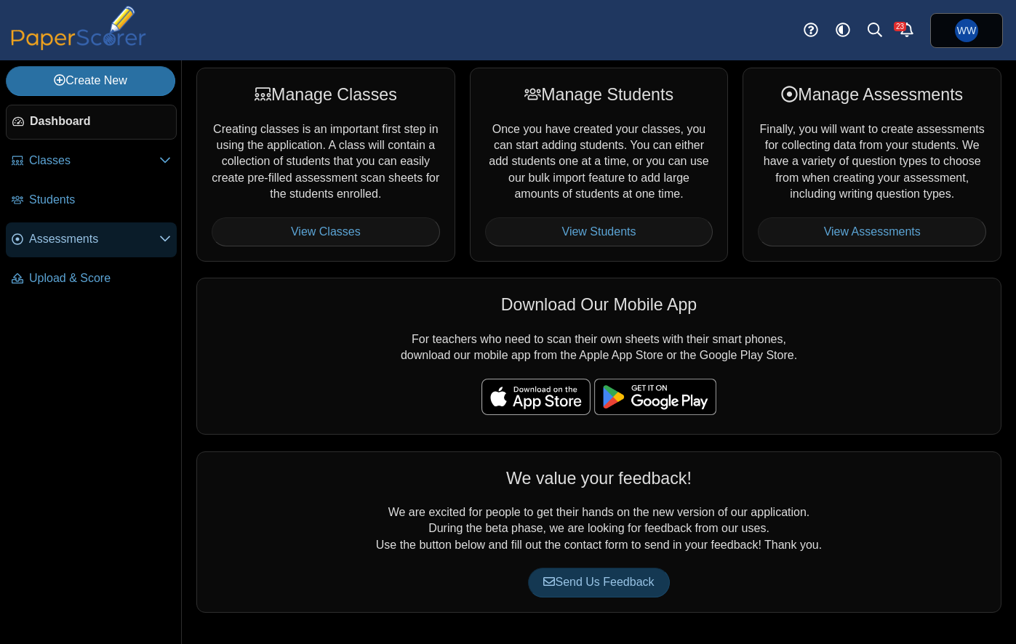
click at [63, 240] on span "Assessments" at bounding box center [94, 239] width 130 height 16
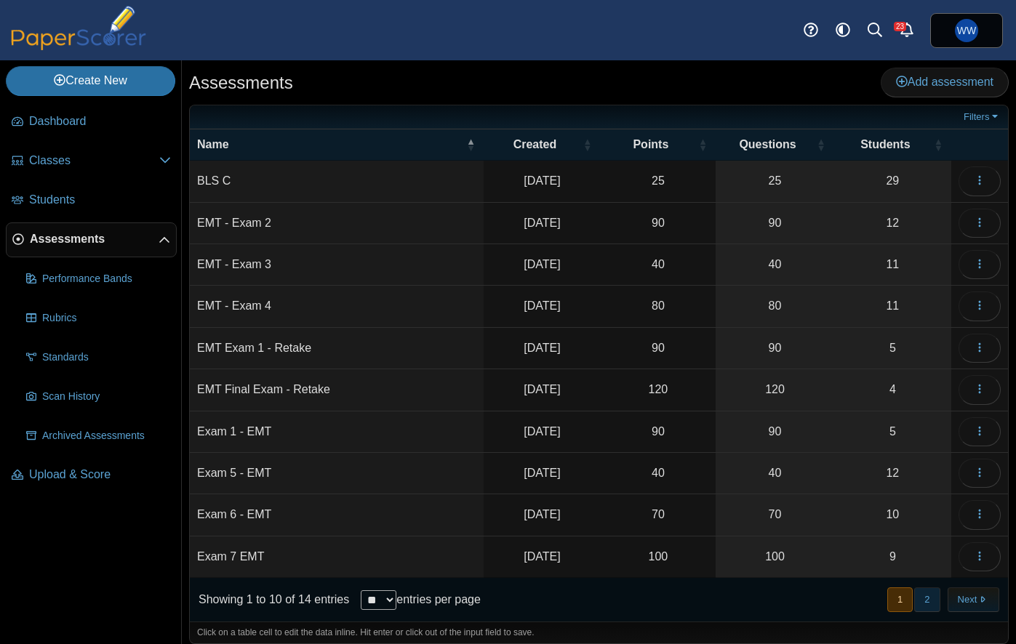
click at [933, 601] on button "2" at bounding box center [926, 600] width 25 height 24
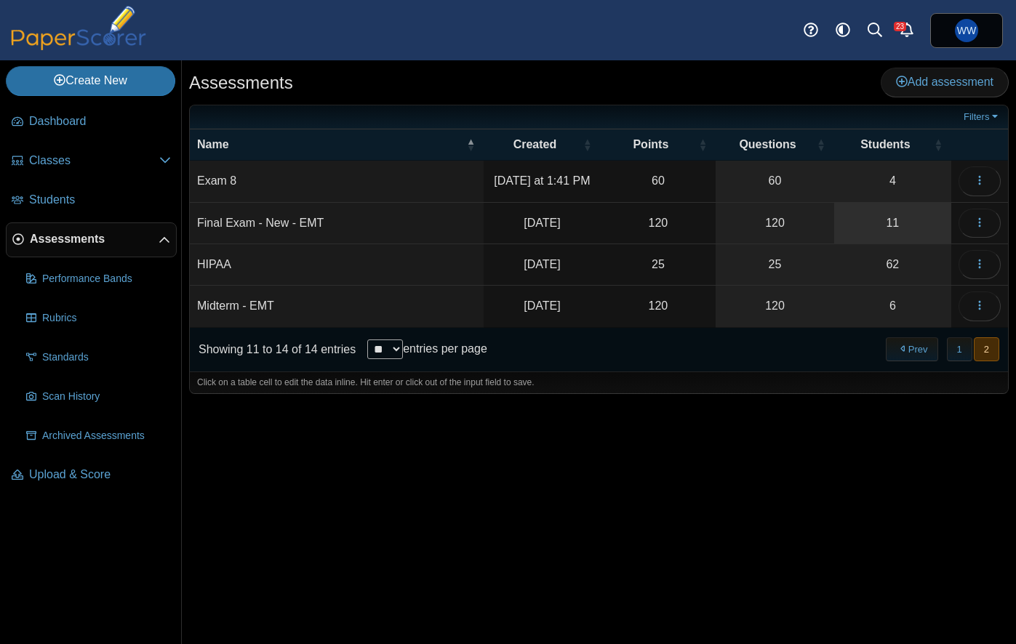
click at [893, 225] on link "11" at bounding box center [892, 223] width 117 height 41
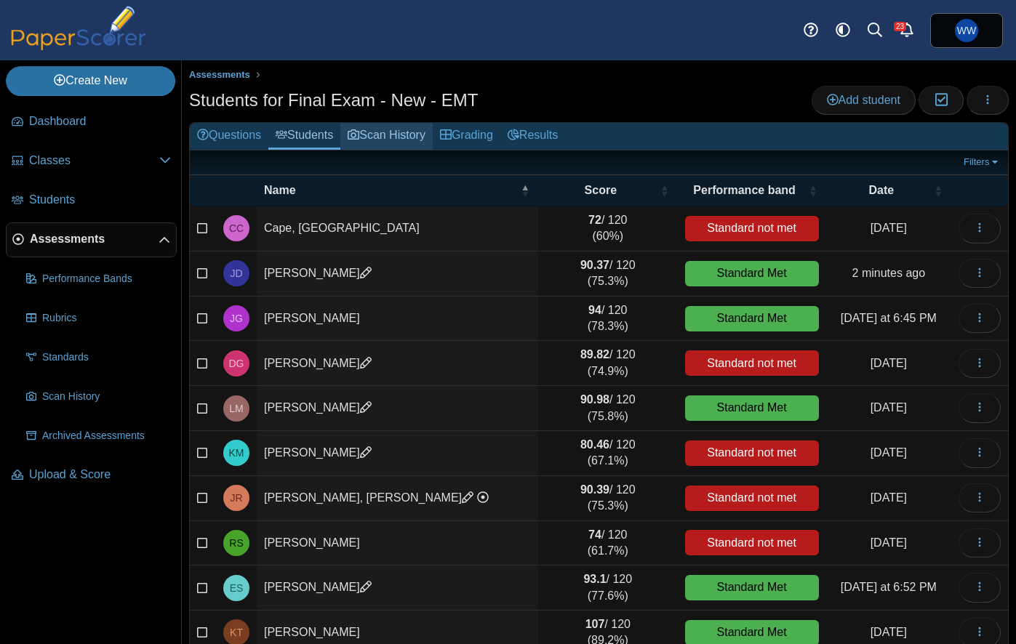
click at [384, 140] on link "Scan History" at bounding box center [386, 136] width 92 height 27
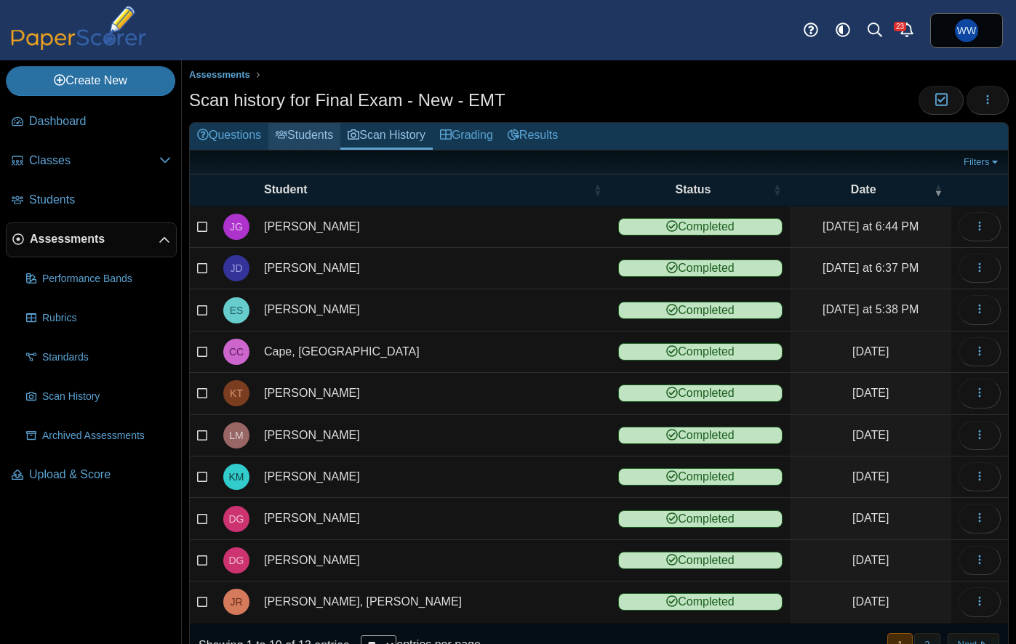
drag, startPoint x: 294, startPoint y: 129, endPoint x: 302, endPoint y: 129, distance: 8.0
click at [469, 135] on link "Grading" at bounding box center [467, 136] width 68 height 27
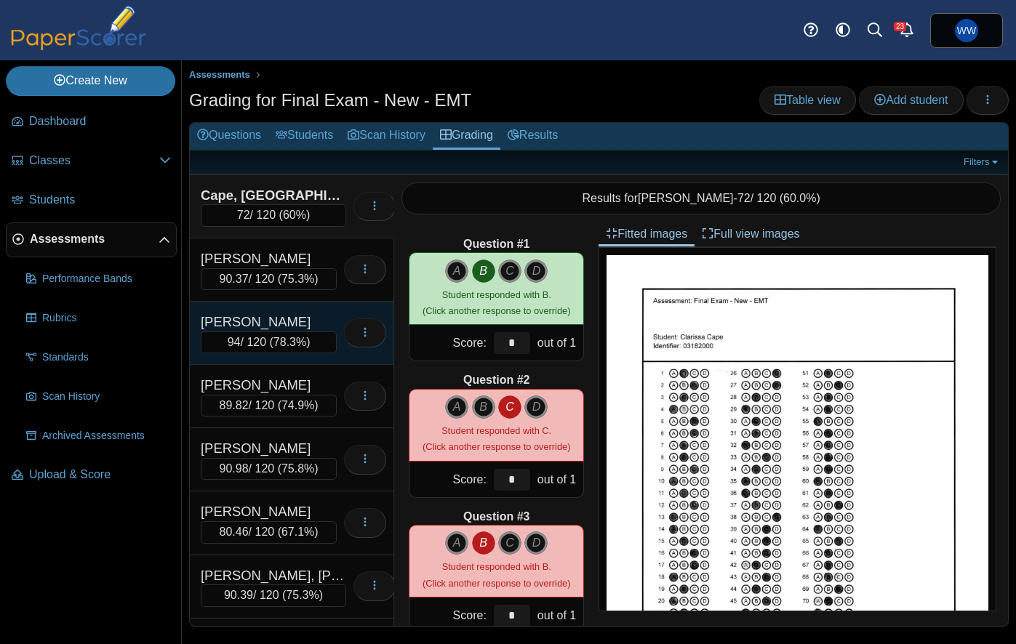
click at [316, 316] on div "Garcia, Justin" at bounding box center [269, 322] width 136 height 19
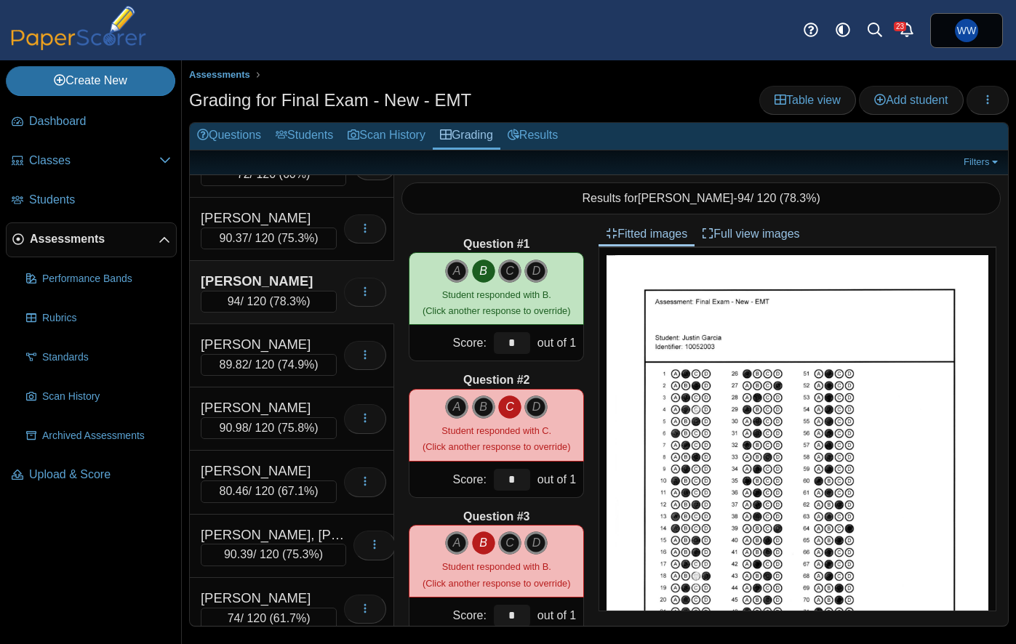
scroll to position [45, 0]
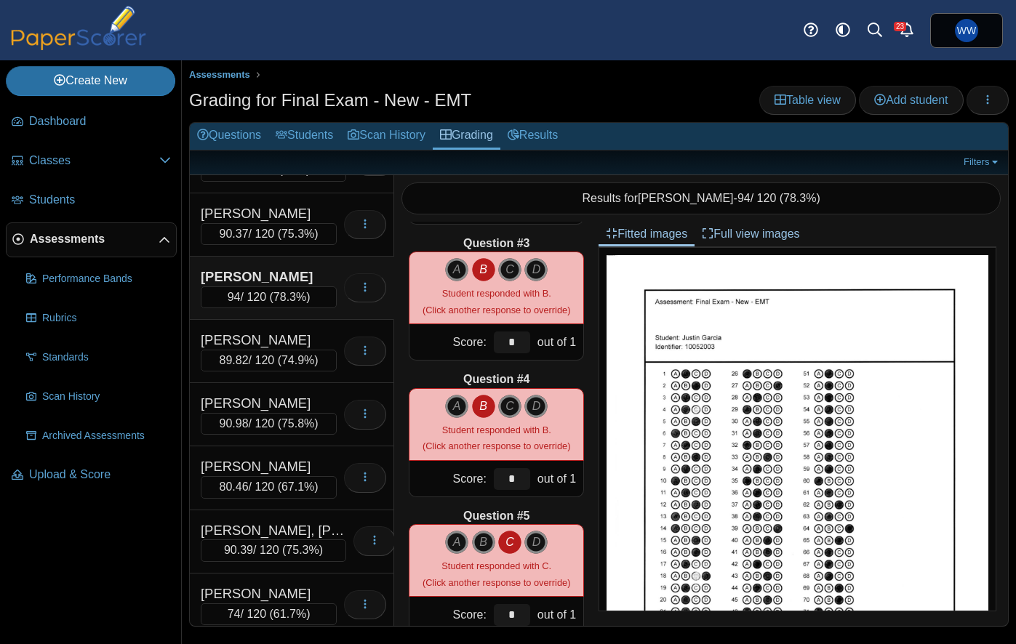
click at [530, 348] on div "*" at bounding box center [512, 342] width 44 height 36
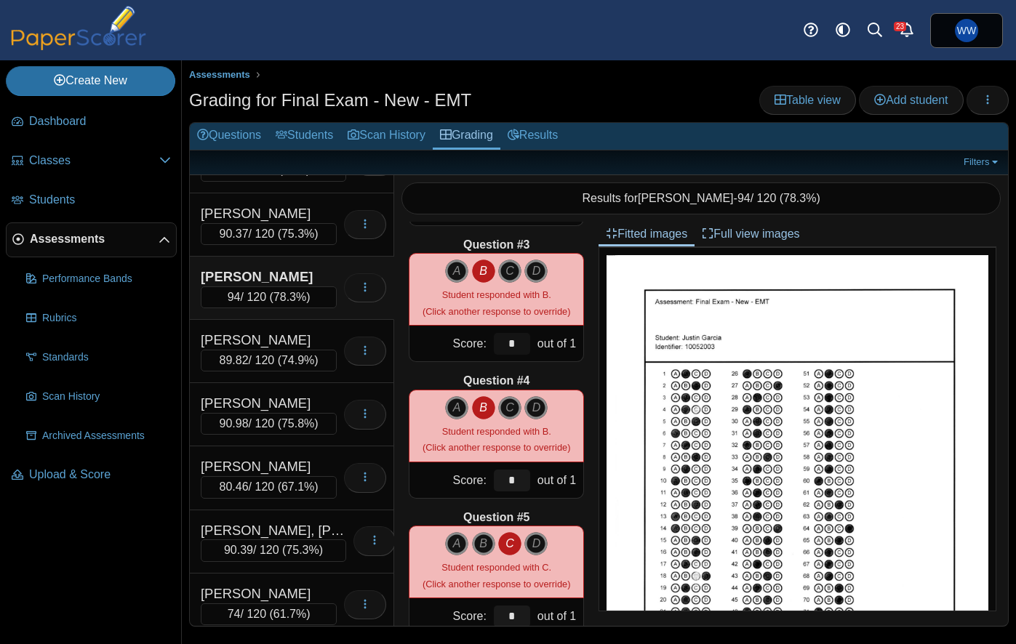
click at [521, 348] on input "*" at bounding box center [512, 344] width 36 height 22
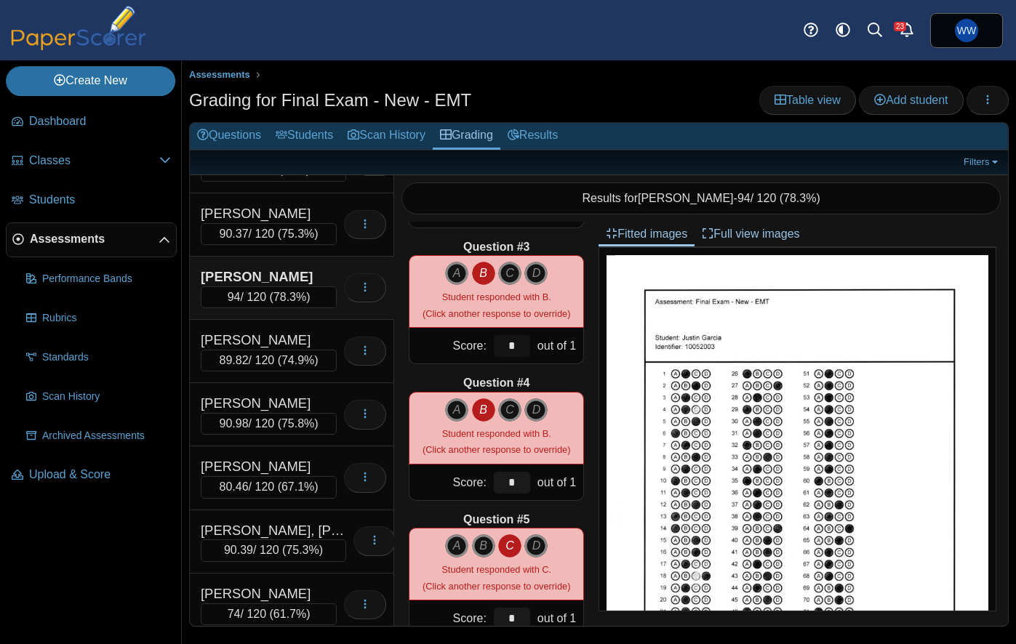
click at [514, 342] on input "*" at bounding box center [512, 346] width 36 height 22
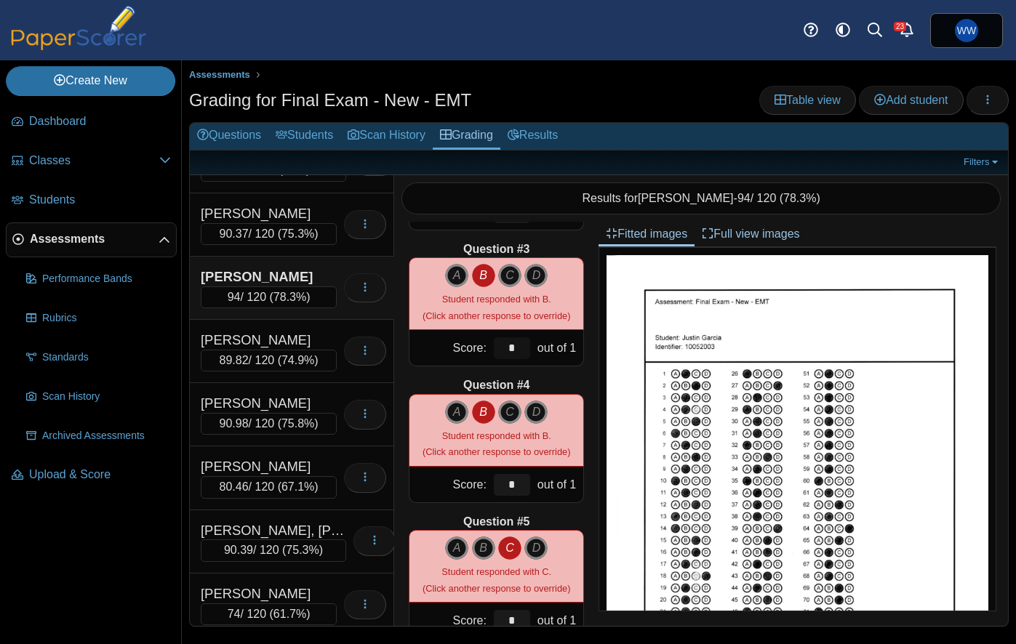
click at [515, 343] on input "*" at bounding box center [512, 348] width 36 height 22
drag, startPoint x: 509, startPoint y: 351, endPoint x: 524, endPoint y: 372, distance: 26.2
click at [510, 353] on input "*" at bounding box center [512, 348] width 36 height 22
click at [519, 482] on input "*" at bounding box center [512, 485] width 36 height 22
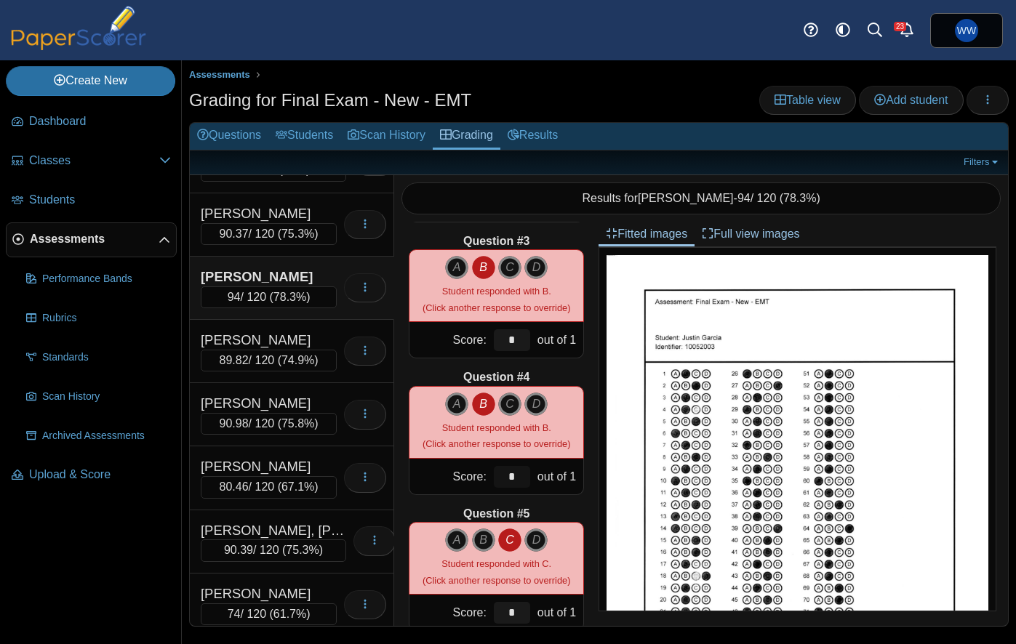
scroll to position [277, 0]
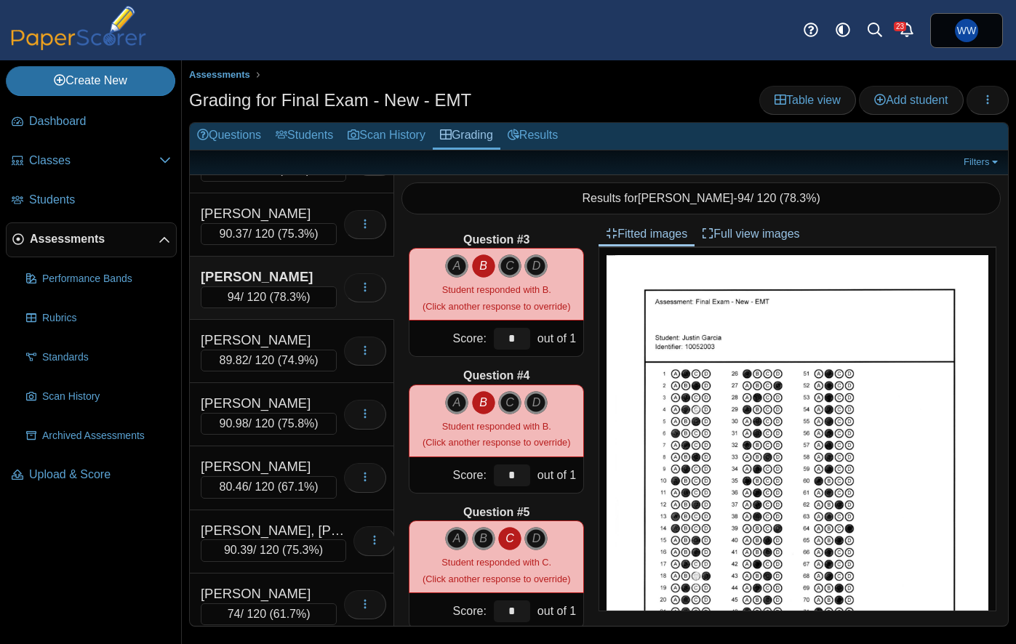
click at [552, 367] on div "Question #1 A B C D Score: *" at bounding box center [496, 424] width 204 height 404
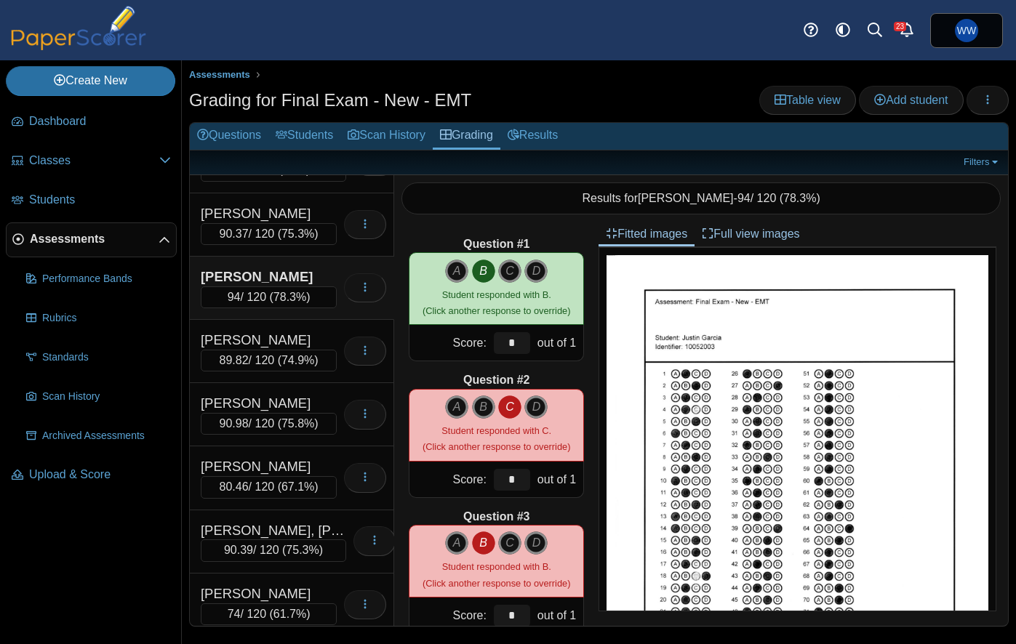
scroll to position [4, 0]
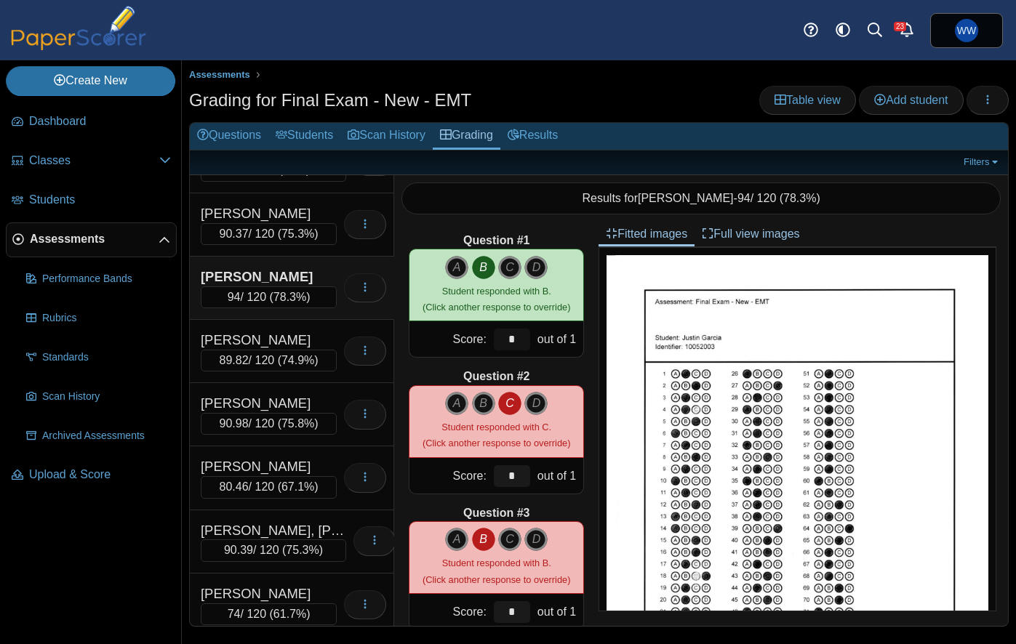
click at [520, 340] on input "*" at bounding box center [512, 340] width 36 height 22
click at [551, 353] on div "out of 1" at bounding box center [558, 339] width 49 height 36
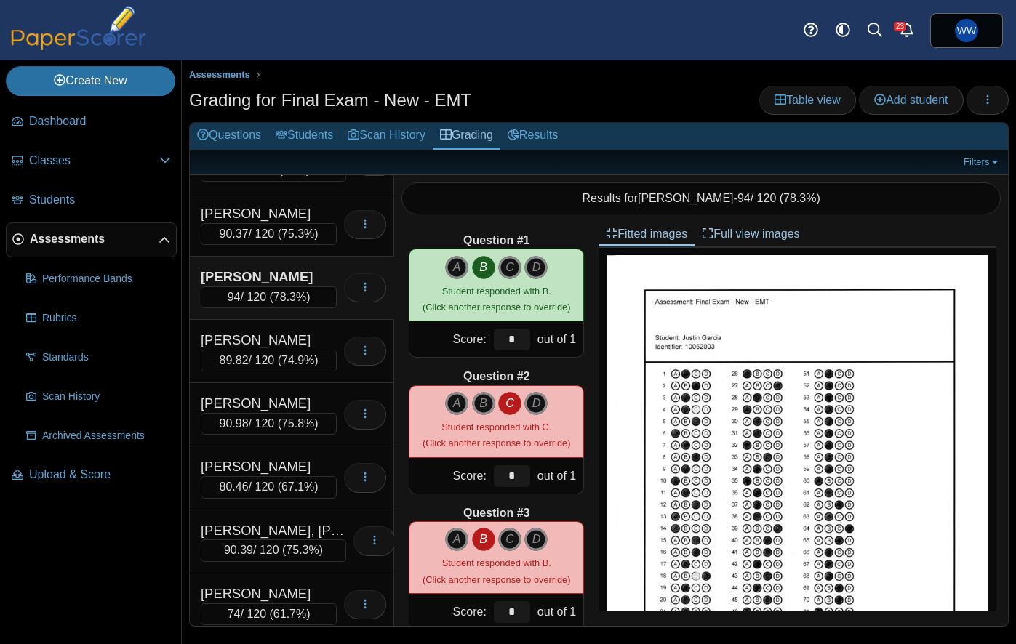
click at [551, 353] on div "out of 1" at bounding box center [558, 339] width 49 height 36
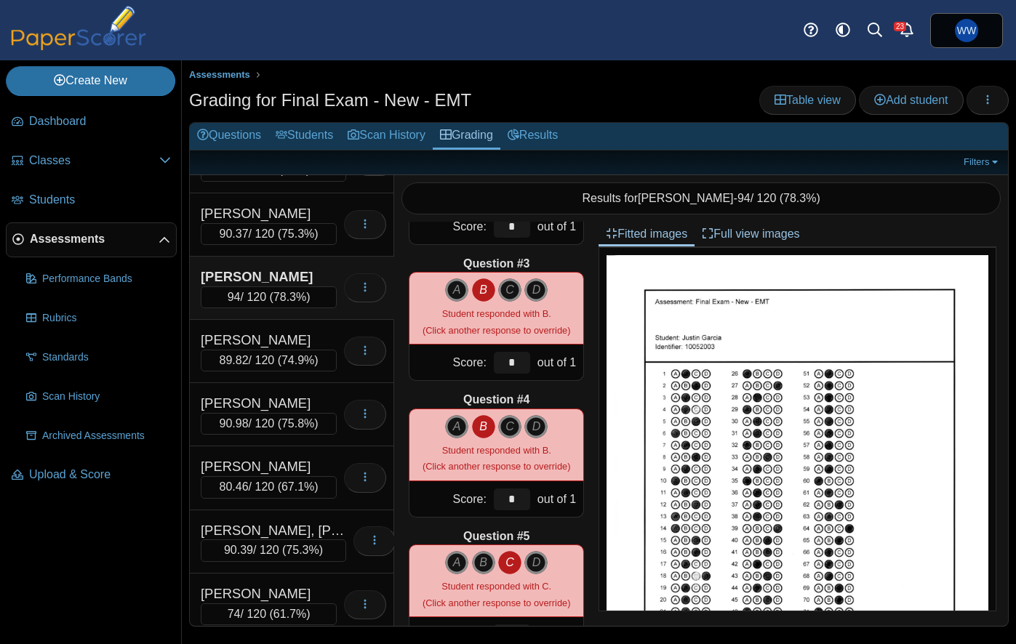
scroll to position [254, 0]
click at [552, 368] on div "out of 1" at bounding box center [558, 362] width 49 height 36
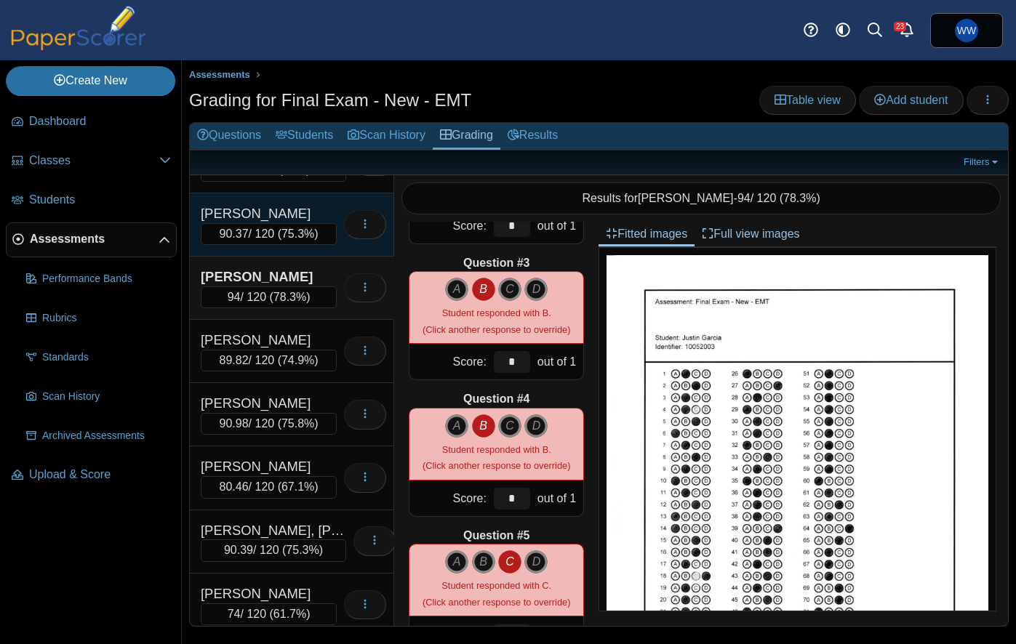
click at [292, 211] on div "Dominguez, Joseph" at bounding box center [269, 213] width 136 height 19
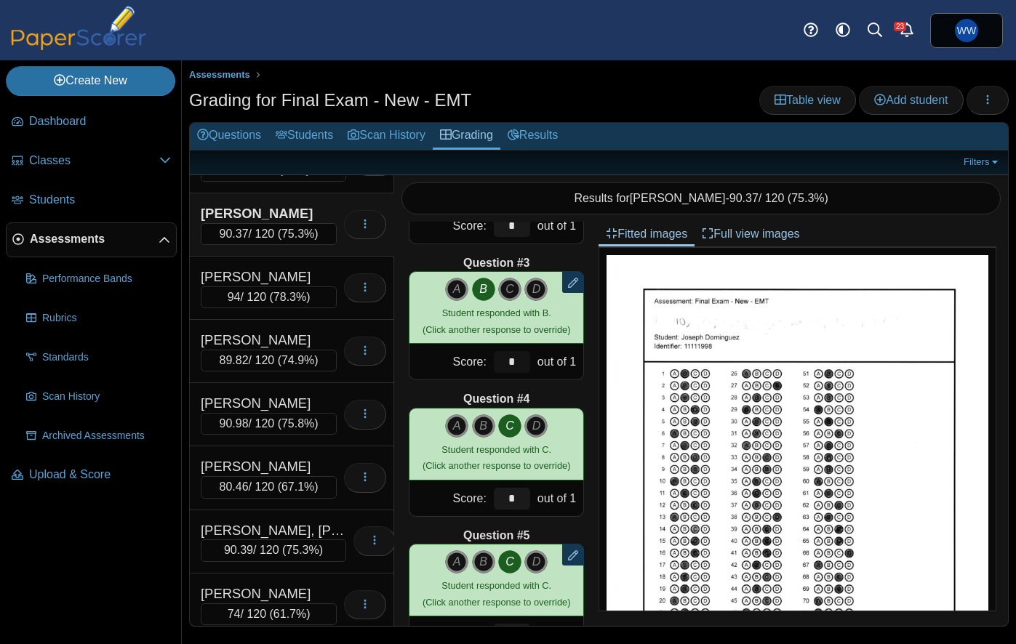
click at [517, 359] on input "*" at bounding box center [512, 362] width 36 height 22
click at [269, 340] on div "Garza, David" at bounding box center [269, 340] width 136 height 19
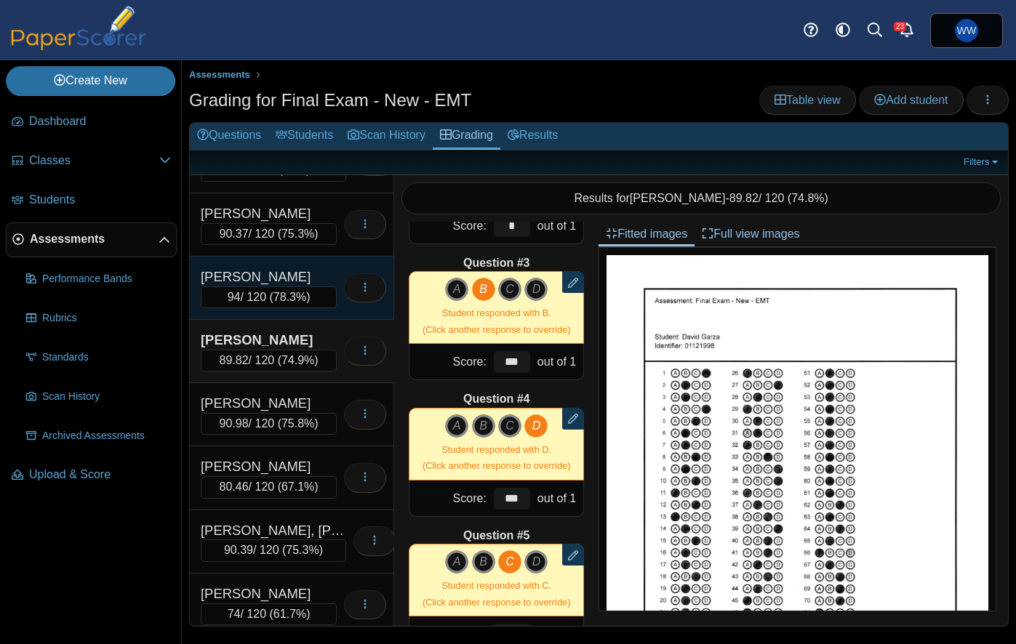
click at [277, 270] on div "Garcia, Justin" at bounding box center [269, 277] width 136 height 19
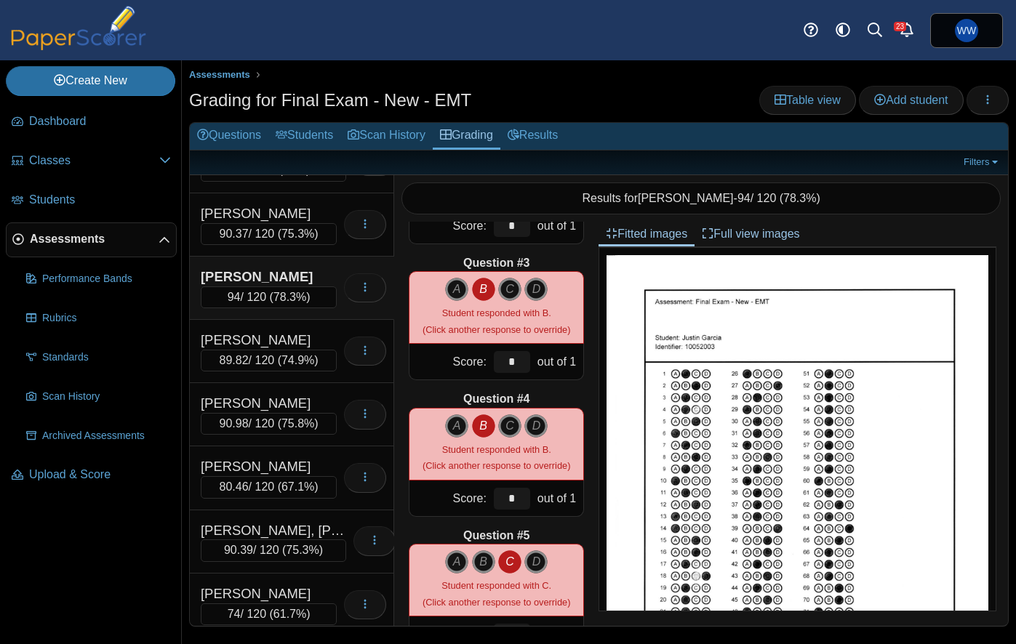
click at [545, 390] on div "Question #1 A B C D Score: *" at bounding box center [496, 424] width 204 height 404
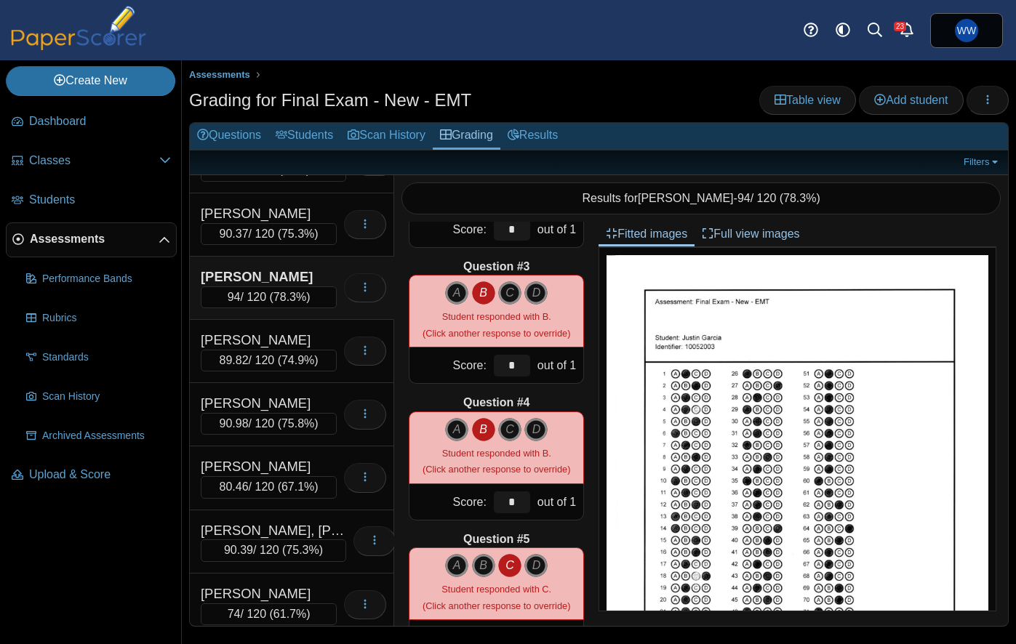
scroll to position [241, 0]
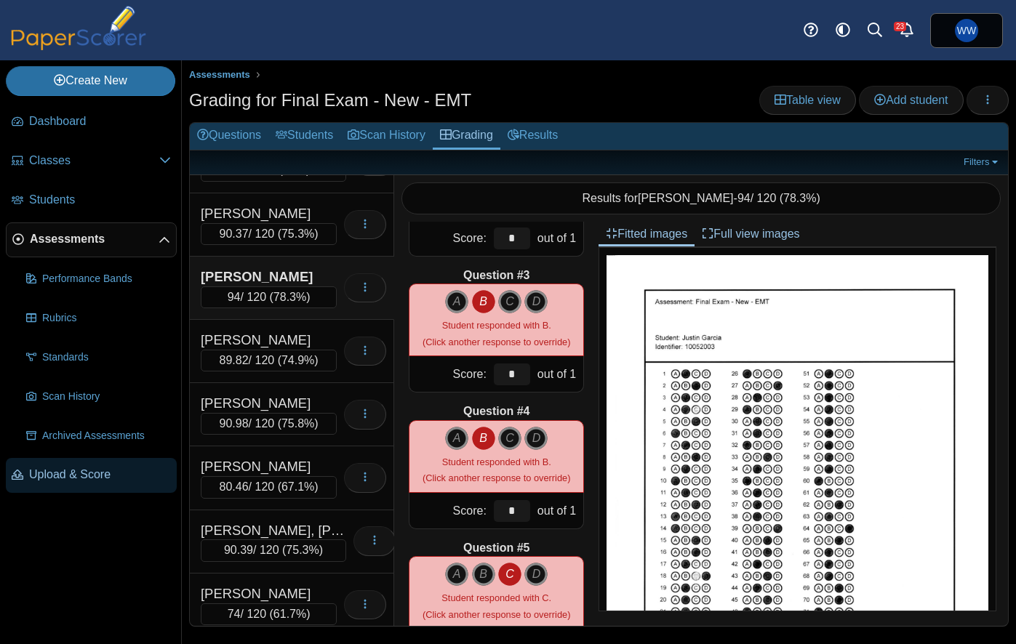
click at [56, 476] on span "Upload & Score" at bounding box center [100, 475] width 142 height 16
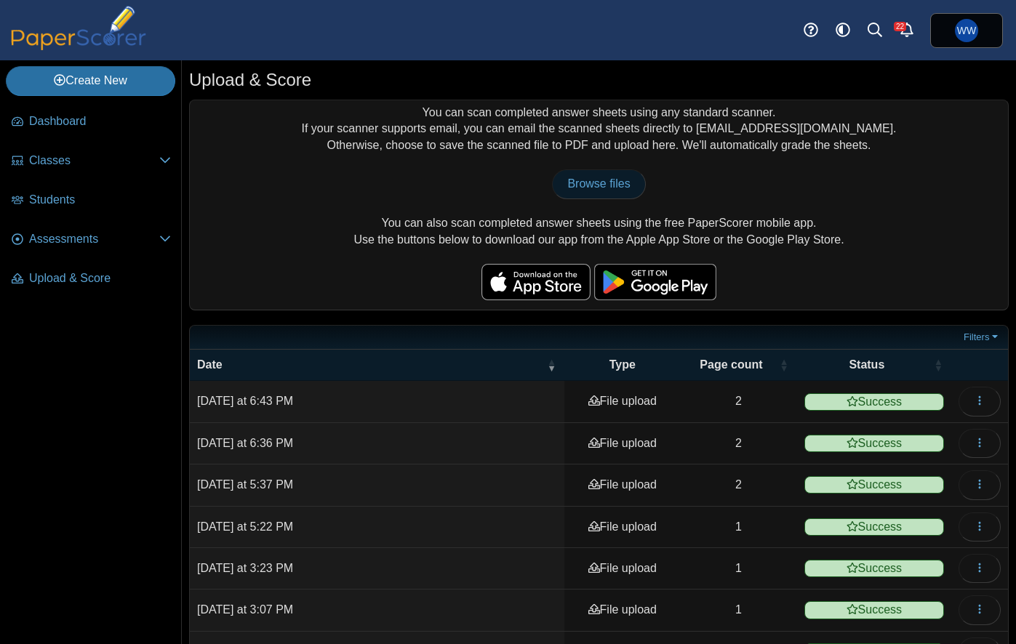
click at [632, 189] on link "Browse files" at bounding box center [598, 183] width 93 height 29
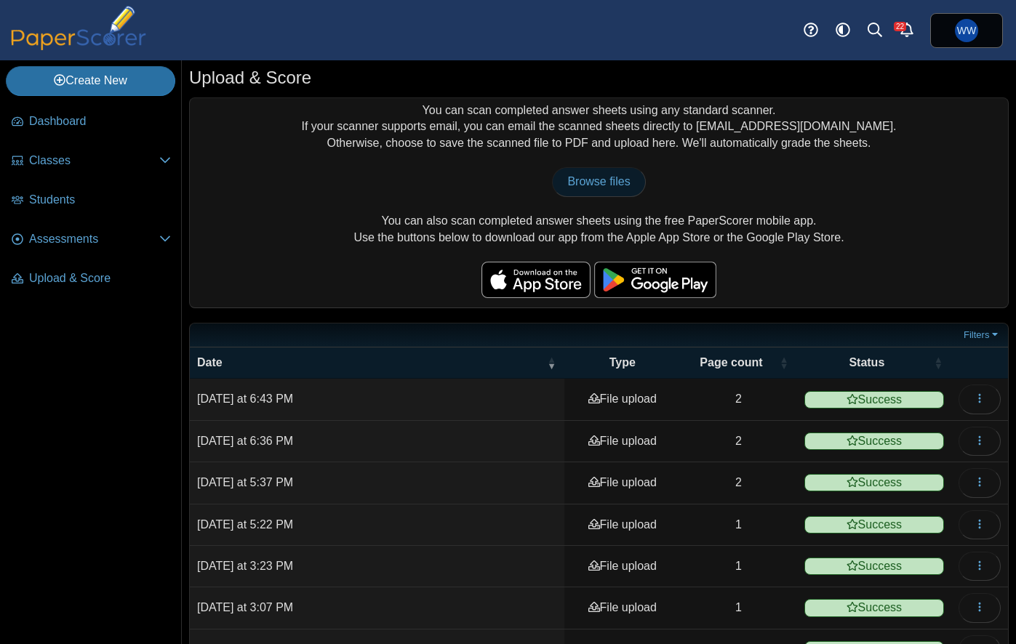
type input "**********"
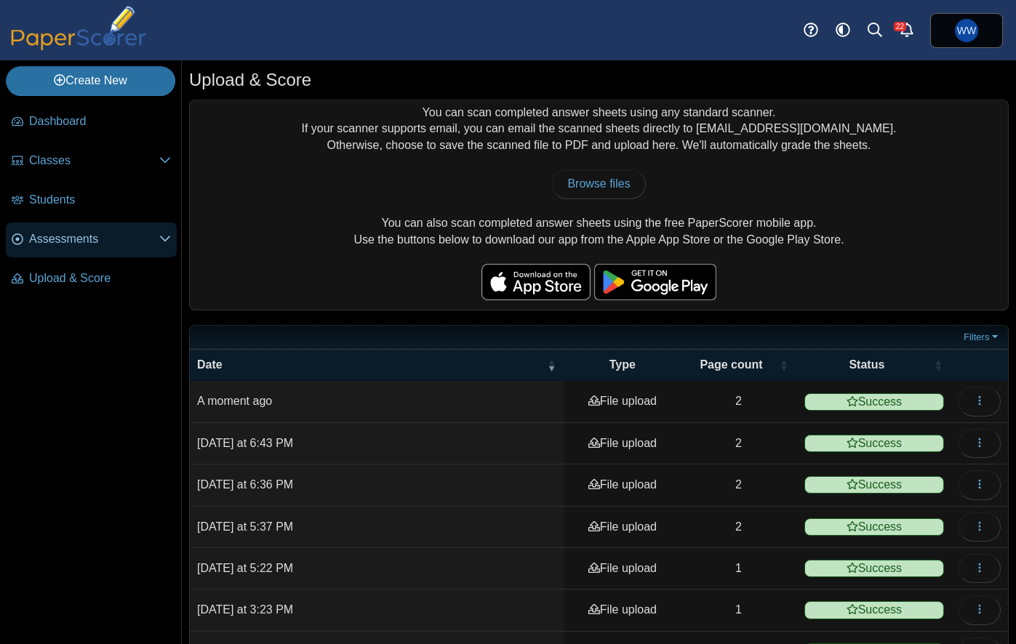
click at [33, 241] on span "Assessments" at bounding box center [94, 239] width 130 height 16
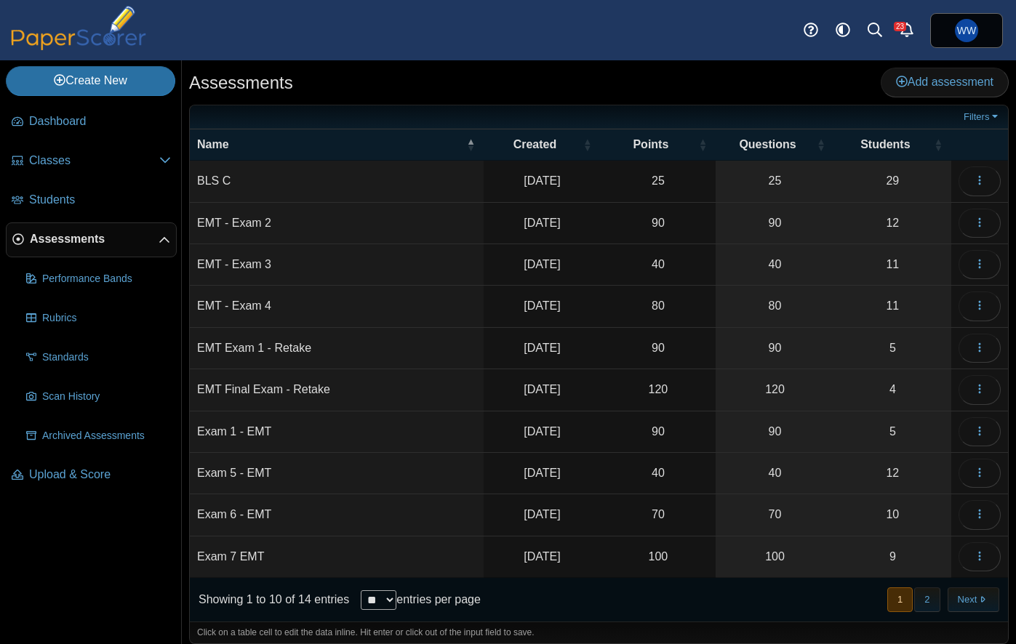
click at [927, 596] on button "2" at bounding box center [926, 600] width 25 height 24
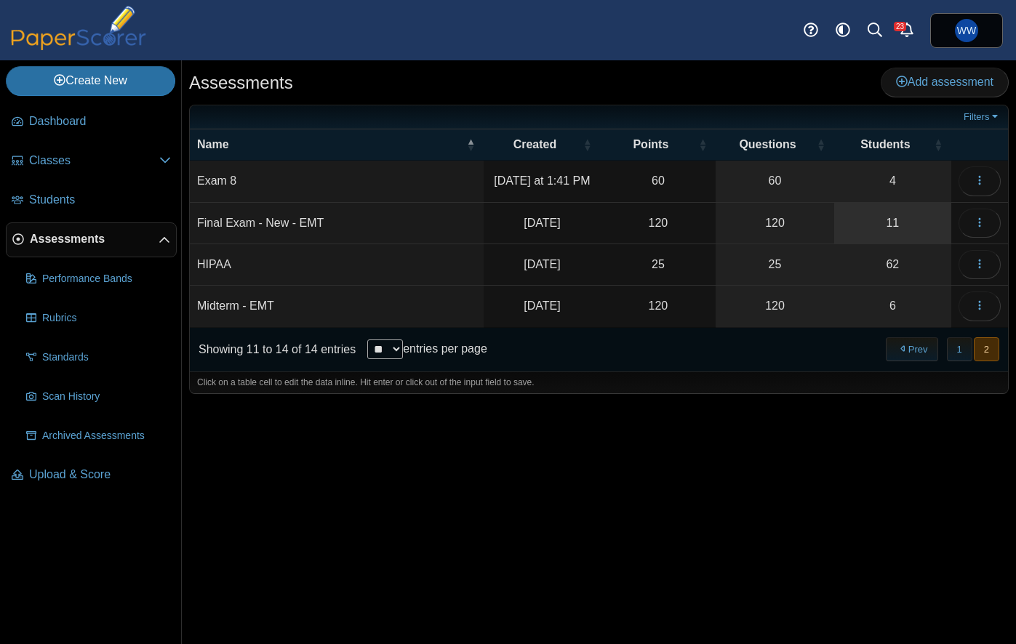
click at [882, 225] on link "11" at bounding box center [892, 223] width 117 height 41
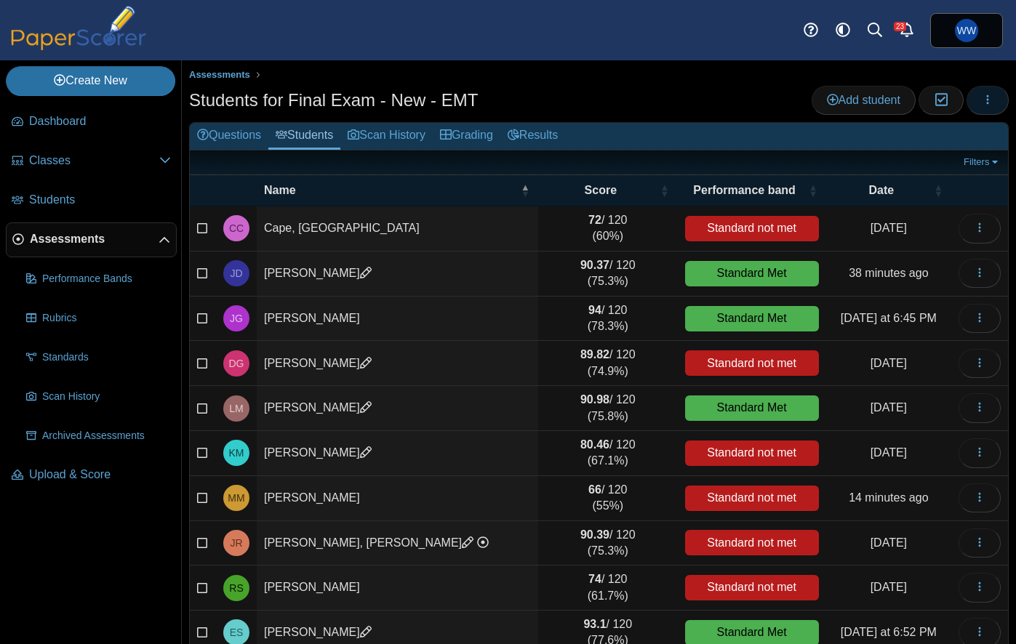
click at [987, 107] on button "button" at bounding box center [988, 100] width 42 height 29
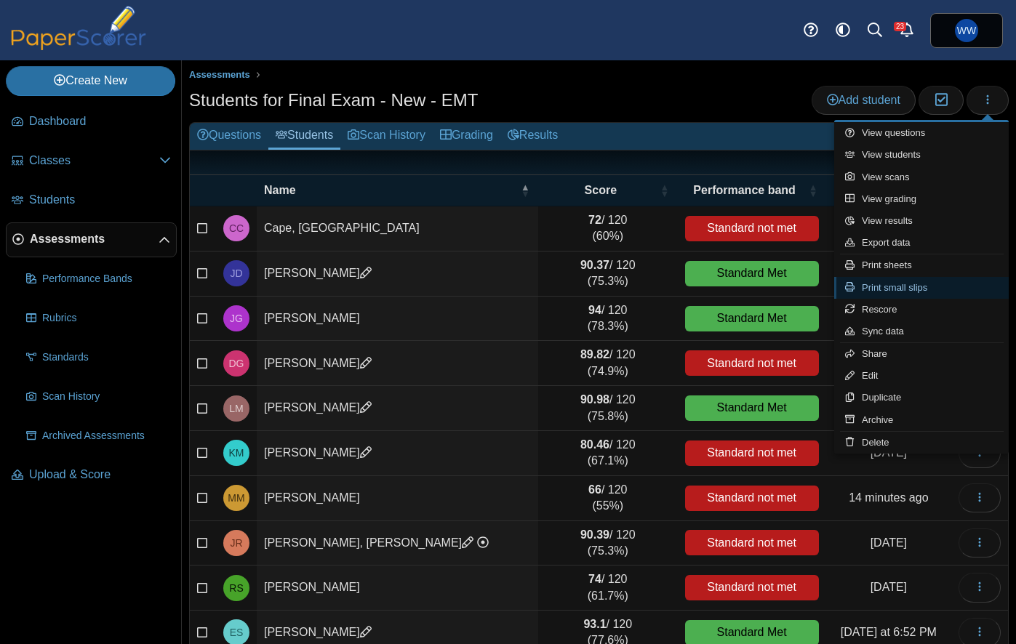
click at [927, 289] on link "Print small slips" at bounding box center [921, 288] width 175 height 22
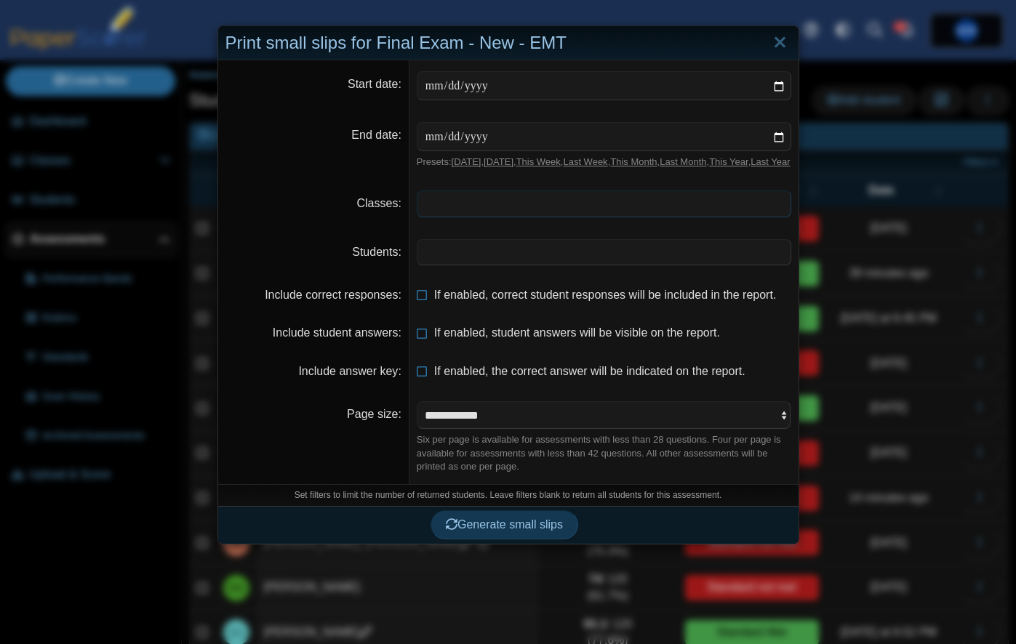
click at [453, 216] on span at bounding box center [603, 203] width 373 height 25
click at [458, 216] on span at bounding box center [603, 203] width 373 height 25
click at [707, 265] on span at bounding box center [603, 252] width 373 height 25
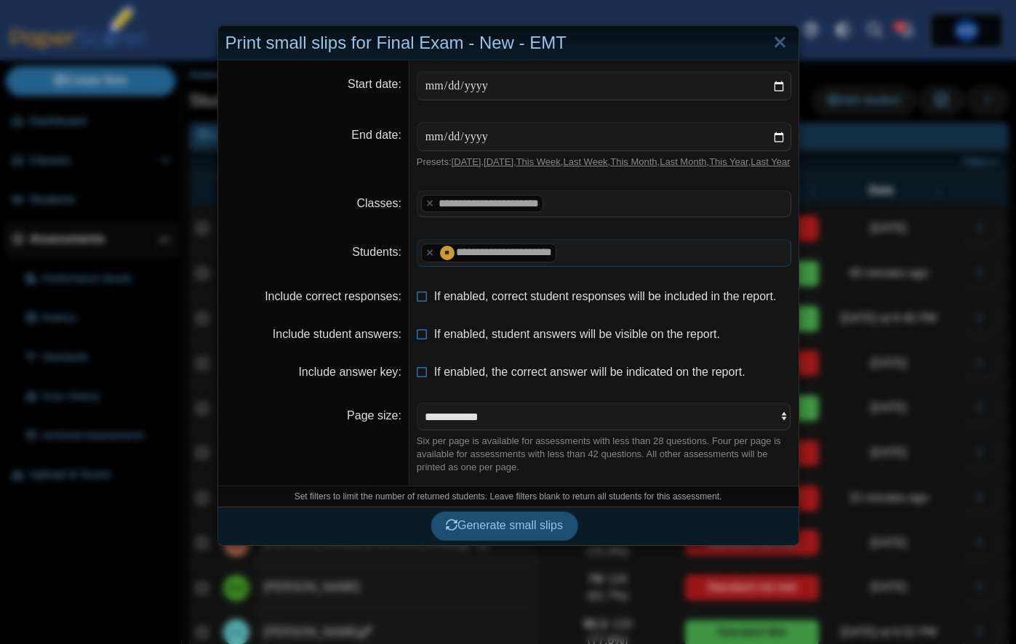
click at [506, 532] on span "Generate small slips" at bounding box center [504, 525] width 117 height 12
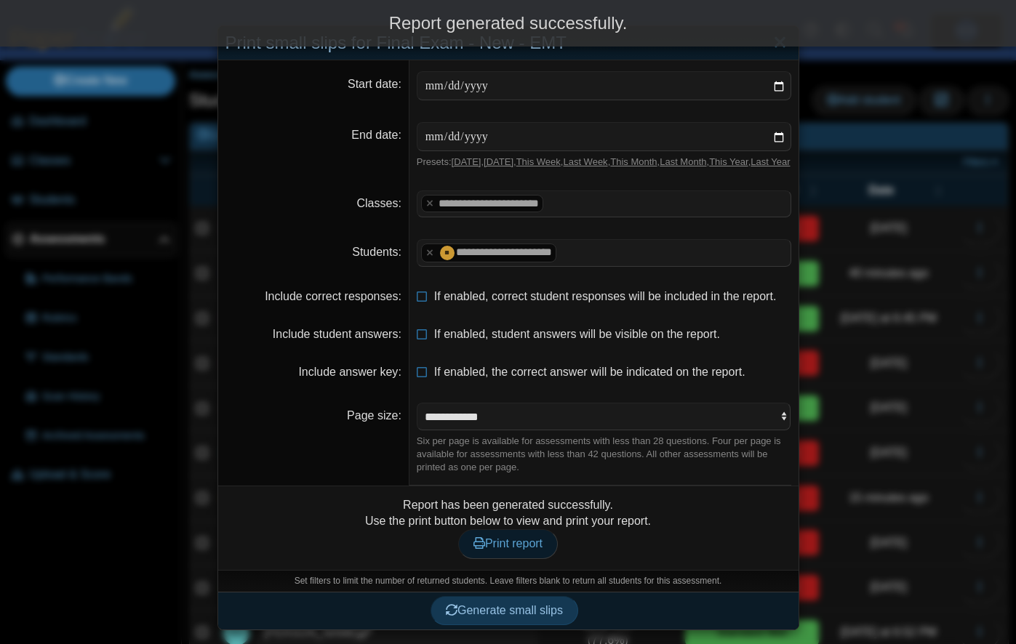
click at [498, 550] on span "Print report" at bounding box center [507, 543] width 69 height 12
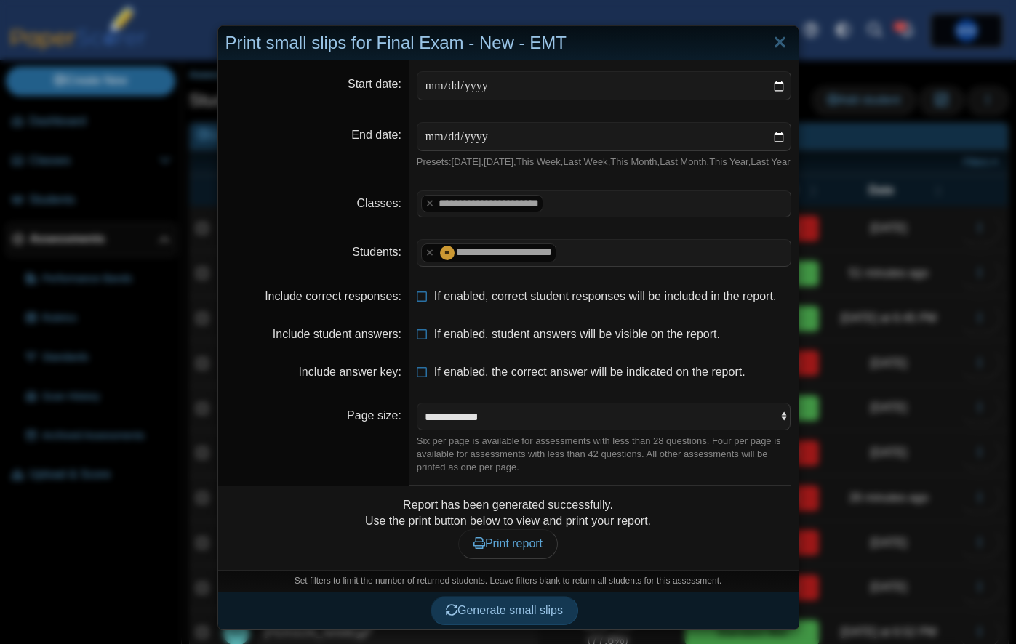
drag, startPoint x: 781, startPoint y: 47, endPoint x: 699, endPoint y: 52, distance: 82.4
click at [781, 47] on link "Close" at bounding box center [780, 43] width 23 height 25
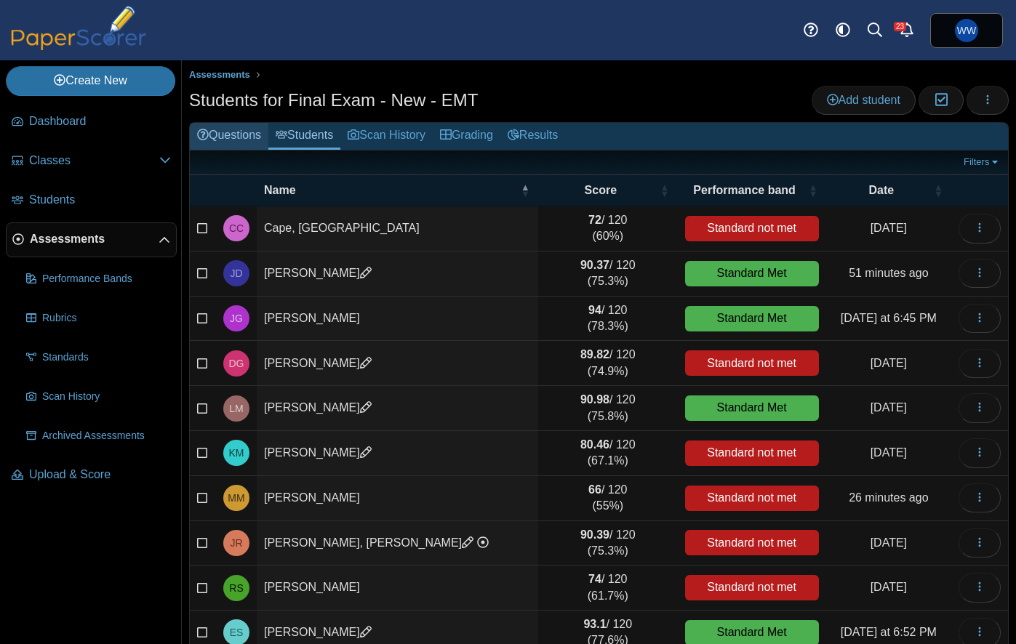
click at [233, 140] on link "Questions" at bounding box center [229, 136] width 79 height 27
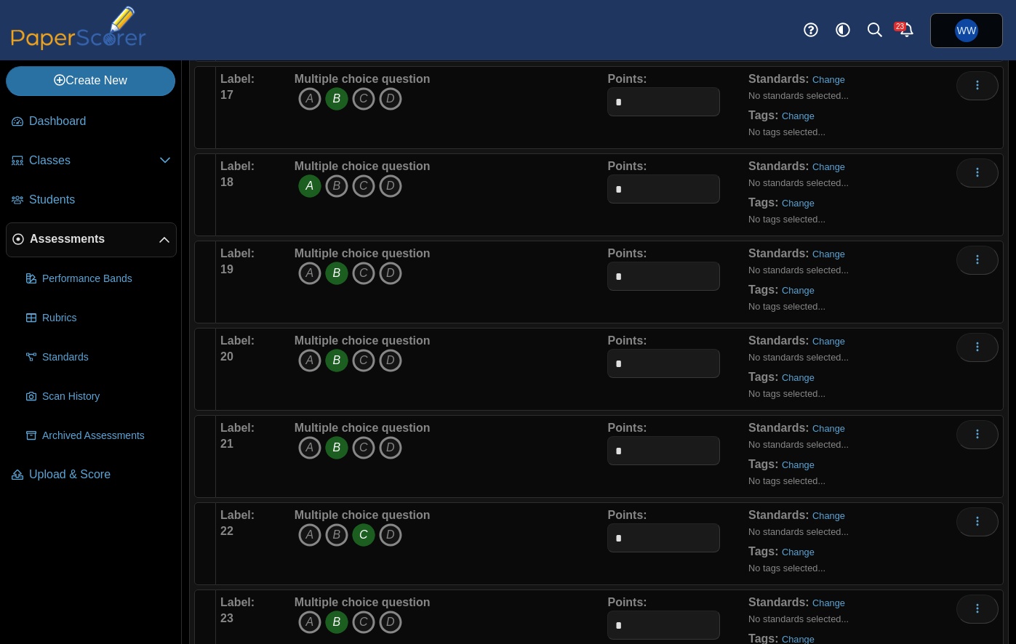
scroll to position [1526, 0]
click at [614, 215] on div "Points: *" at bounding box center [677, 197] width 141 height 73
